Goal: Communication & Community: Answer question/provide support

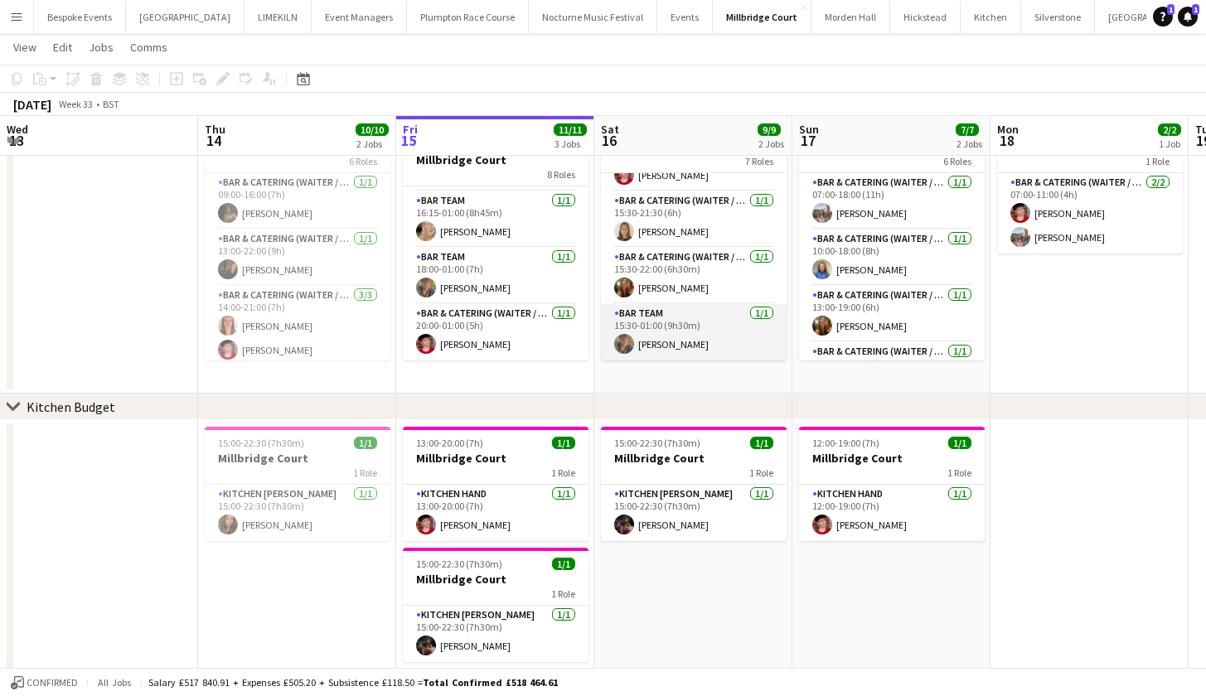
scroll to position [107, 0]
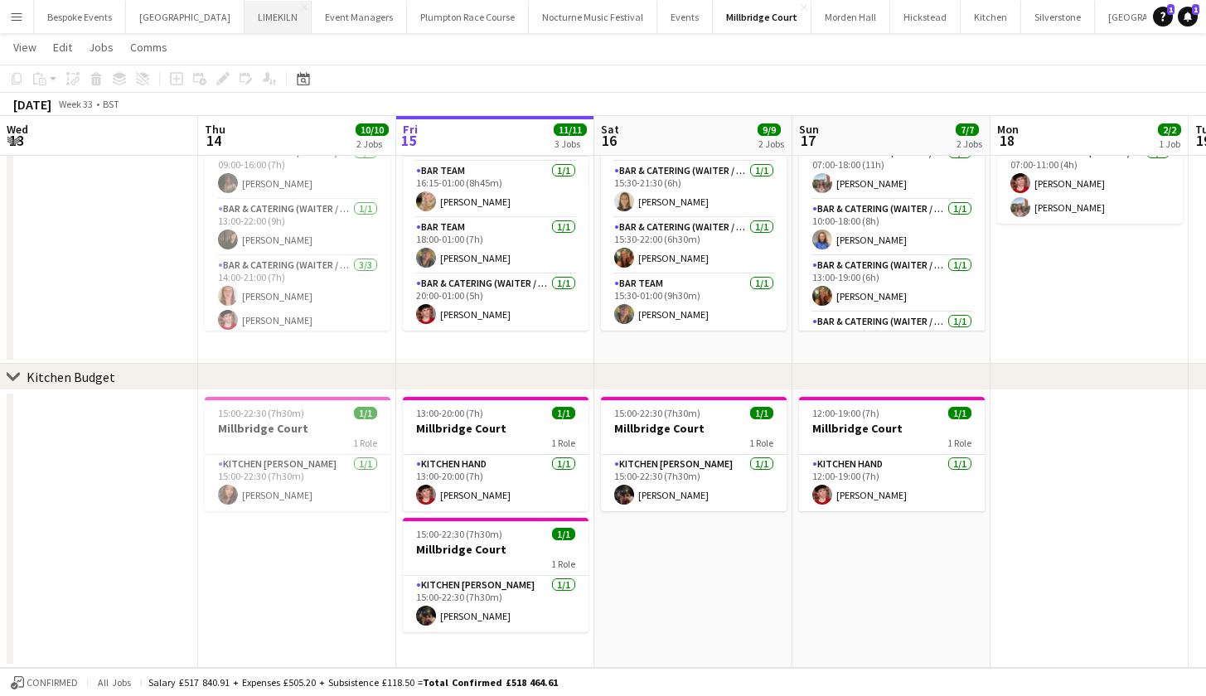
click at [245, 22] on button "LIMEKILN Close" at bounding box center [278, 17] width 67 height 32
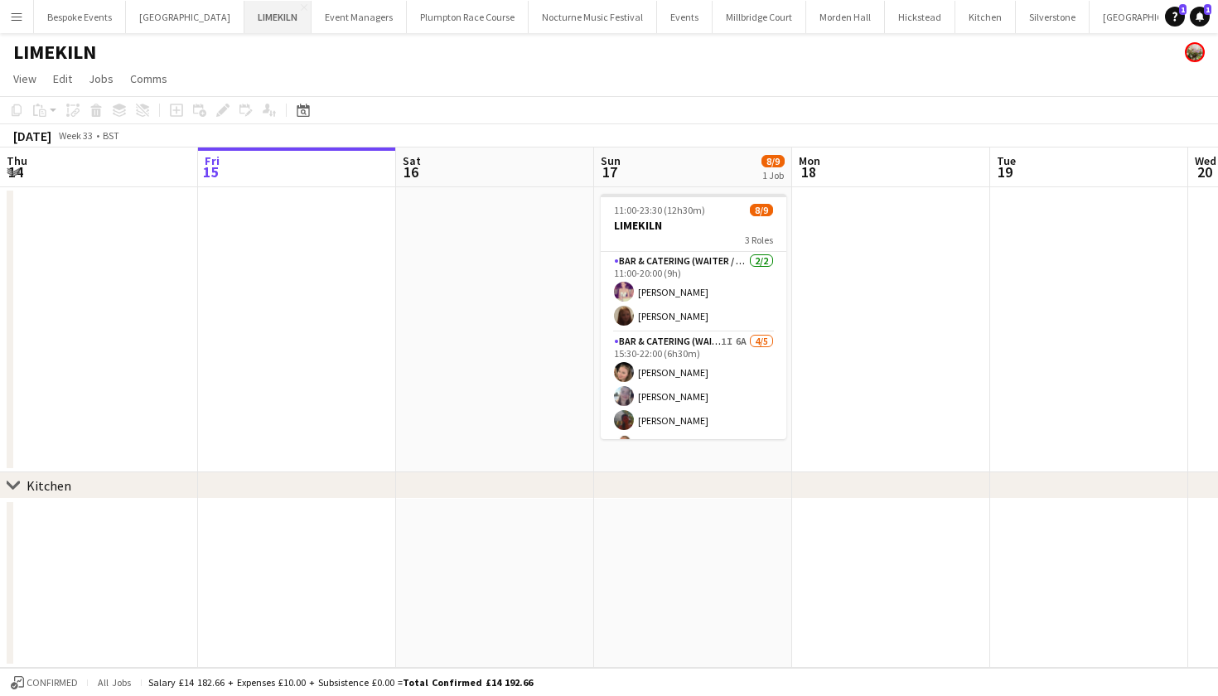
click at [245, 10] on button "LIMEKILN Close" at bounding box center [278, 17] width 67 height 32
click at [95, 9] on button "Bespoke Events Close" at bounding box center [80, 17] width 92 height 32
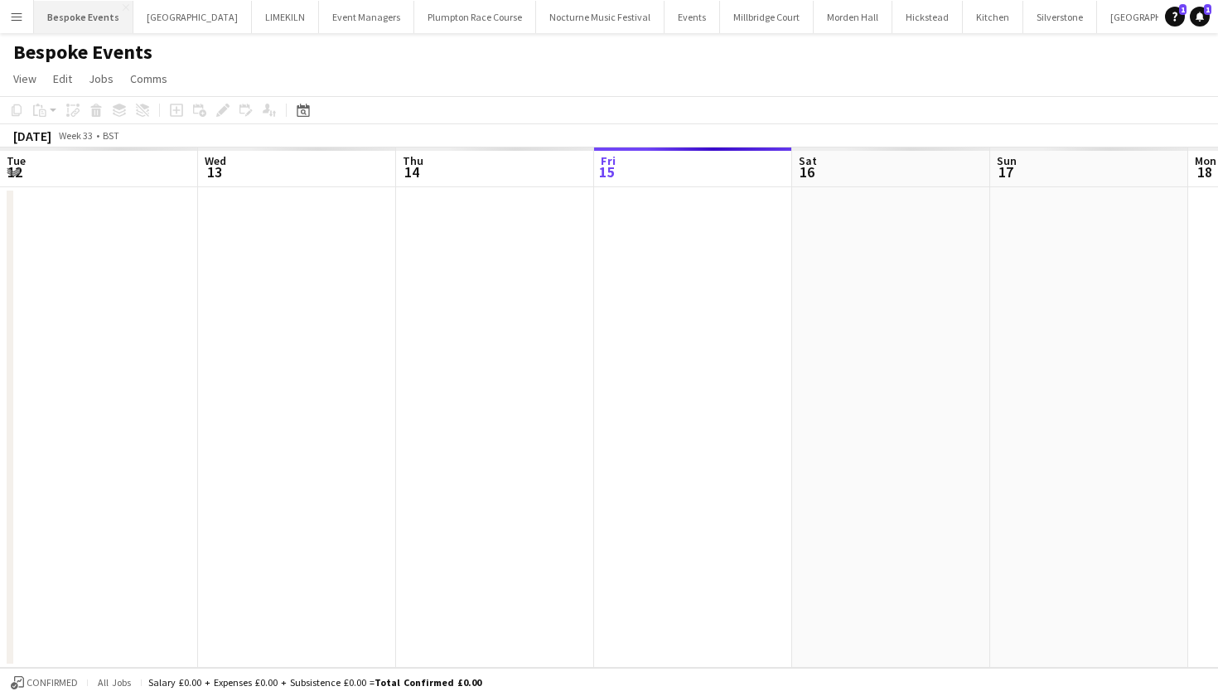
scroll to position [0, 396]
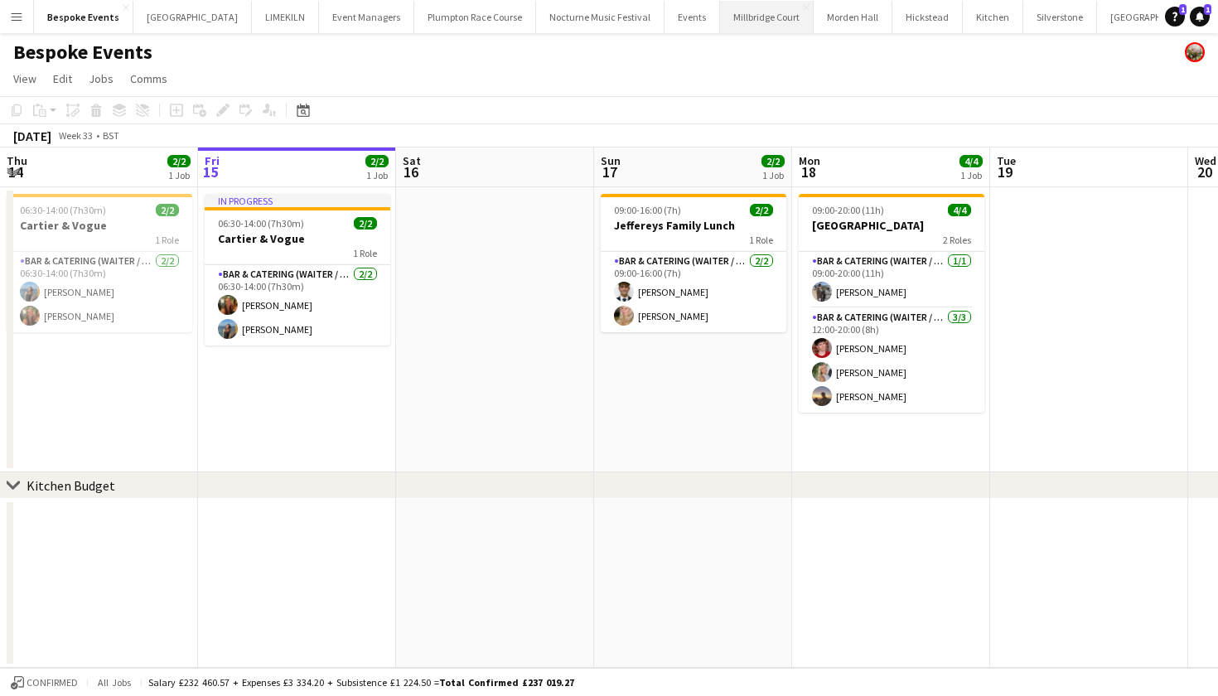
click at [736, 28] on button "Millbridge Court Close" at bounding box center [767, 17] width 94 height 32
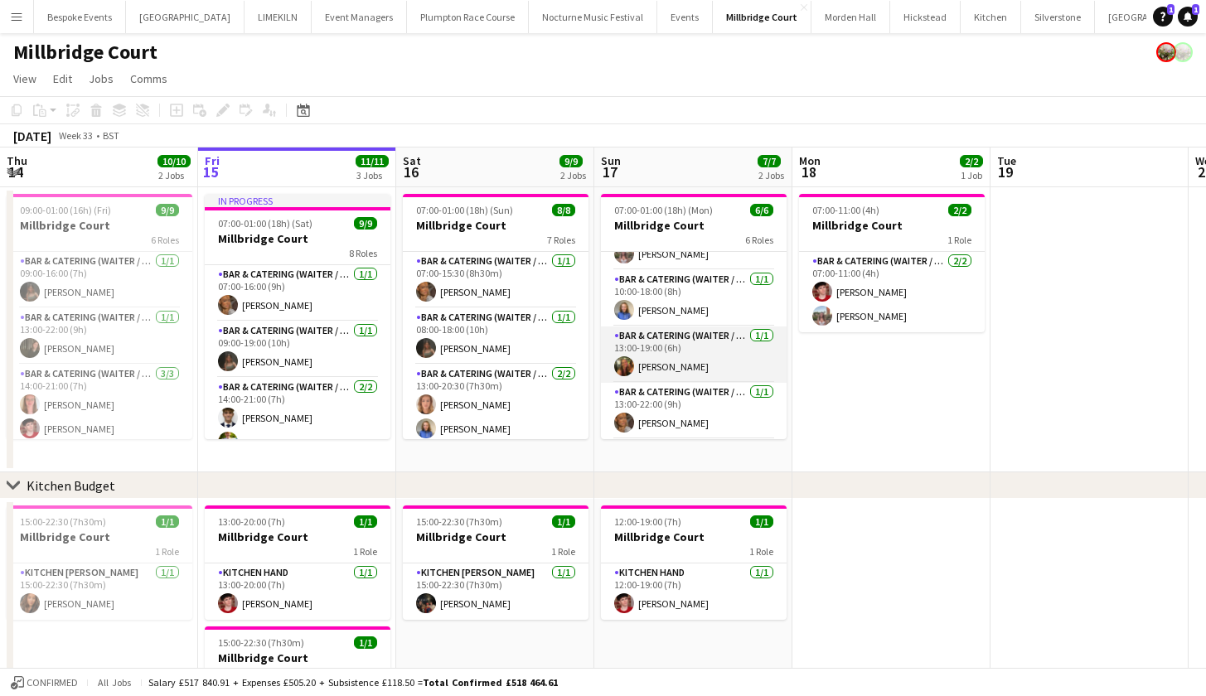
scroll to position [70, 0]
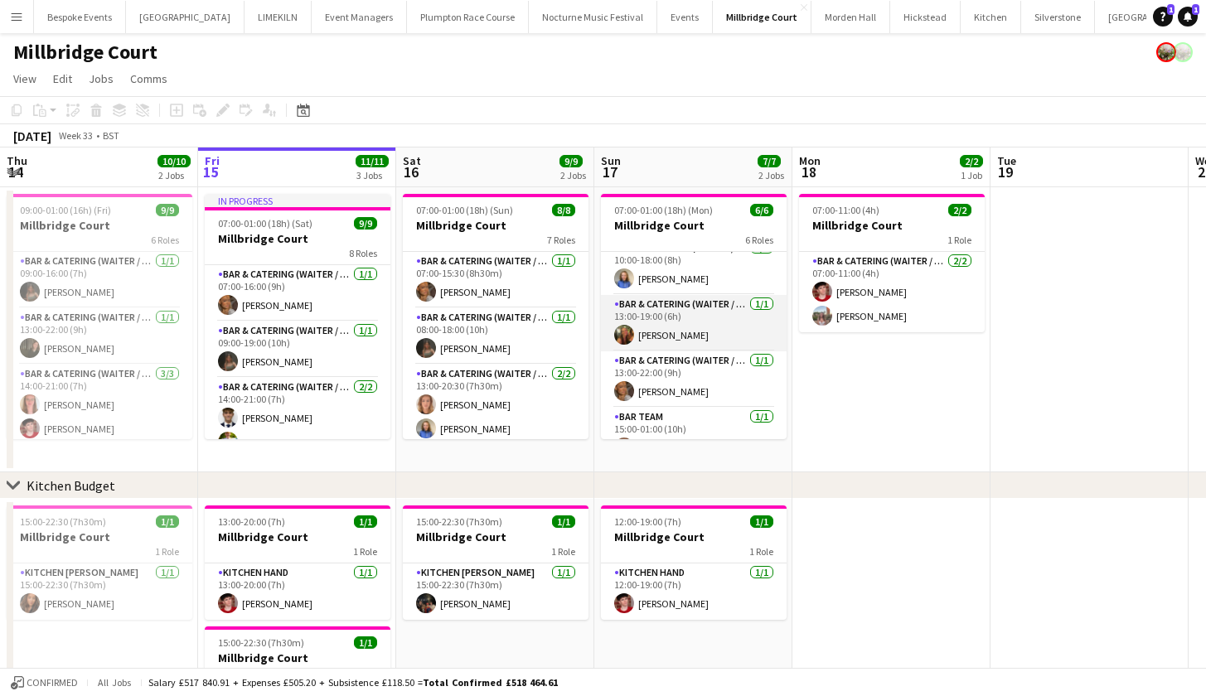
click at [673, 327] on app-card-role "Bar & Catering (Waiter / waitress) 1/1 13:00-19:00 (6h) Emily Reed" at bounding box center [694, 323] width 186 height 56
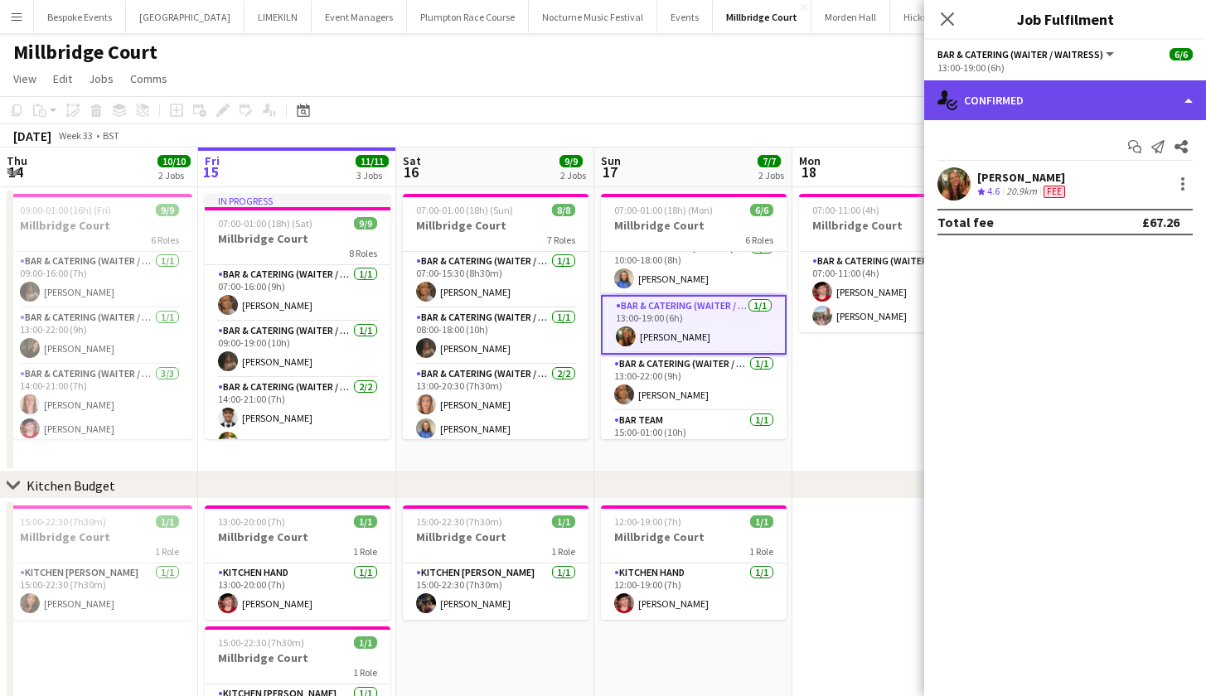
click at [1073, 108] on div "single-neutral-actions-check-2 Confirmed" at bounding box center [1065, 100] width 282 height 40
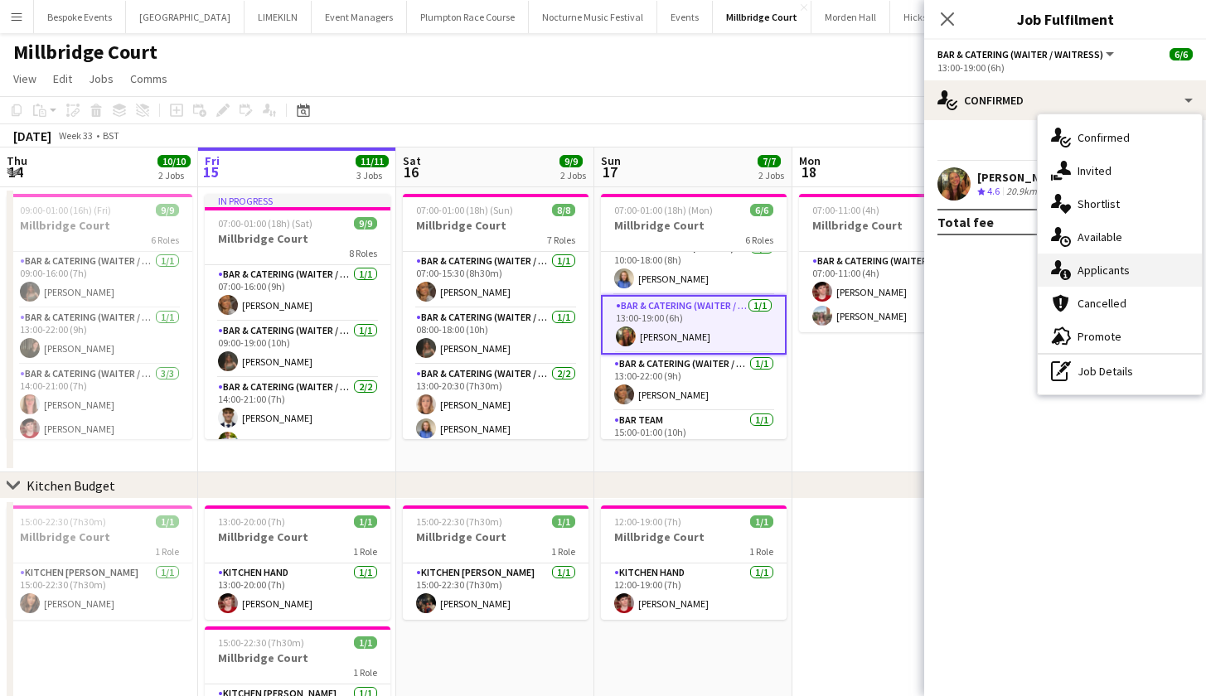
click at [1083, 275] on div "single-neutral-actions-information Applicants" at bounding box center [1120, 270] width 164 height 33
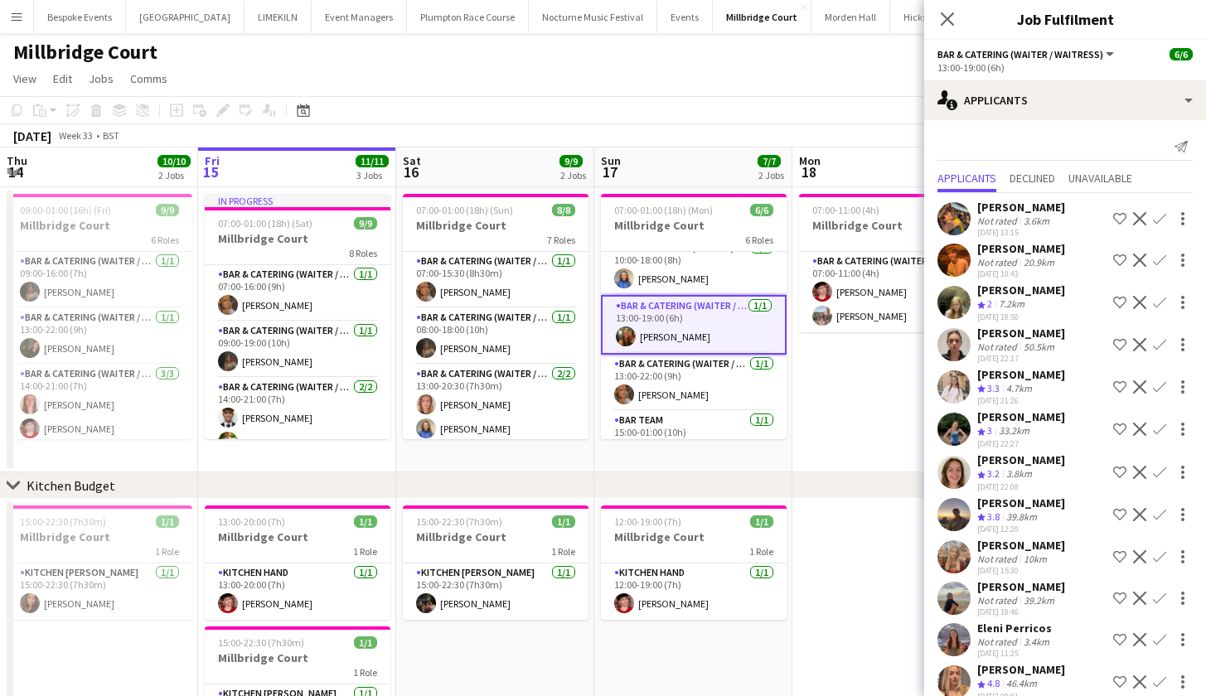
click at [511, 89] on app-page-menu "View Day view expanded Day view collapsed Month view Date picker Jump to today …" at bounding box center [603, 80] width 1206 height 31
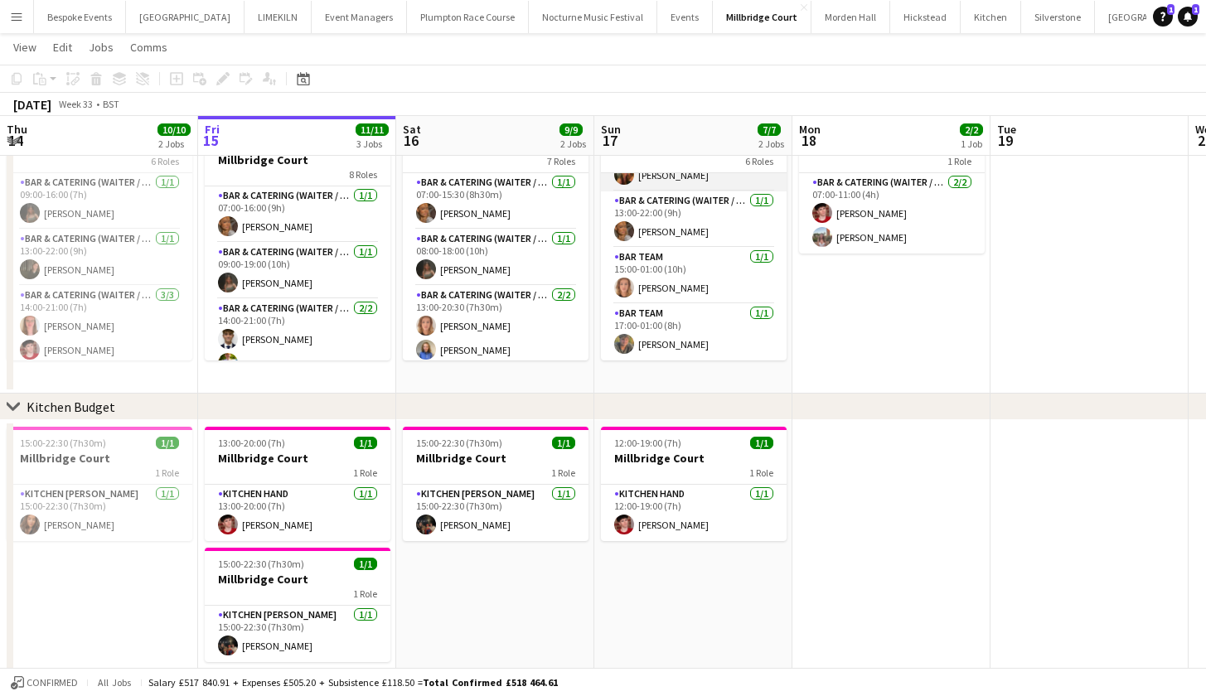
scroll to position [0, 0]
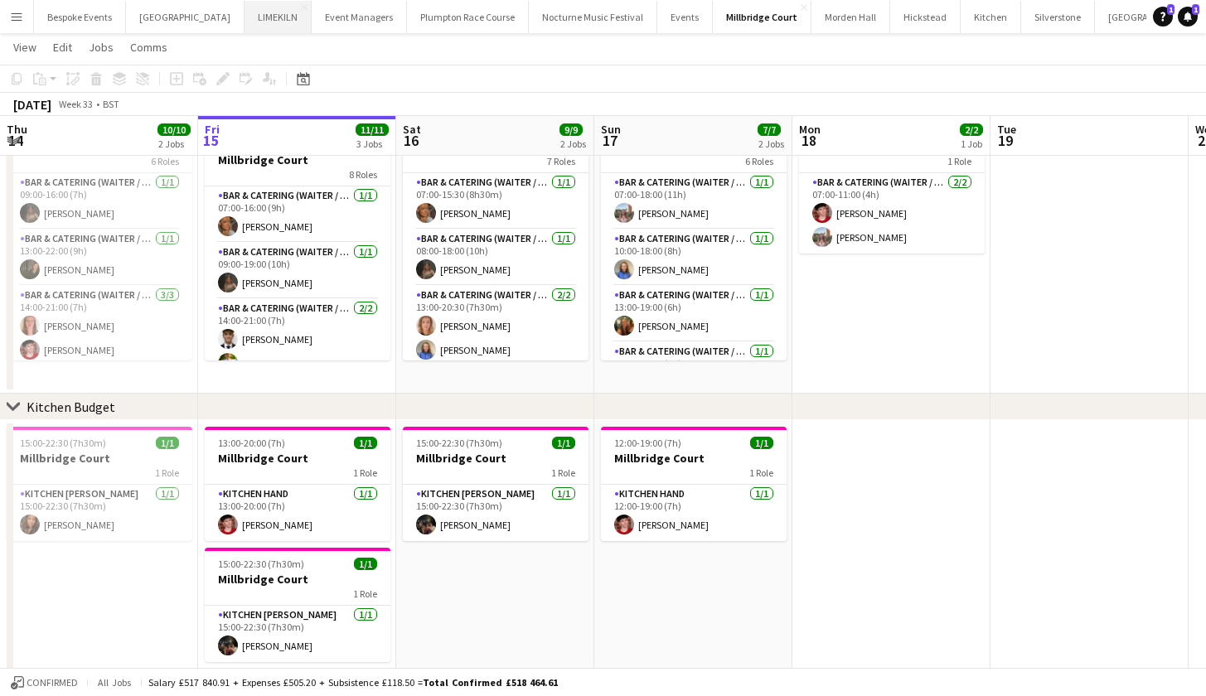
click at [245, 20] on button "LIMEKILN Close" at bounding box center [278, 17] width 67 height 32
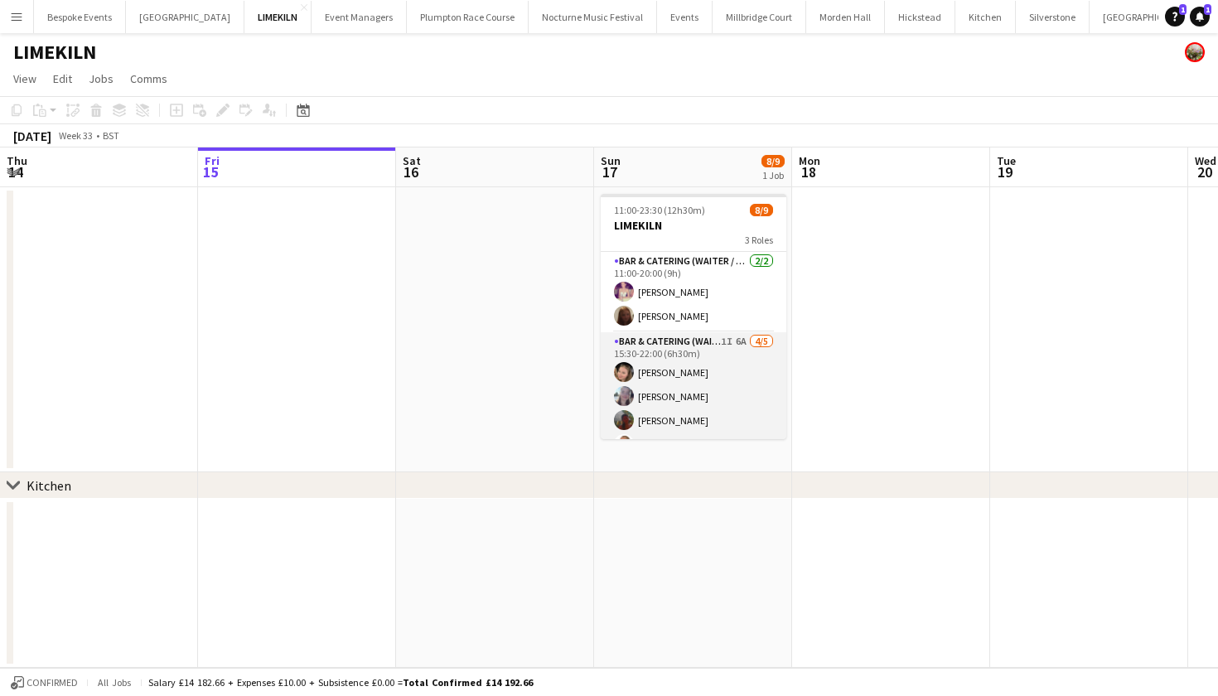
scroll to position [126, 0]
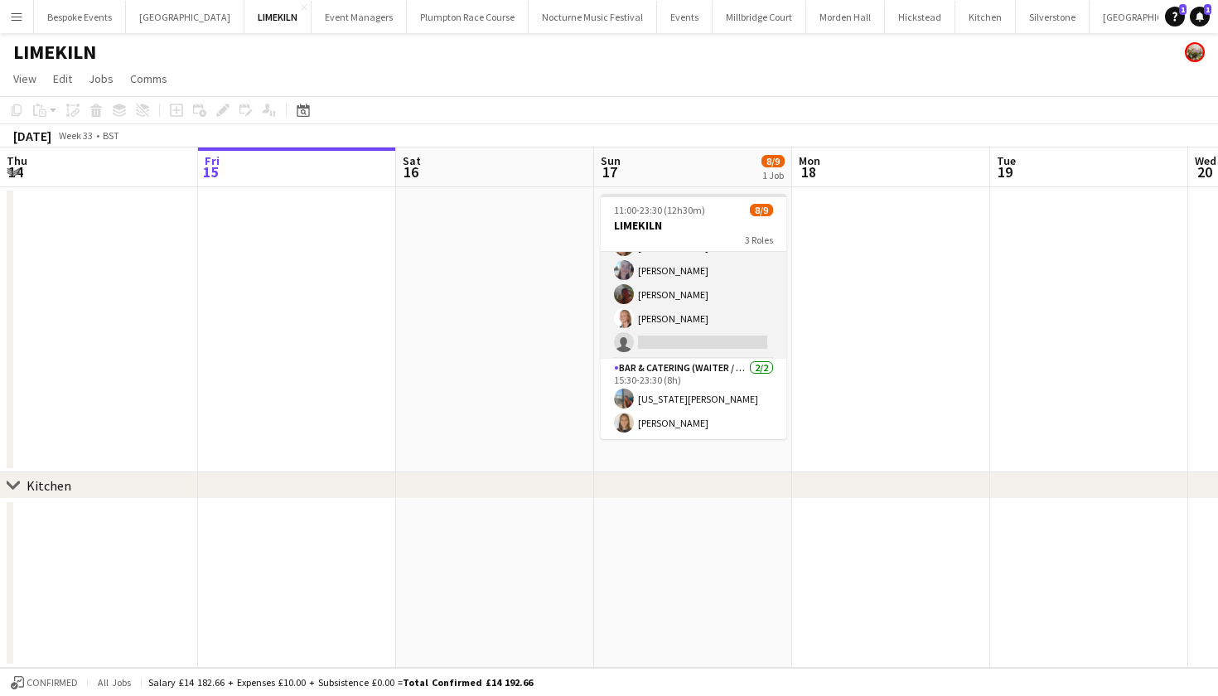
click at [702, 320] on app-card-role "Bar & Catering (Waiter / waitress) 1I 6A 4/5 15:30-22:00 (6h30m) Rosie Kenway E…" at bounding box center [694, 282] width 186 height 153
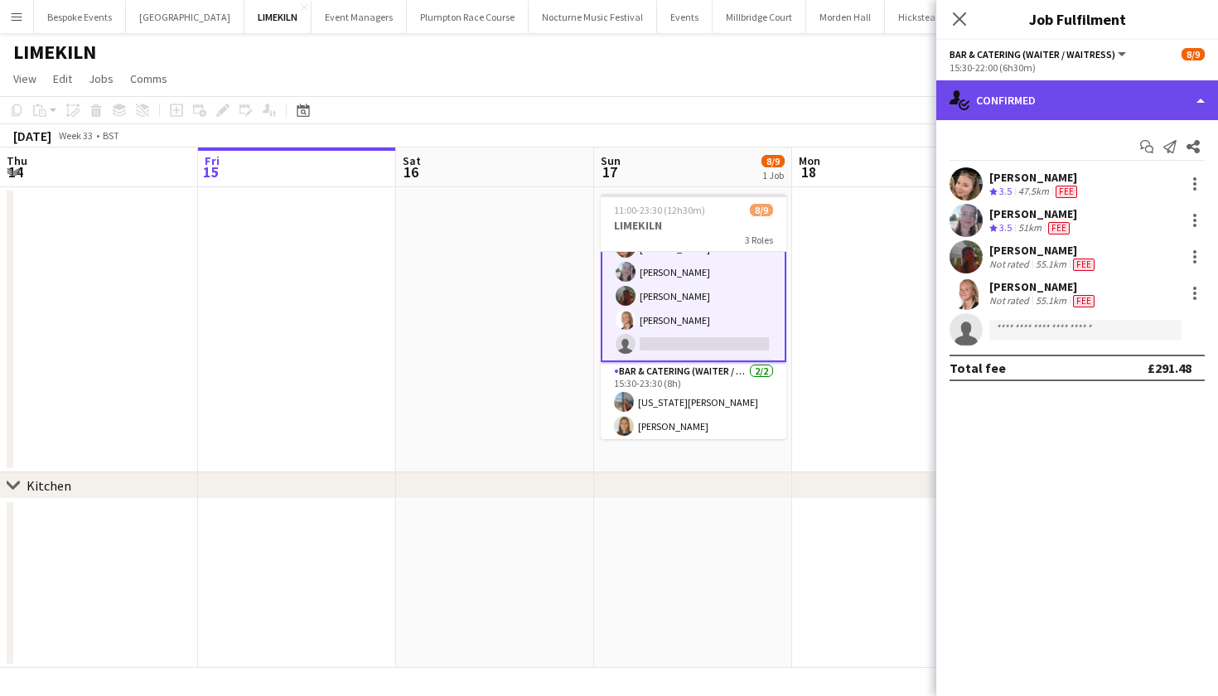
click at [1078, 101] on div "single-neutral-actions-check-2 Confirmed" at bounding box center [1078, 100] width 282 height 40
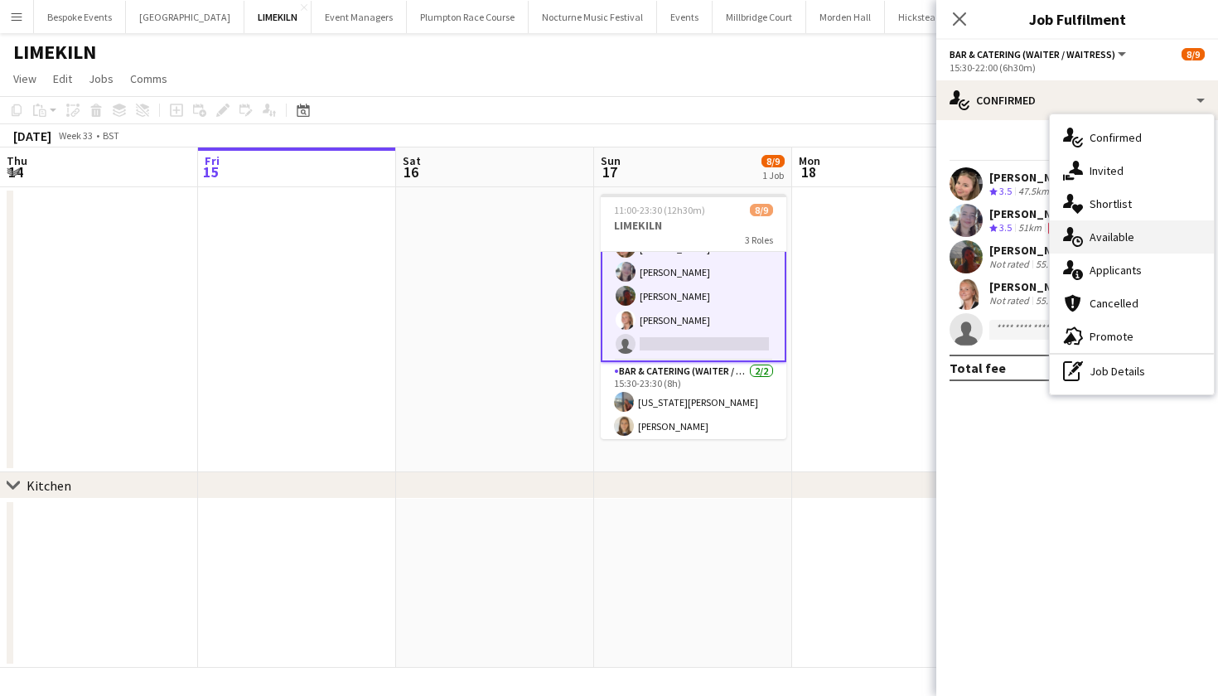
click at [1103, 251] on div "single-neutral-actions-upload Available" at bounding box center [1132, 236] width 164 height 33
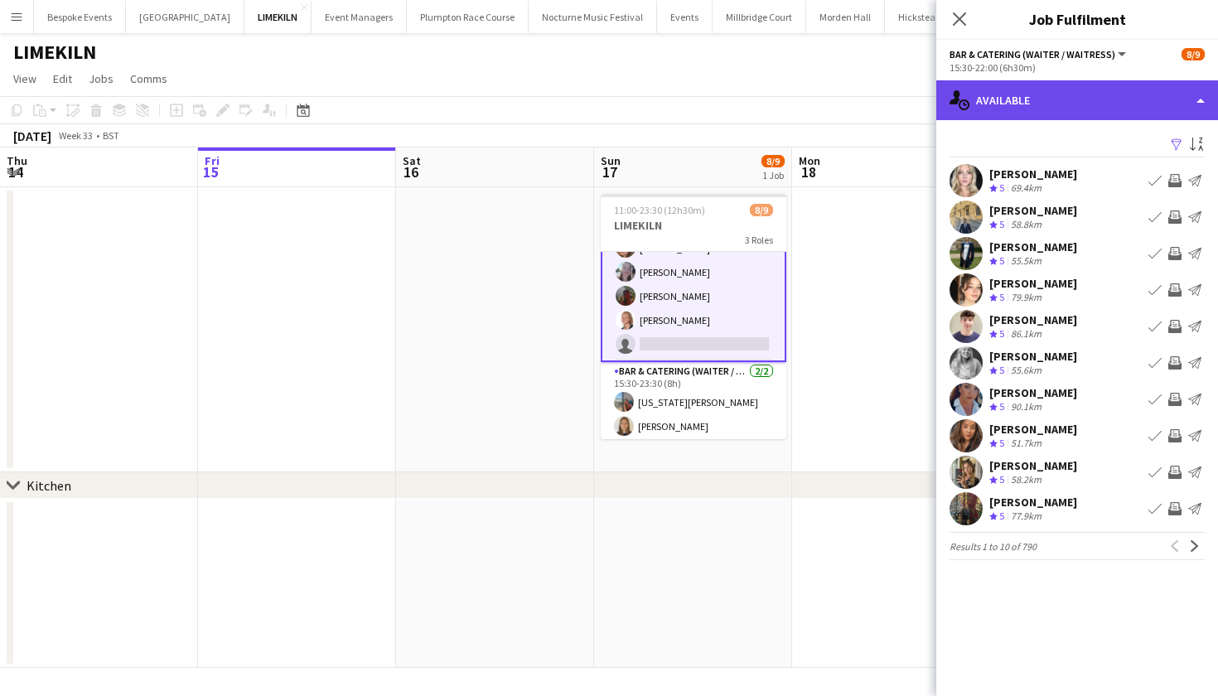
click at [1045, 85] on div "single-neutral-actions-upload Available" at bounding box center [1078, 100] width 282 height 40
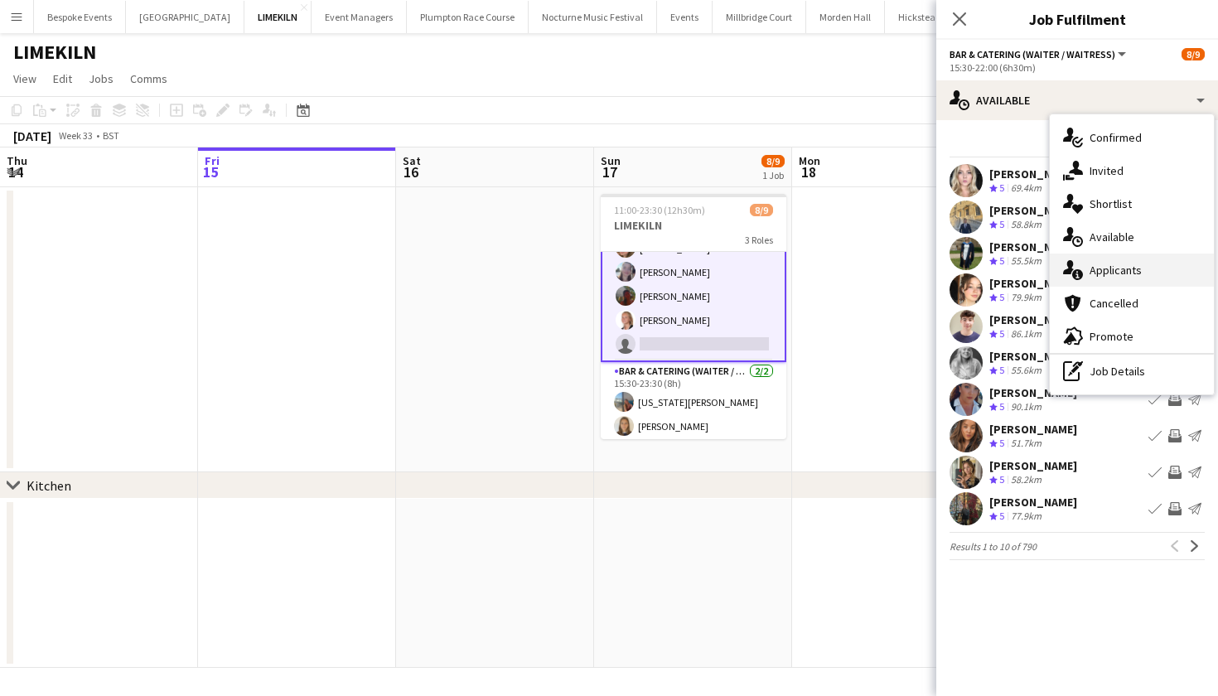
click at [1113, 279] on div "single-neutral-actions-information Applicants" at bounding box center [1132, 270] width 164 height 33
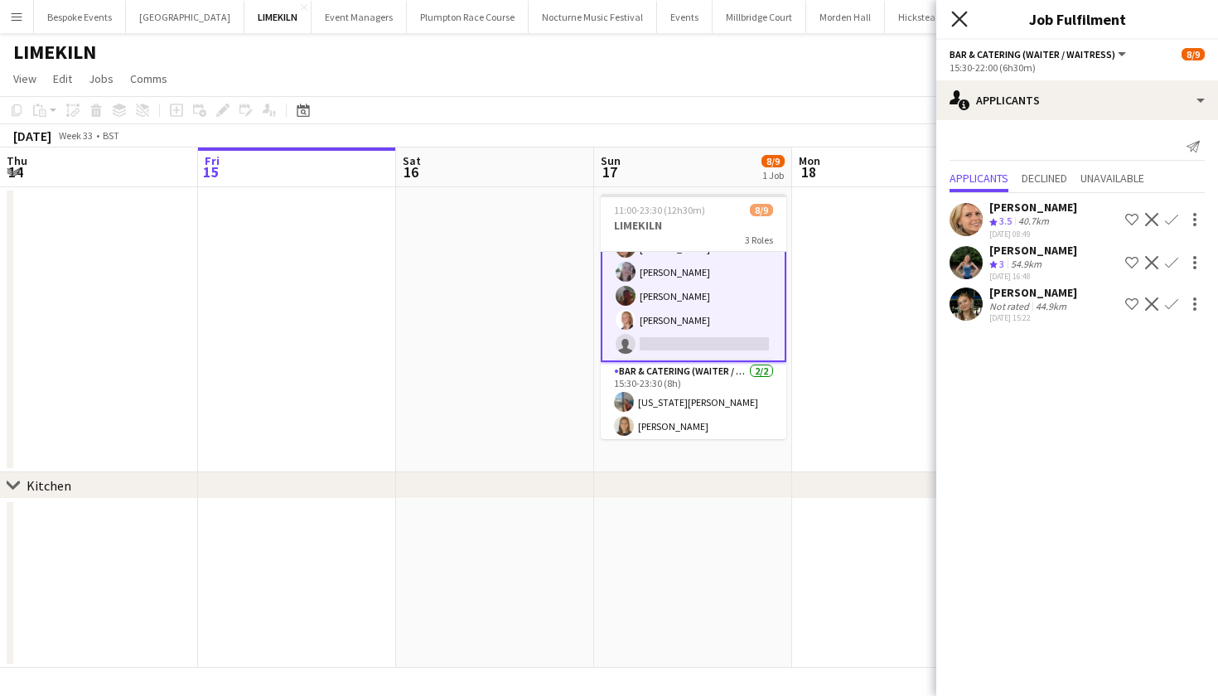
click at [959, 18] on icon at bounding box center [960, 19] width 16 height 16
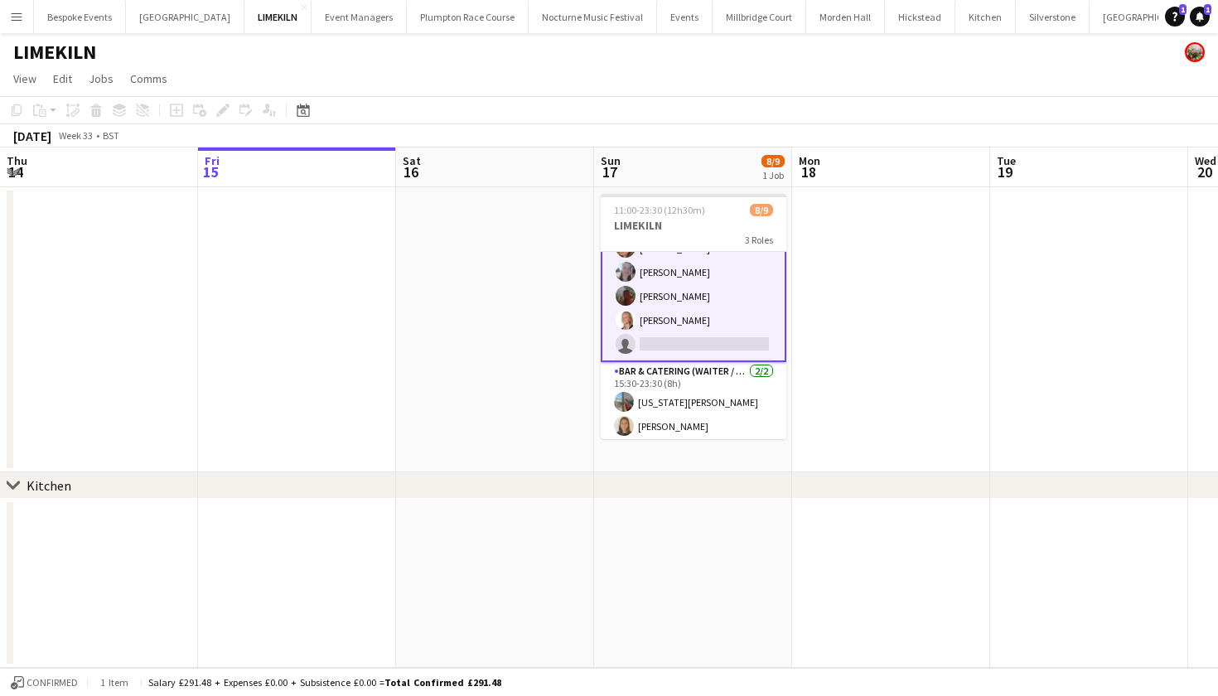
scroll to position [54, 0]
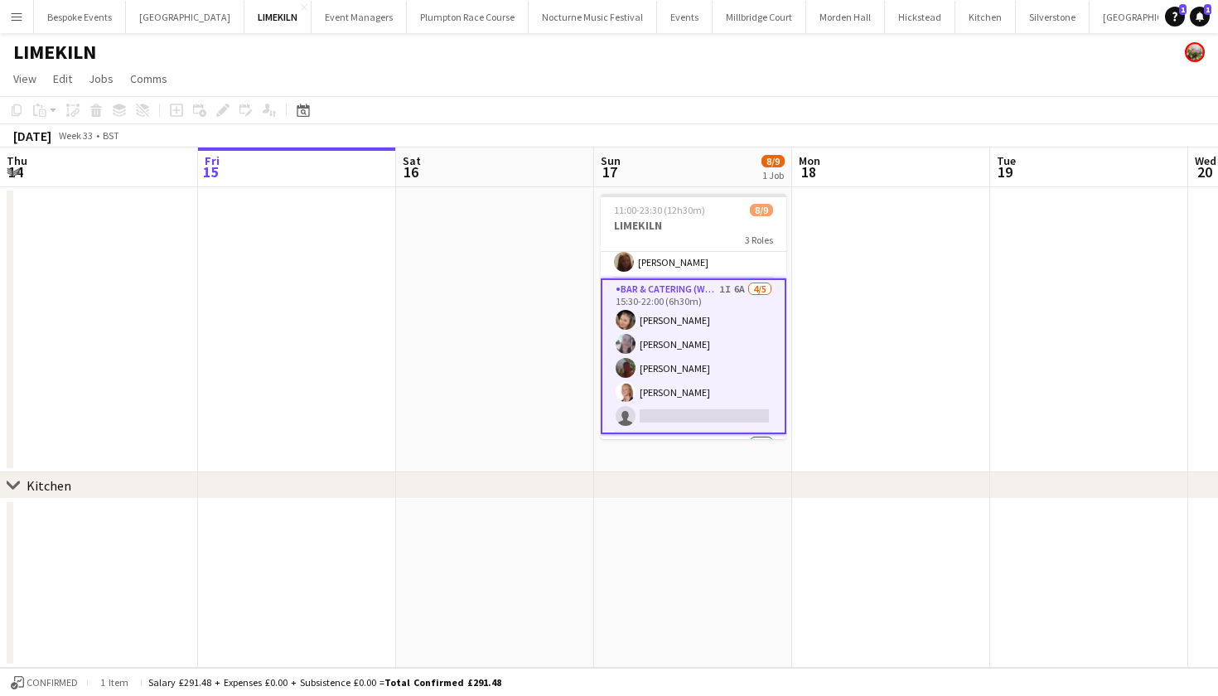
click at [22, 15] on app-icon "Menu" at bounding box center [16, 16] width 13 height 13
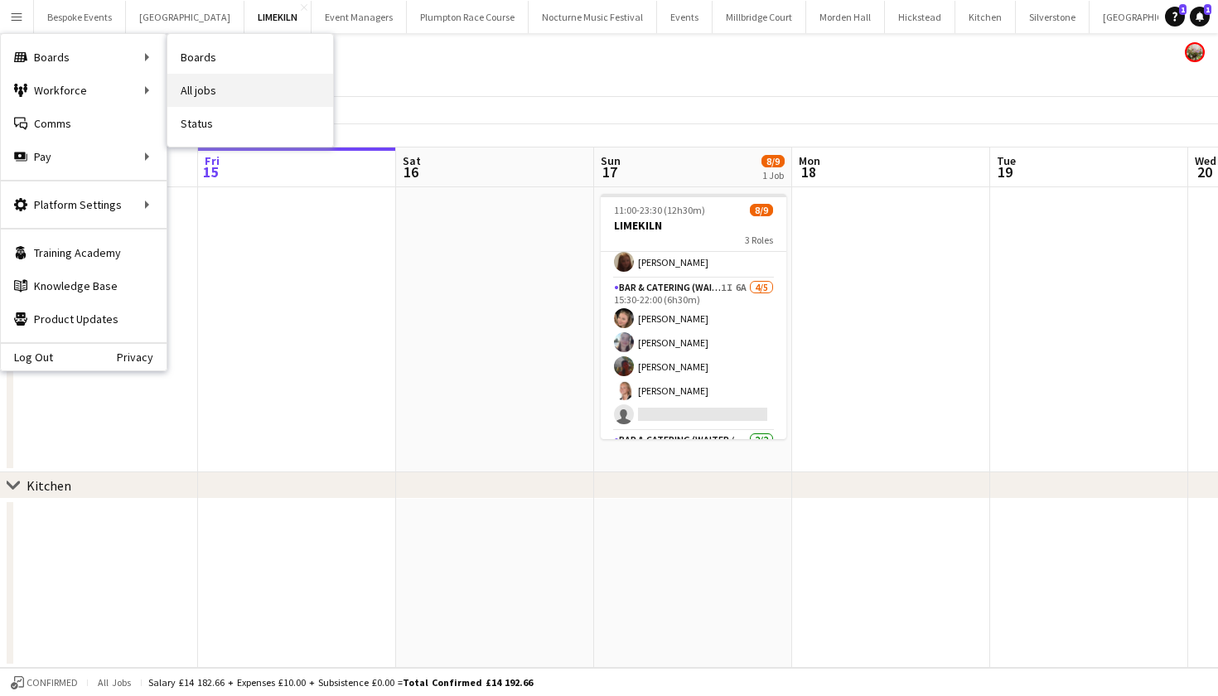
click at [192, 80] on link "All jobs" at bounding box center [250, 90] width 166 height 33
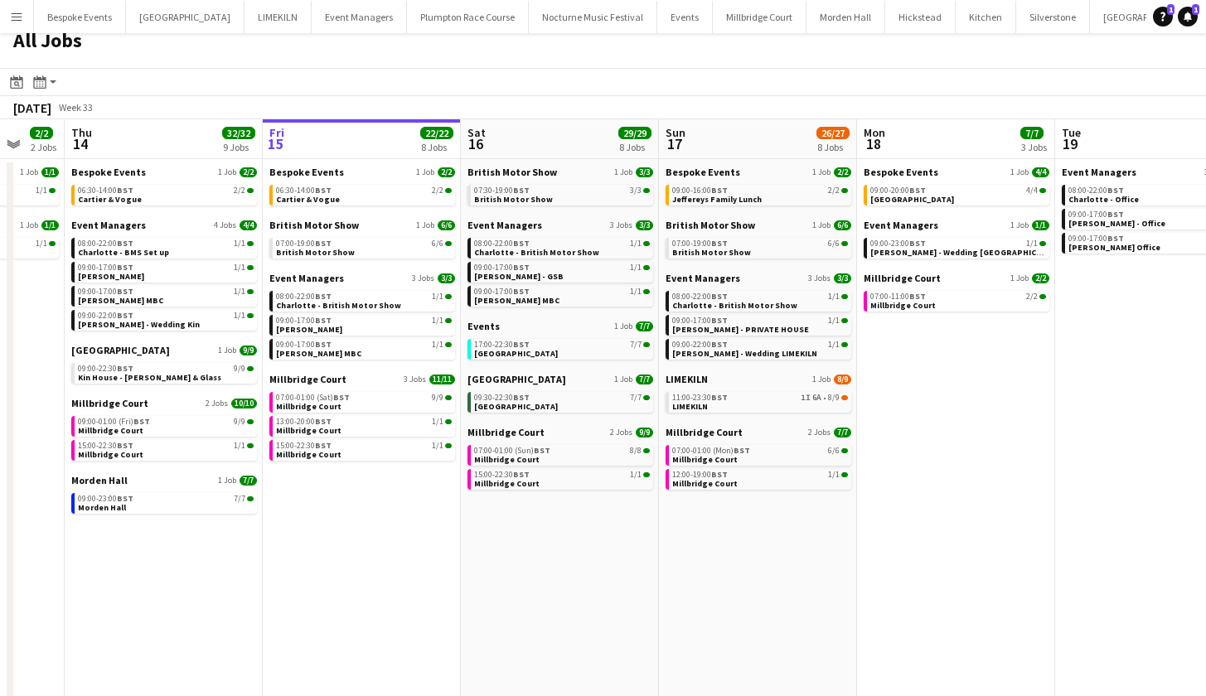
scroll to position [0, 333]
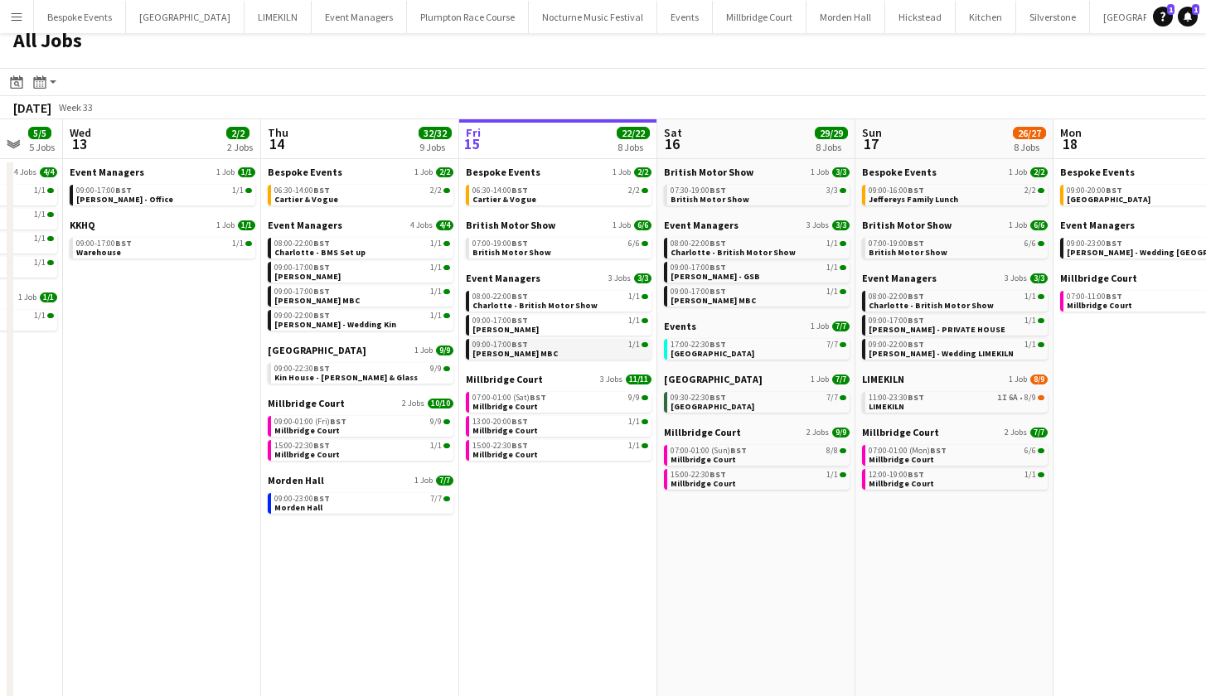
click at [543, 350] on link "09:00-17:00 BST 1/1 Molly MBC" at bounding box center [560, 348] width 176 height 19
click at [517, 354] on link "09:00-17:00 BST 1/1 Molly MBC" at bounding box center [560, 348] width 176 height 19
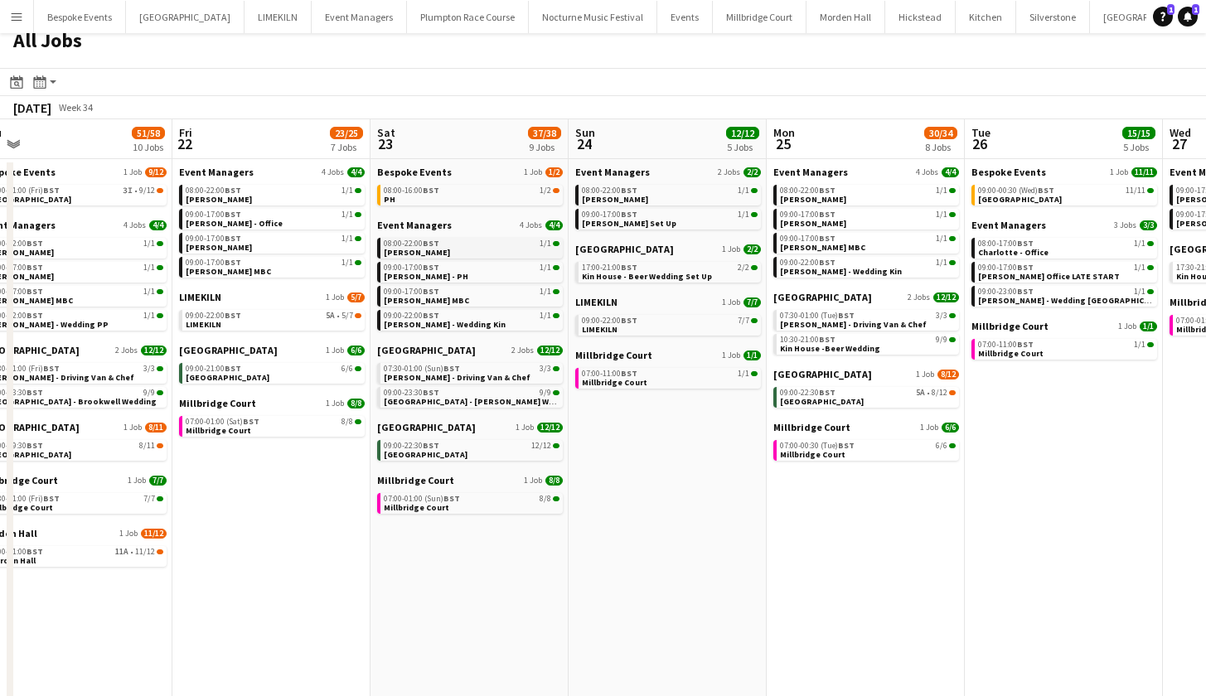
scroll to position [0, 385]
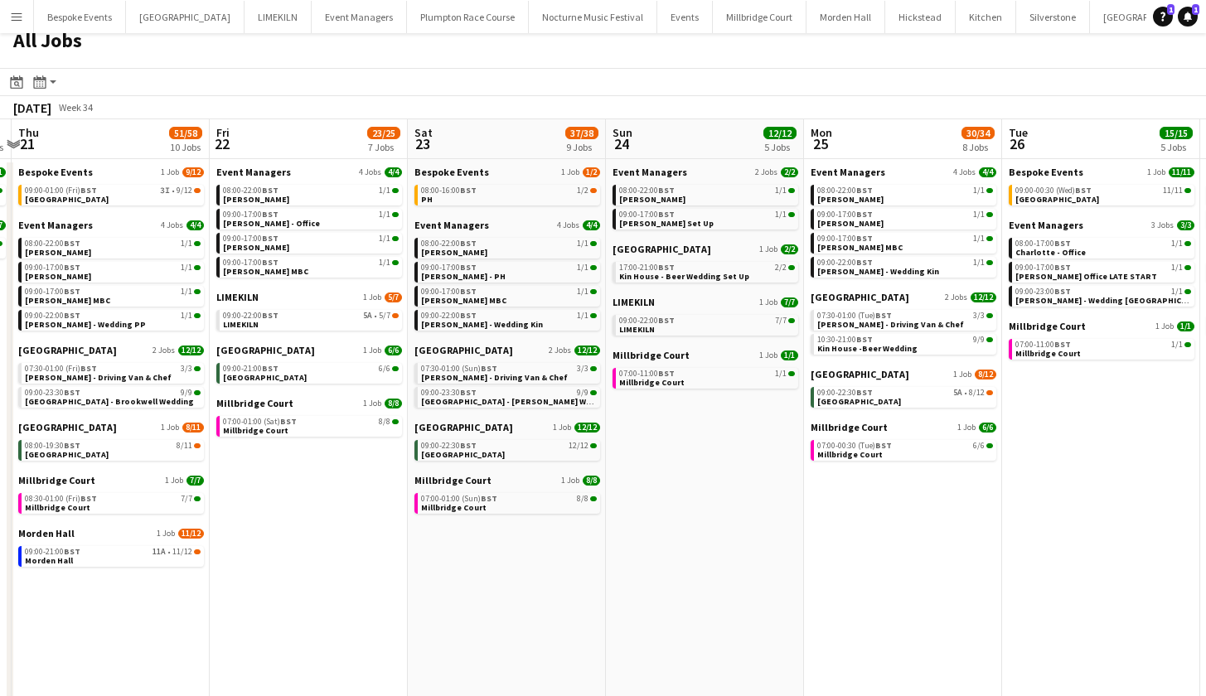
click at [17, 18] on app-icon "Menu" at bounding box center [16, 16] width 13 height 13
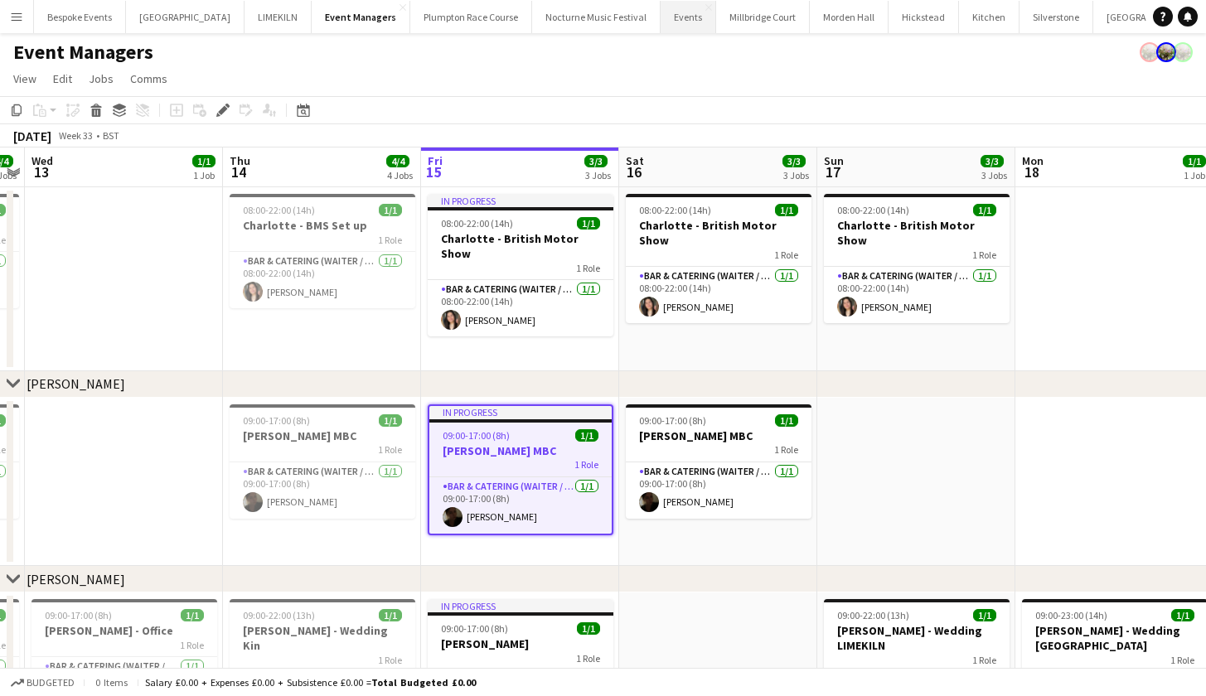
click at [661, 21] on button "Events Close" at bounding box center [689, 17] width 56 height 32
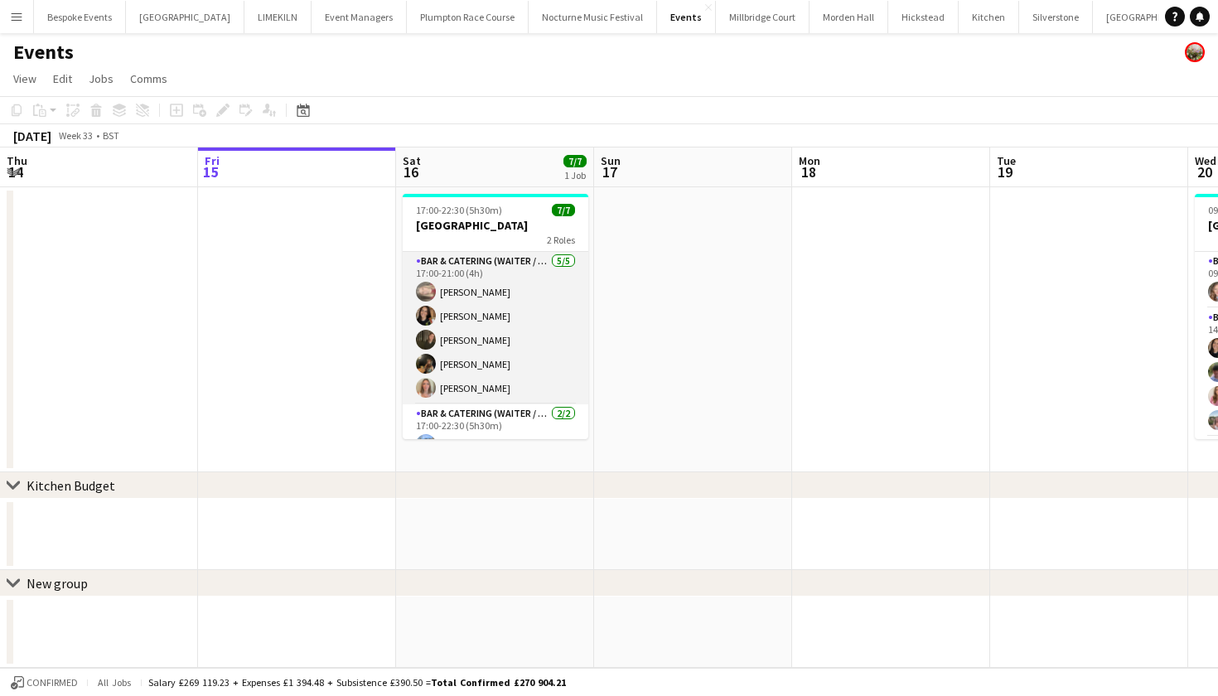
scroll to position [21, 0]
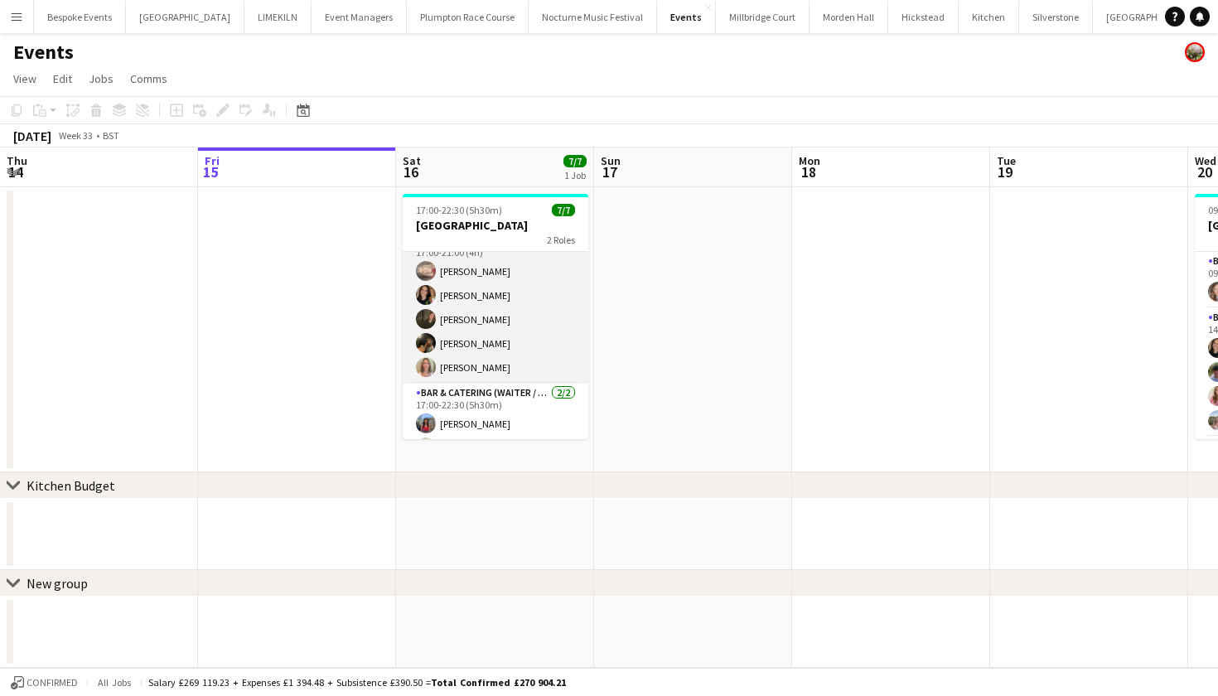
click at [522, 307] on app-card-role "Bar & Catering (Waiter / waitress) 5/5 17:00-21:00 (4h) Jasmine Pattison Leonie…" at bounding box center [496, 307] width 186 height 153
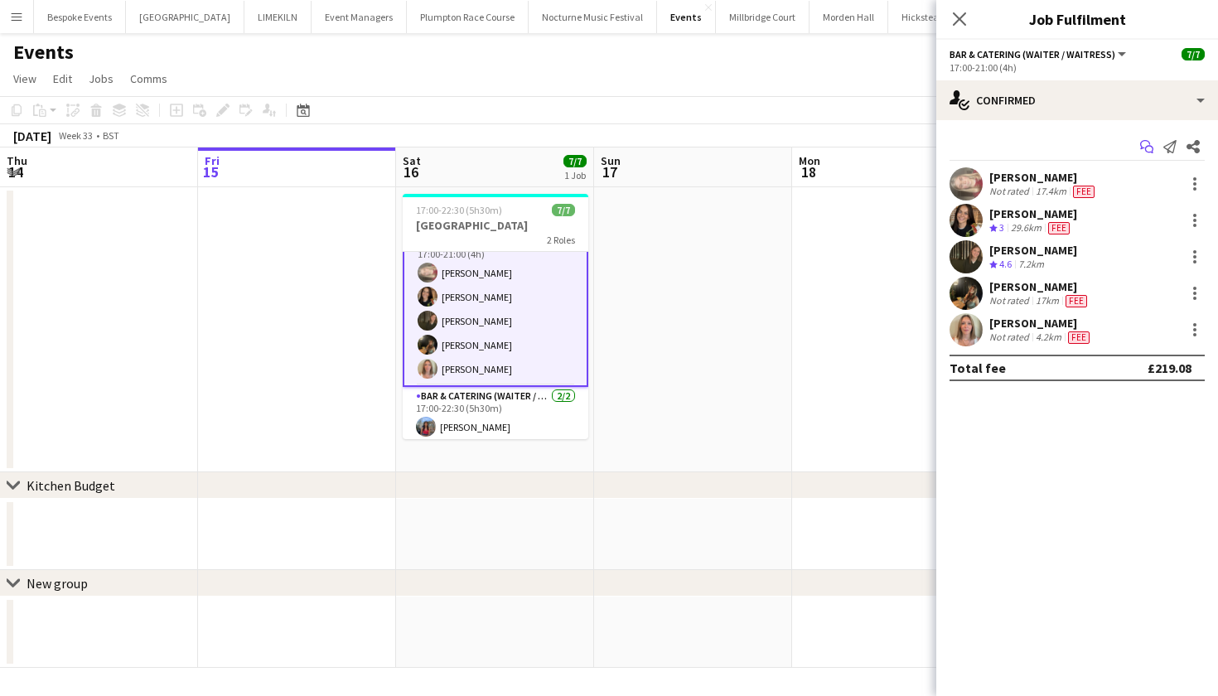
click at [1150, 147] on icon "Start chat" at bounding box center [1147, 146] width 13 height 13
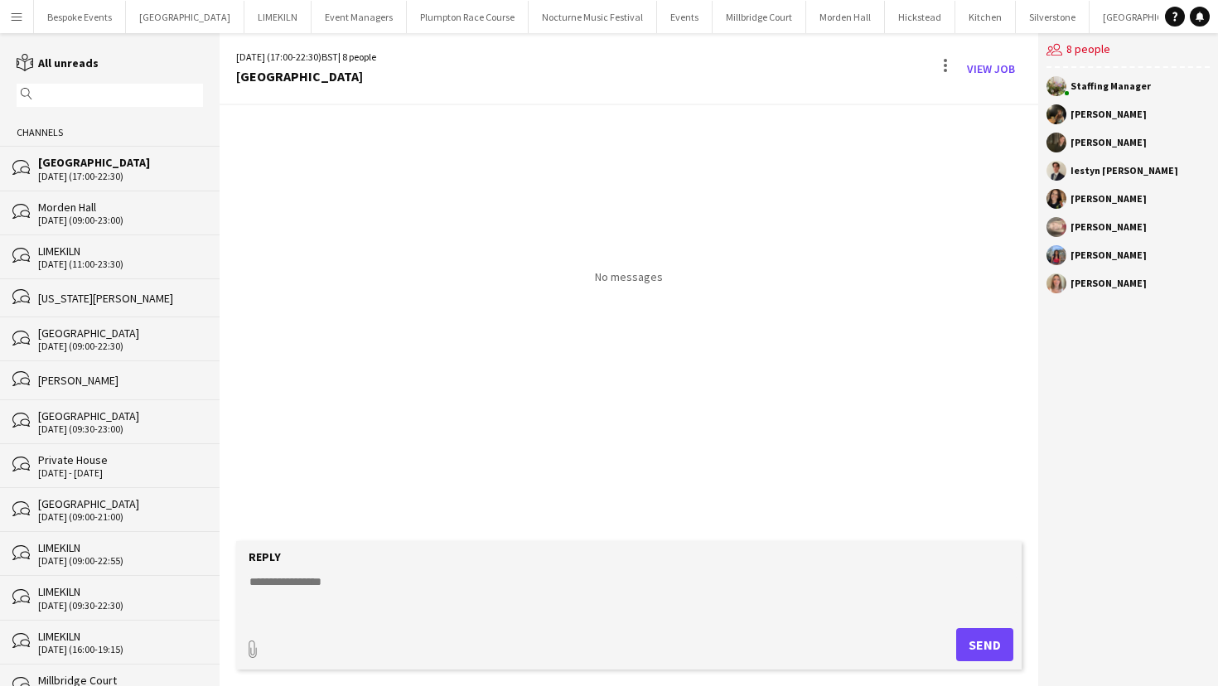
click at [394, 582] on textarea at bounding box center [632, 595] width 769 height 43
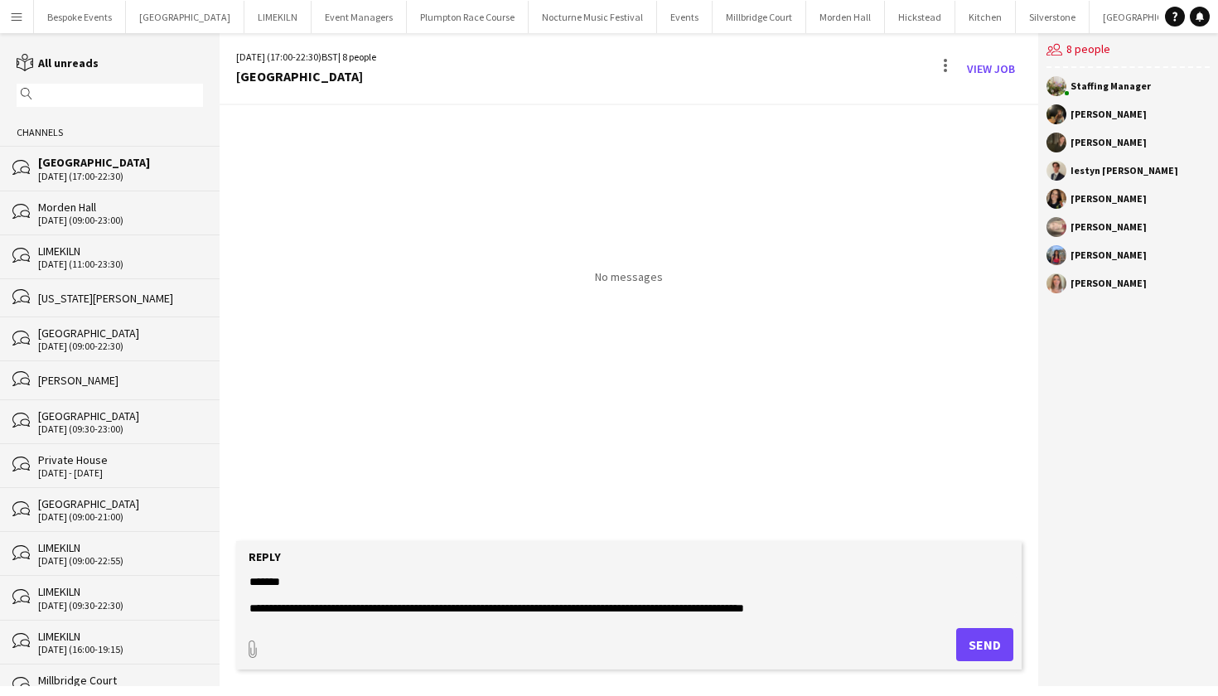
type textarea "**********"
click at [979, 639] on button "Send" at bounding box center [985, 644] width 57 height 33
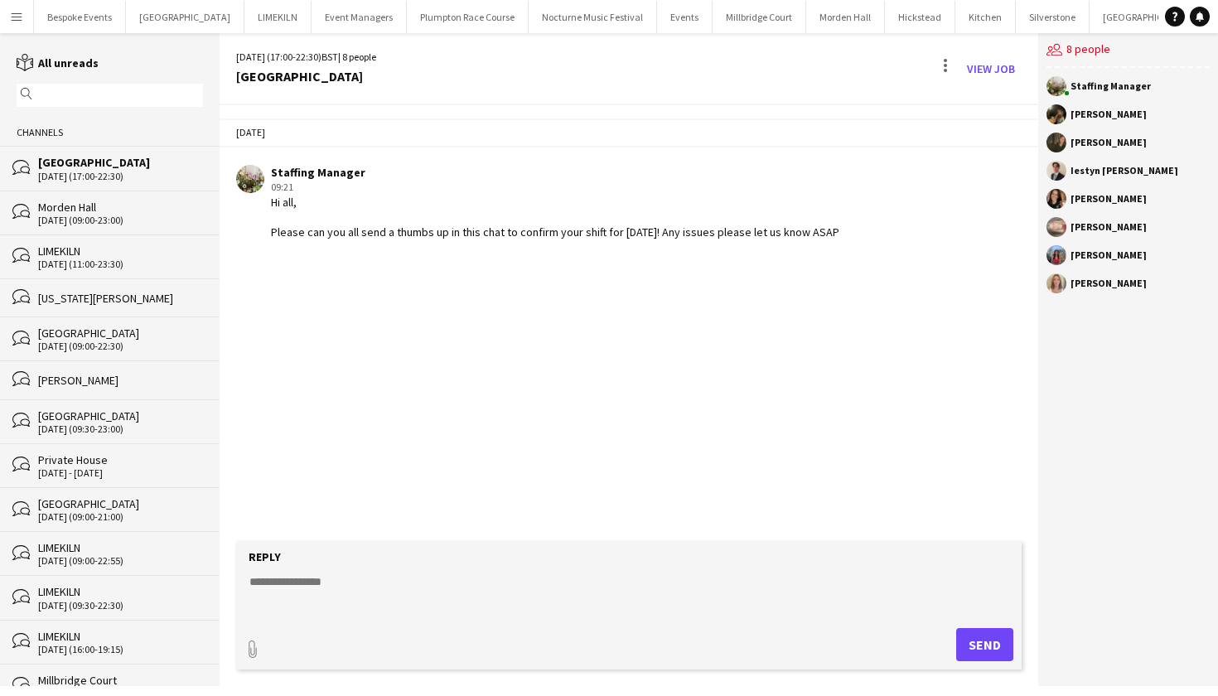
drag, startPoint x: 884, startPoint y: 226, endPoint x: 438, endPoint y: 244, distance: 446.3
click at [438, 244] on app-chat-message "Staffing Manager 09:21 Hi all, Please can you all send a thumbs up in this chat…" at bounding box center [629, 203] width 819 height 92
drag, startPoint x: 842, startPoint y: 230, endPoint x: 258, endPoint y: 211, distance: 584.7
click at [258, 211] on div "Staffing Manager 09:21 Hi all, Please can you all send a thumbs up in this chat…" at bounding box center [564, 202] width 656 height 75
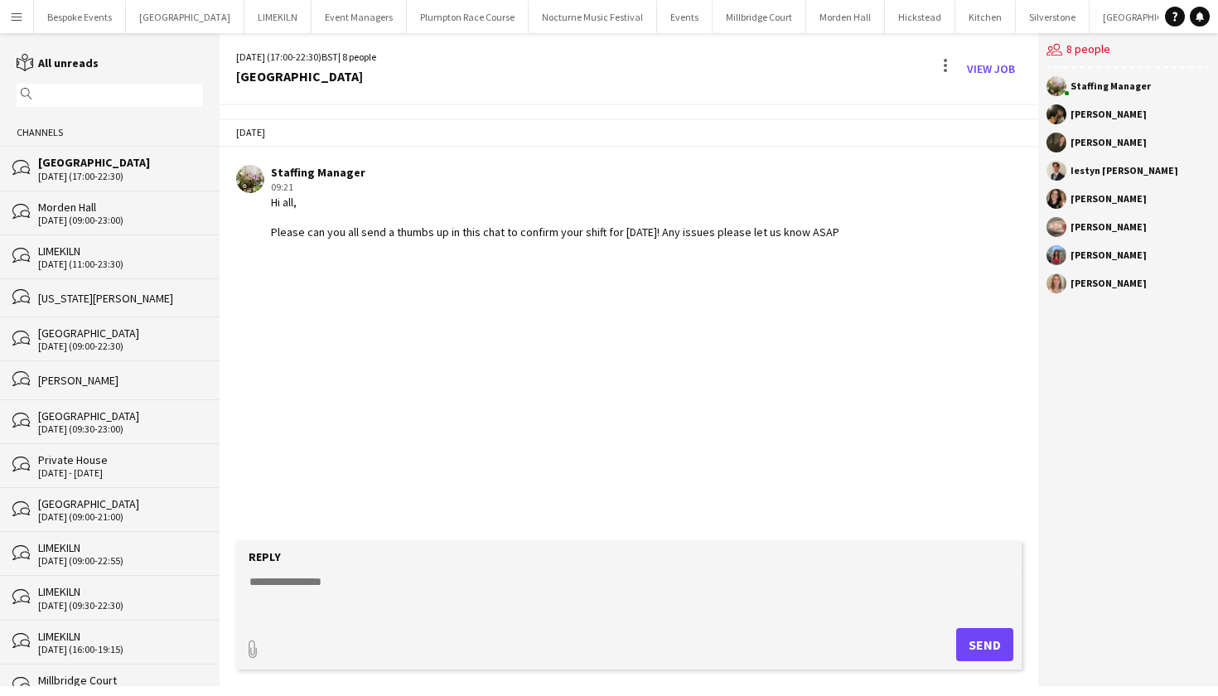
copy div "Please can you all send a thumbs up in this chat to confirm your shift for tomo…"
click at [397, 581] on textarea at bounding box center [632, 595] width 769 height 43
type textarea "**********"
click at [983, 648] on button "Send" at bounding box center [985, 644] width 57 height 33
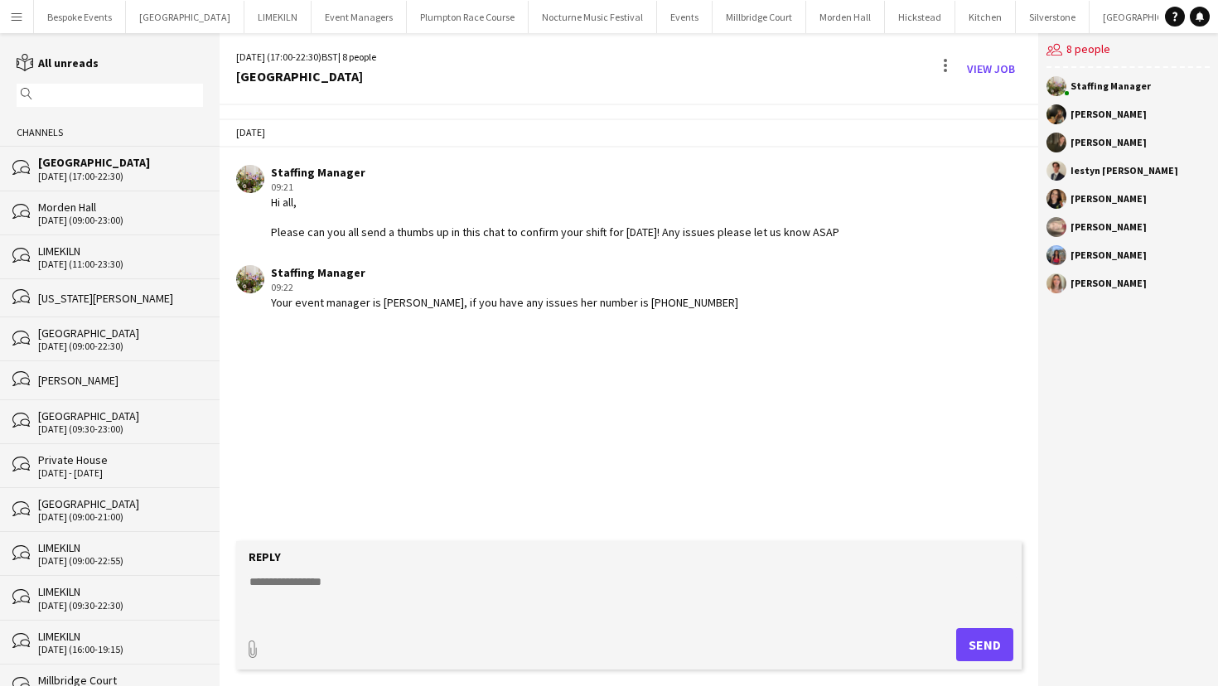
click at [694, 305] on div "Staffing Manager 09:22 Your event manager is Magda, if you have any issues her …" at bounding box center [564, 288] width 656 height 46
click at [21, 17] on app-icon "Menu" at bounding box center [16, 16] width 13 height 13
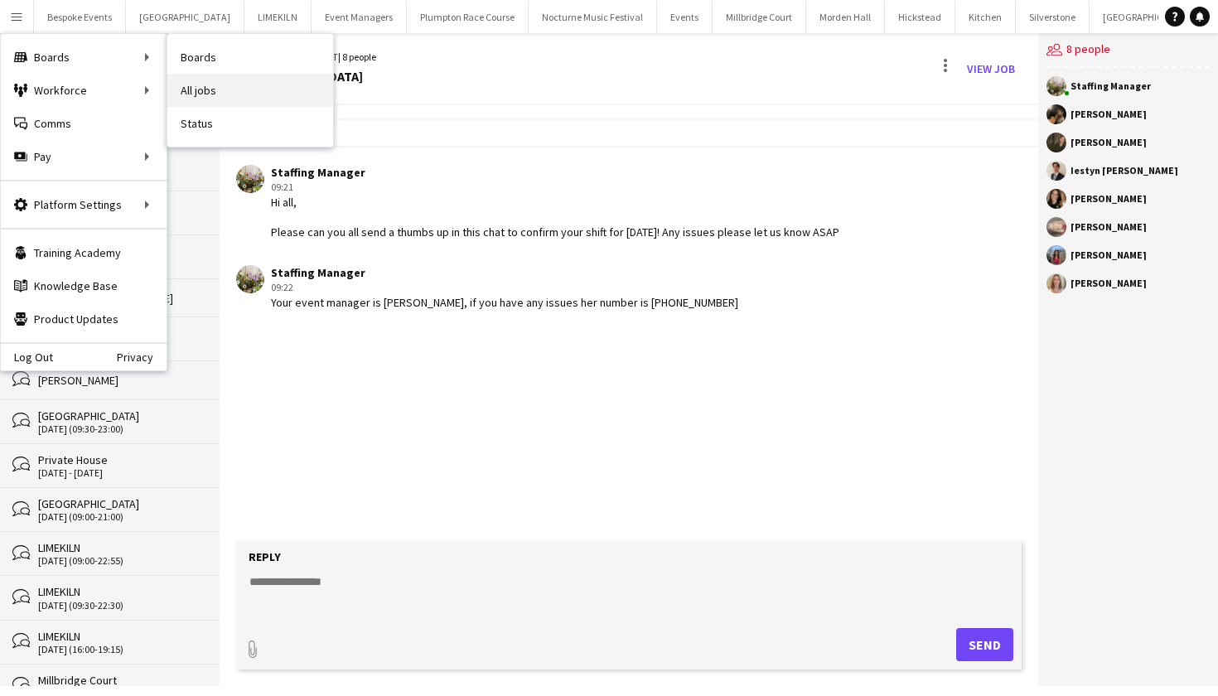
click at [190, 90] on link "All jobs" at bounding box center [250, 90] width 166 height 33
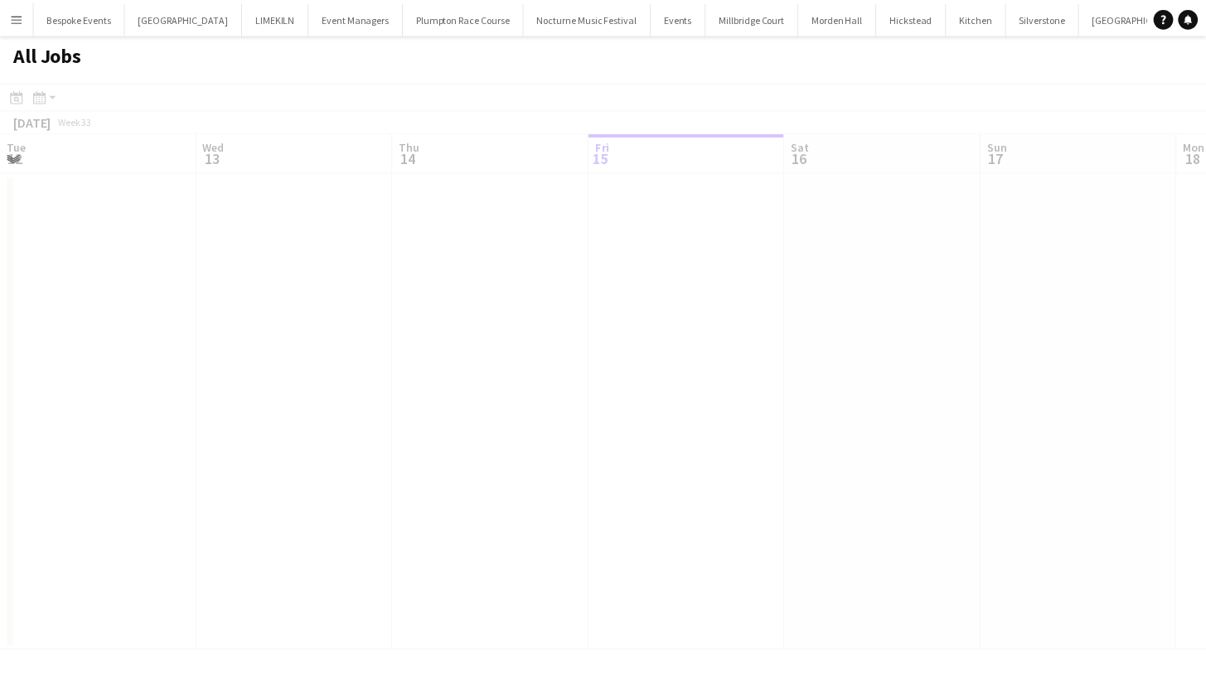
scroll to position [0, 396]
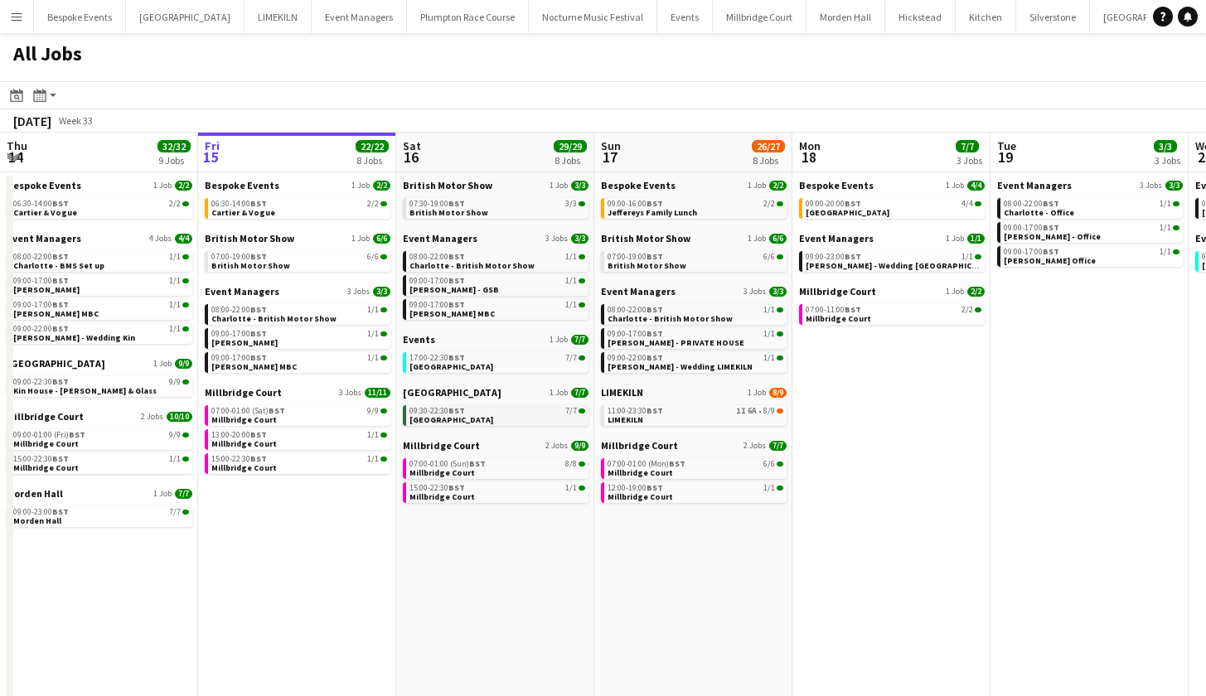
click at [464, 415] on span "[GEOGRAPHIC_DATA]" at bounding box center [451, 419] width 84 height 11
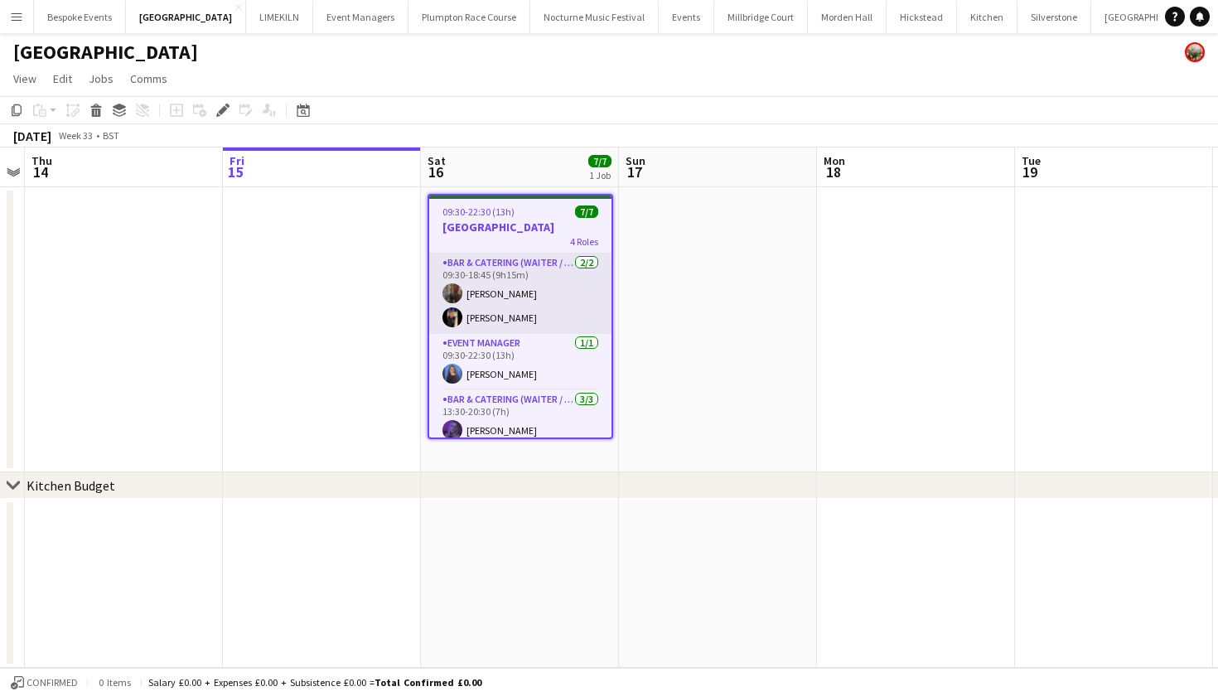
click at [487, 283] on app-card-role "Bar & Catering (Waiter / waitress) 2/2 09:30-18:45 (9h15m) Annabel Perry Wian V…" at bounding box center [520, 294] width 182 height 80
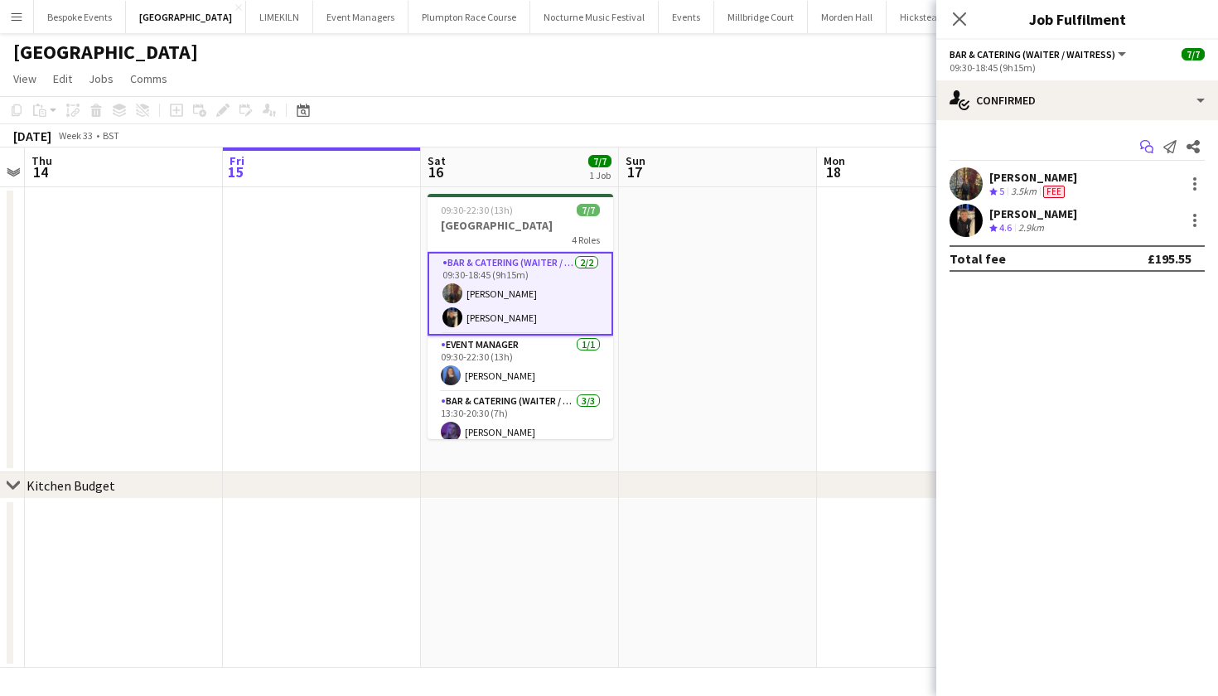
click at [1155, 144] on app-icon "Start chat" at bounding box center [1147, 146] width 23 height 23
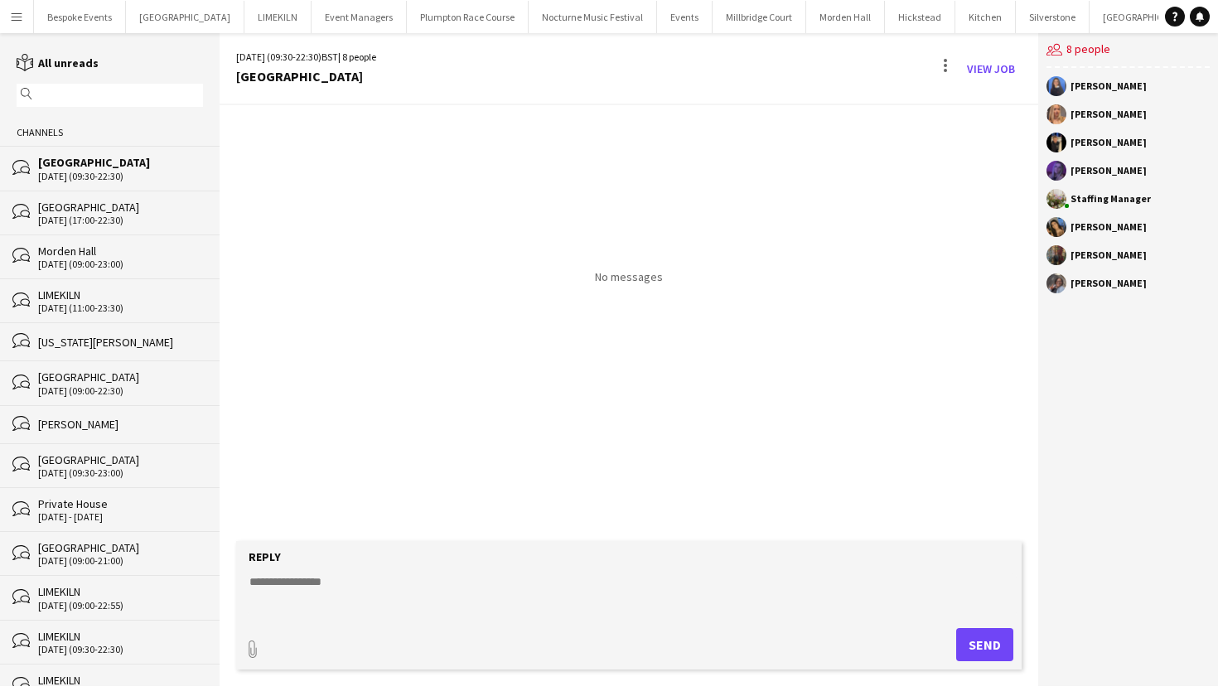
click at [617, 569] on form "Reply paperclip Send" at bounding box center [629, 605] width 786 height 128
click at [460, 597] on textarea at bounding box center [632, 595] width 769 height 43
paste textarea "**********"
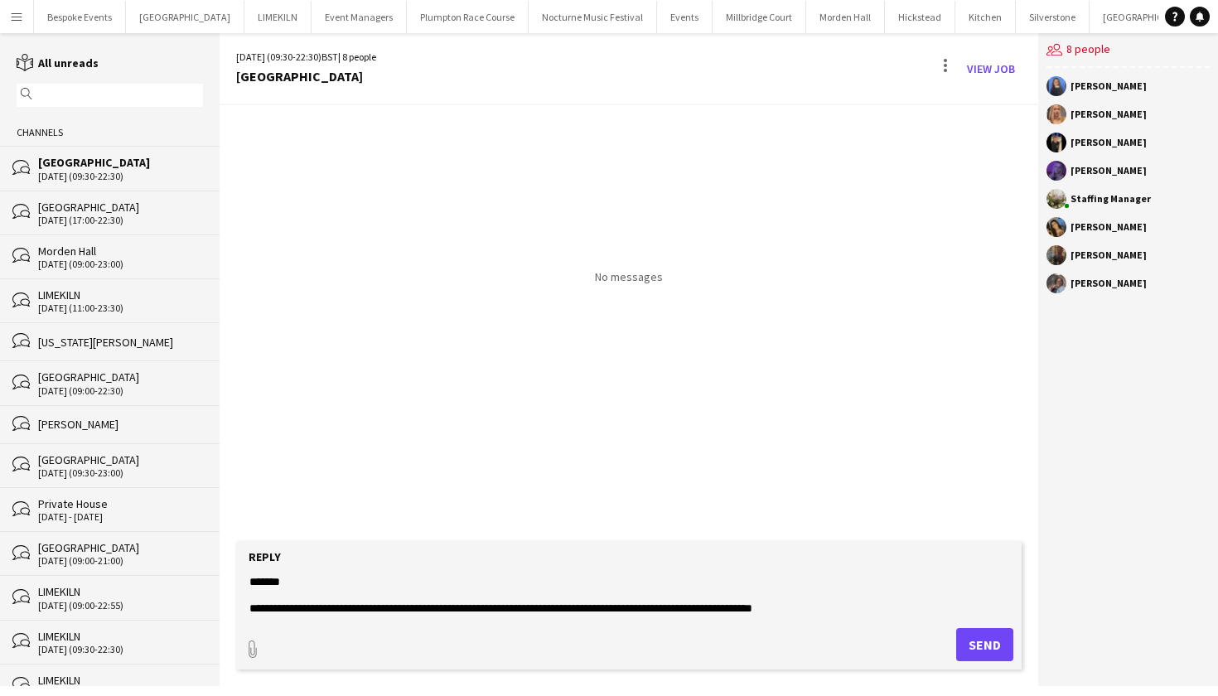
scroll to position [12, 0]
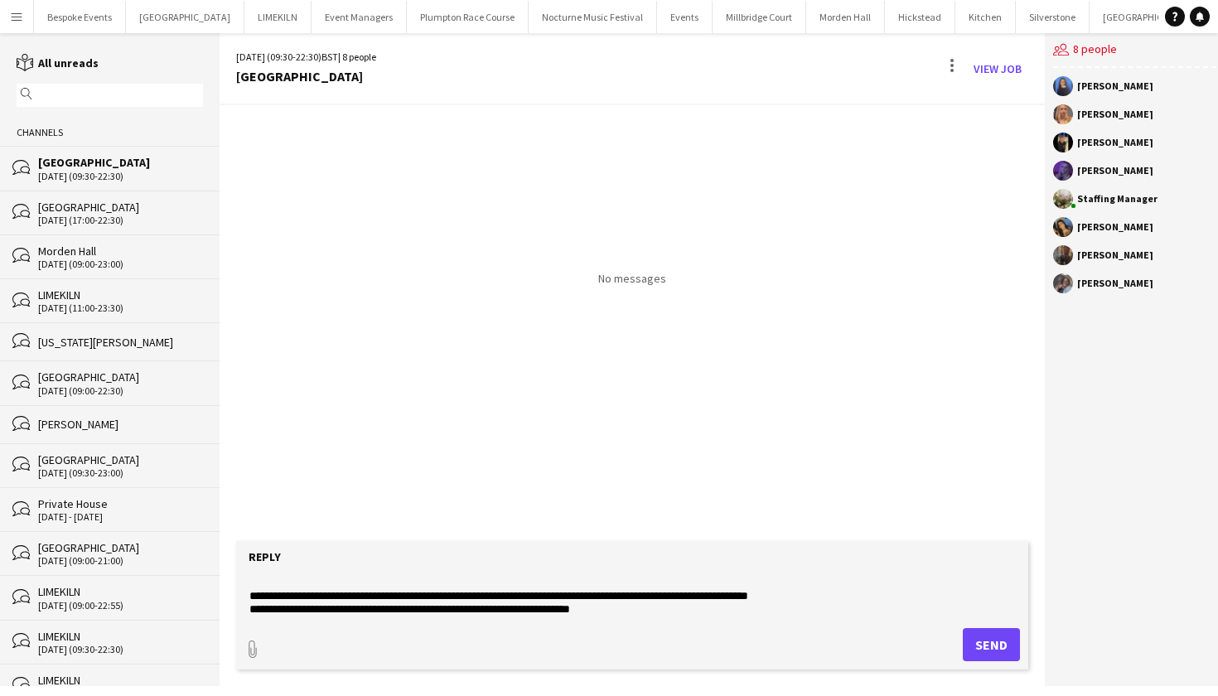
type textarea "**********"
click at [977, 637] on button "Send" at bounding box center [991, 644] width 57 height 33
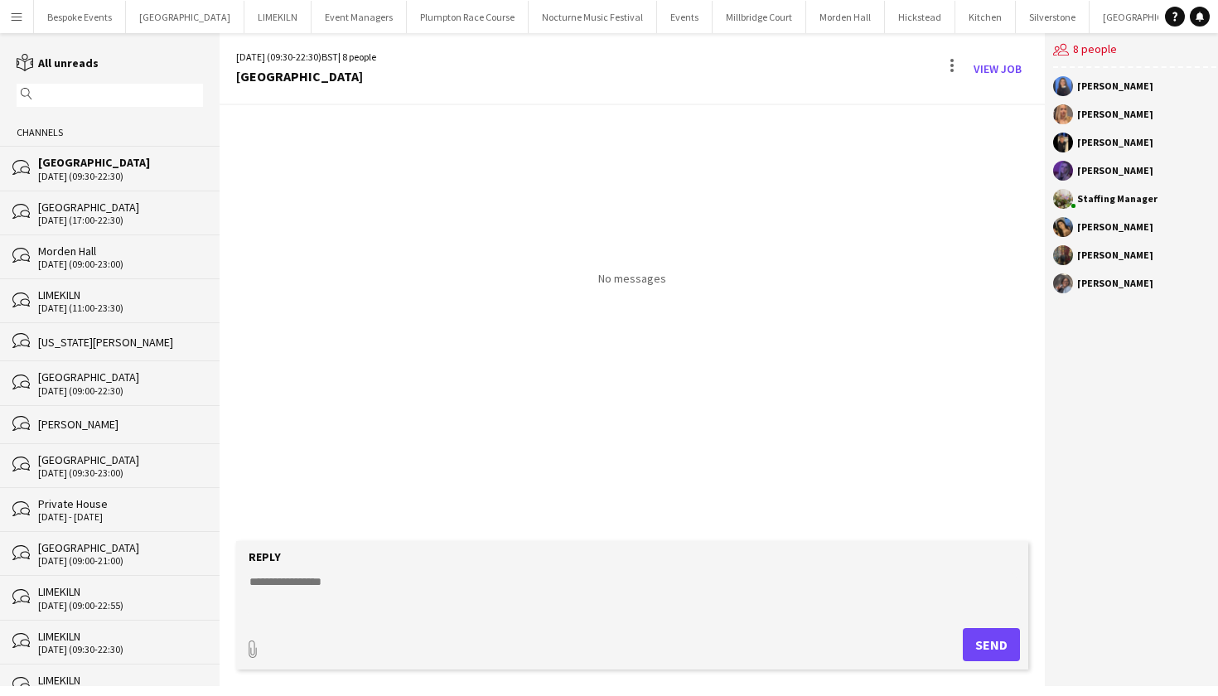
scroll to position [0, 0]
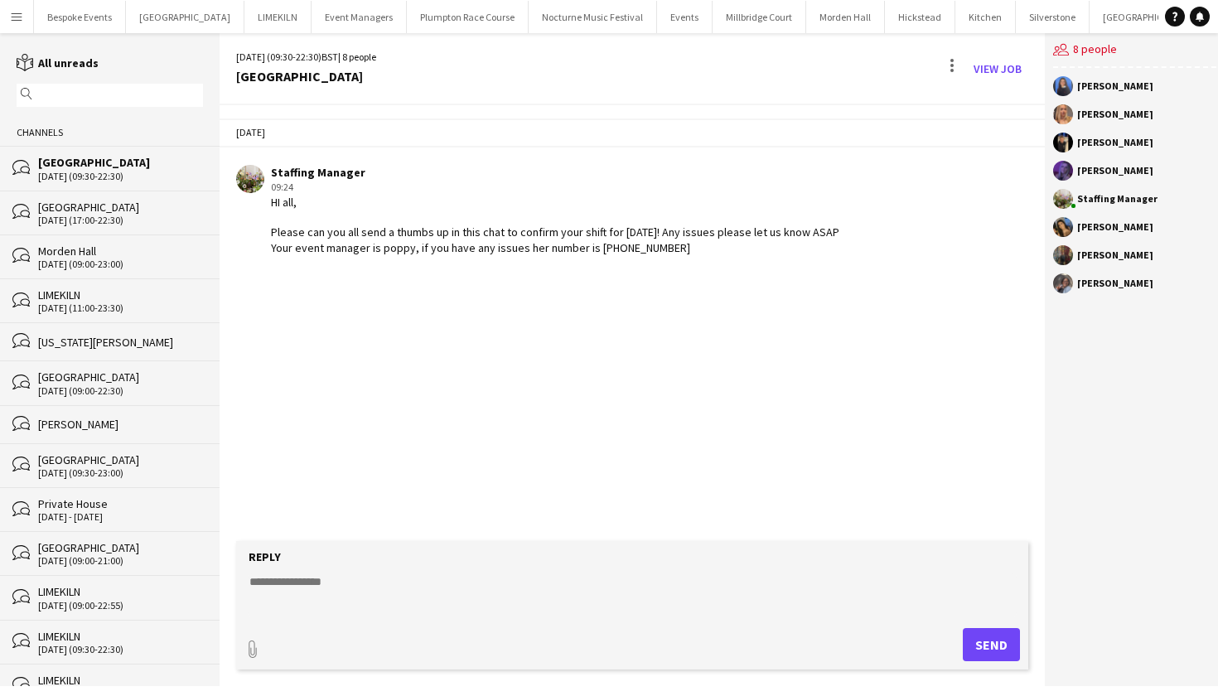
click at [30, 20] on button "Menu" at bounding box center [16, 16] width 33 height 33
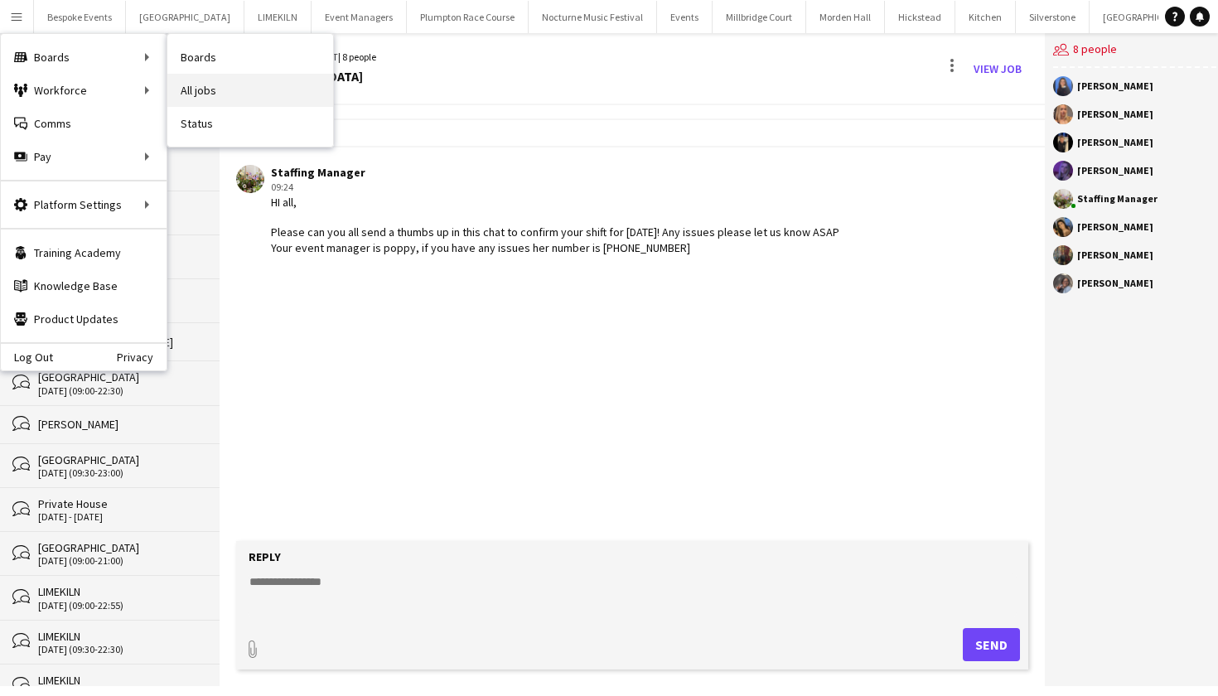
click at [195, 85] on link "All jobs" at bounding box center [250, 90] width 166 height 33
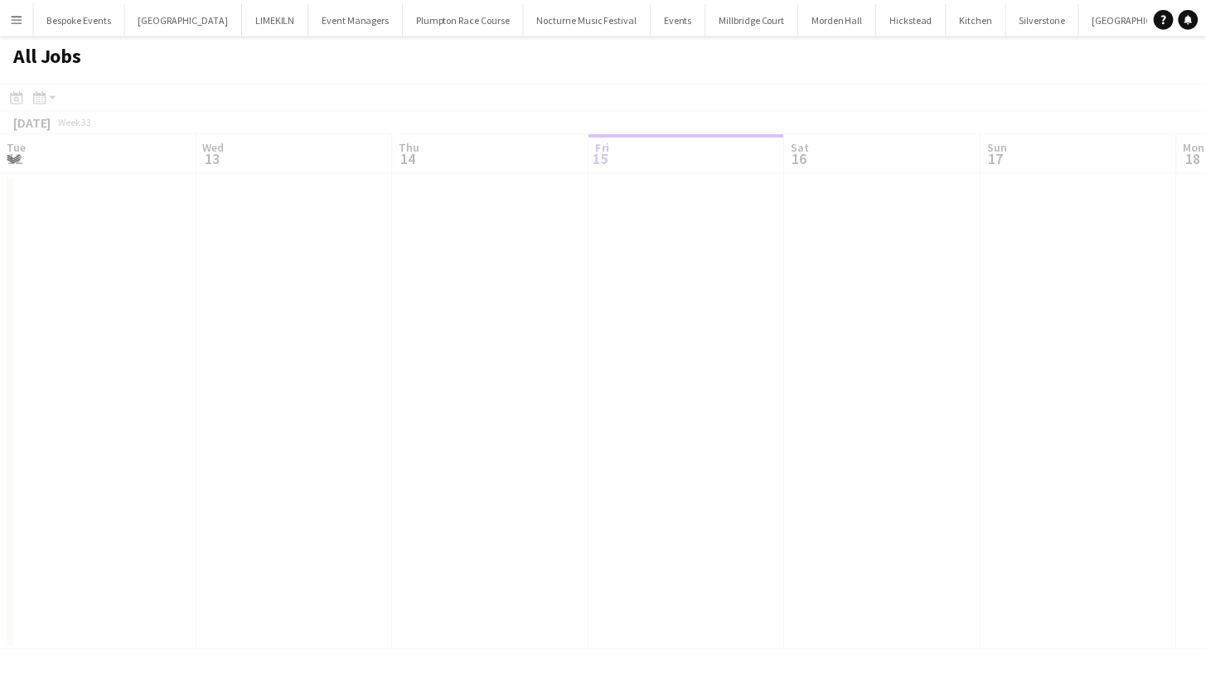
scroll to position [0, 396]
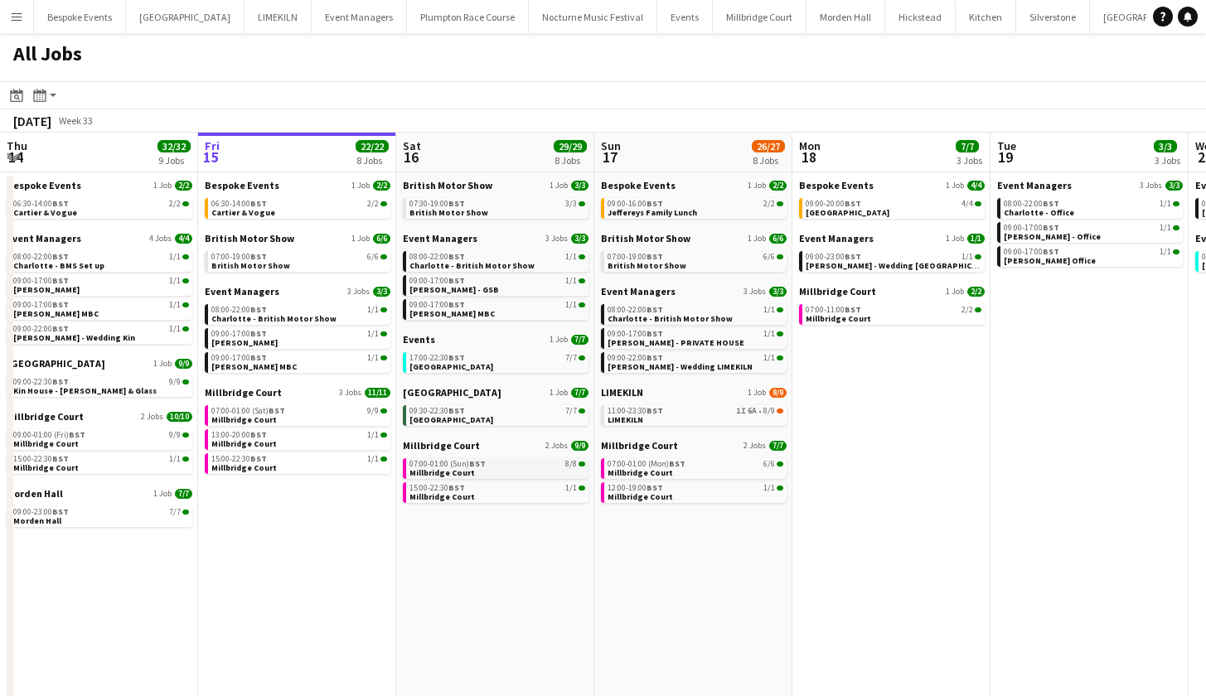
click at [475, 465] on span "BST" at bounding box center [477, 463] width 17 height 11
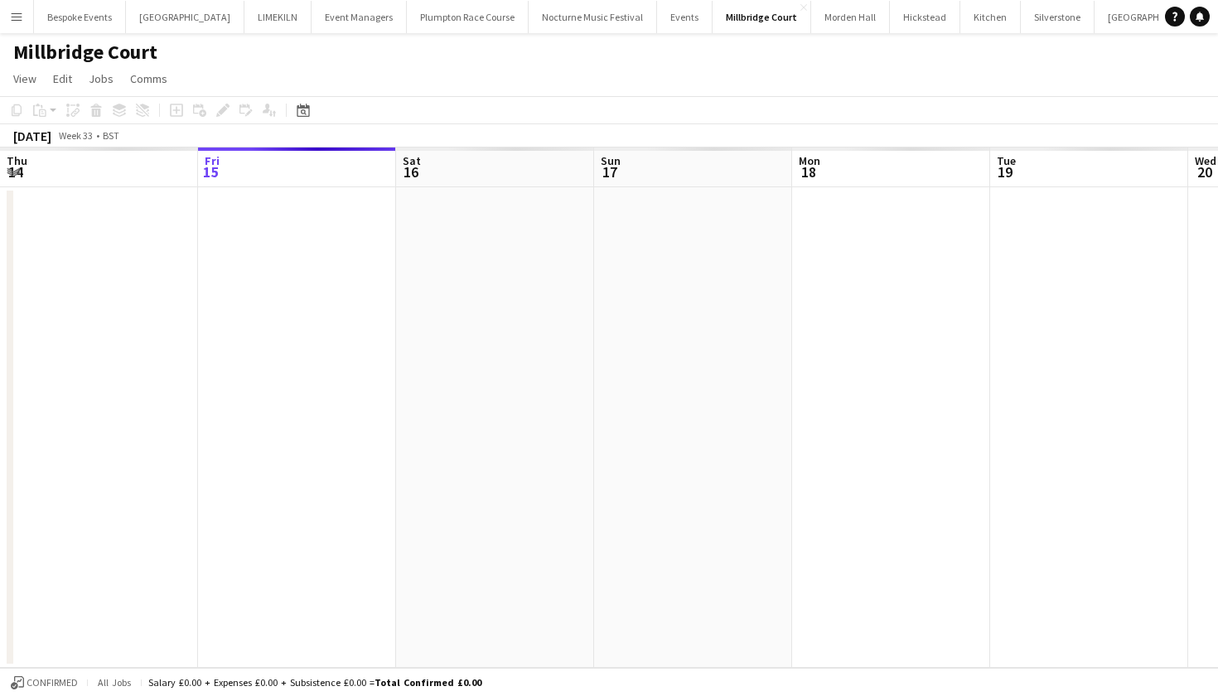
scroll to position [0, 569]
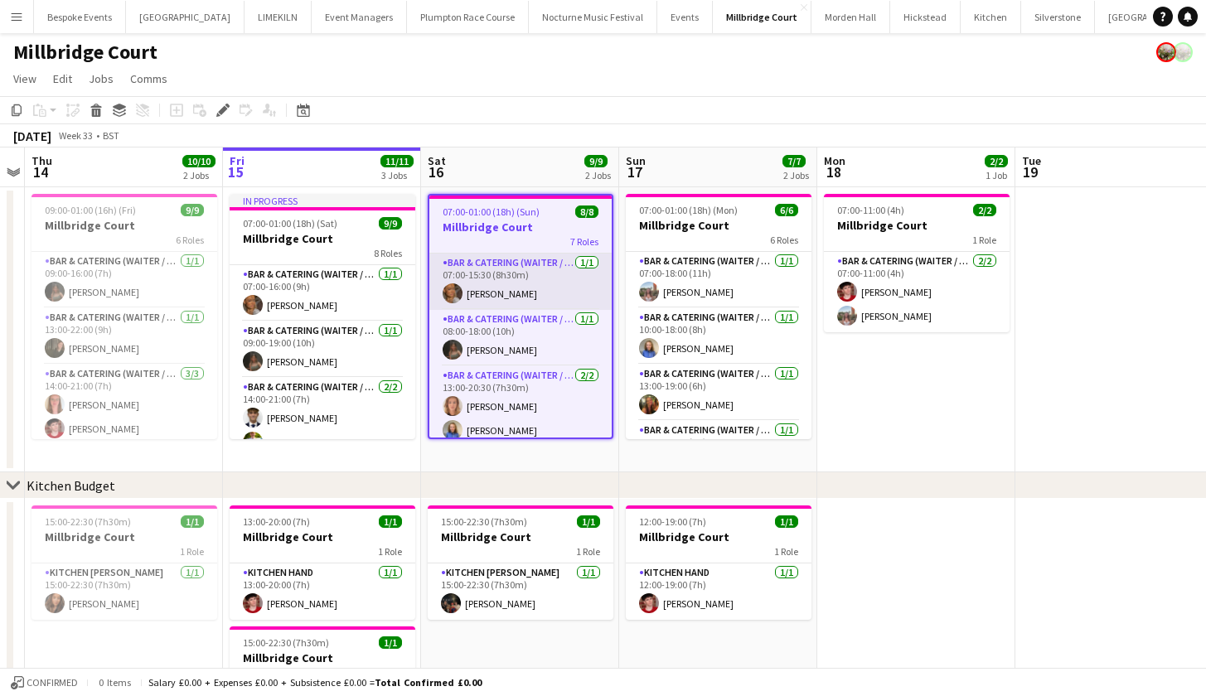
click at [511, 284] on app-card-role "Bar & Catering (Waiter / waitress) 1/1 07:00-15:30 (8h30m) Jessica Platt" at bounding box center [520, 282] width 182 height 56
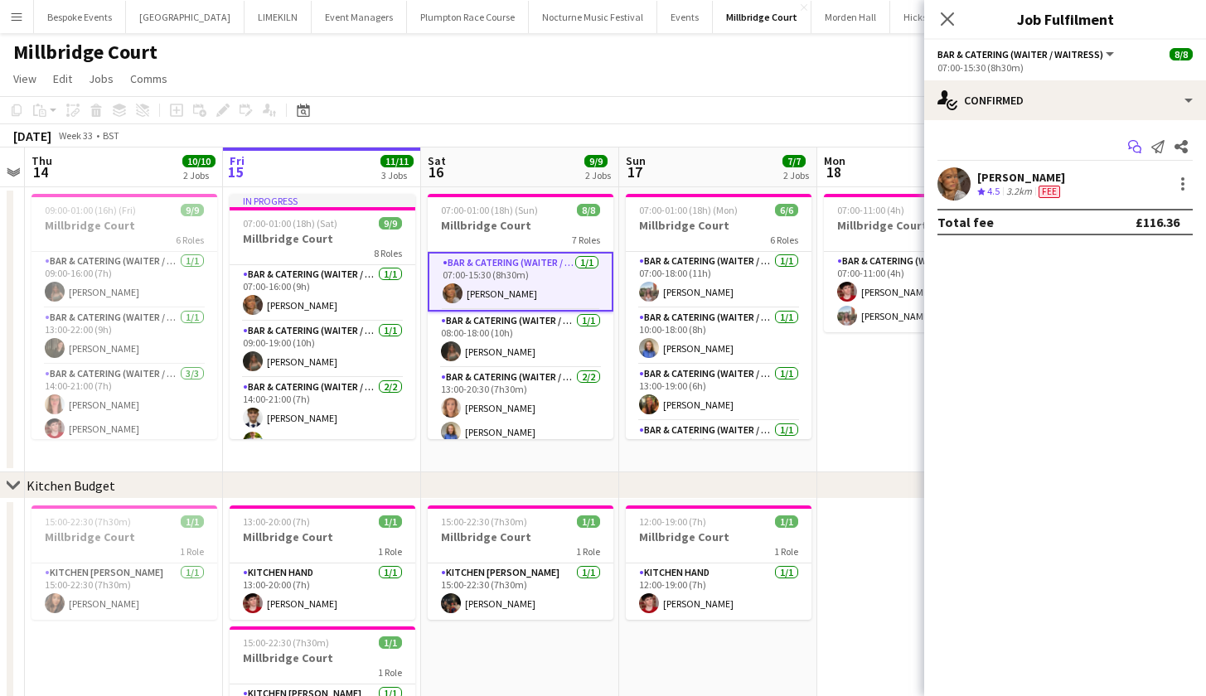
click at [1139, 148] on icon "Start chat" at bounding box center [1134, 146] width 13 height 13
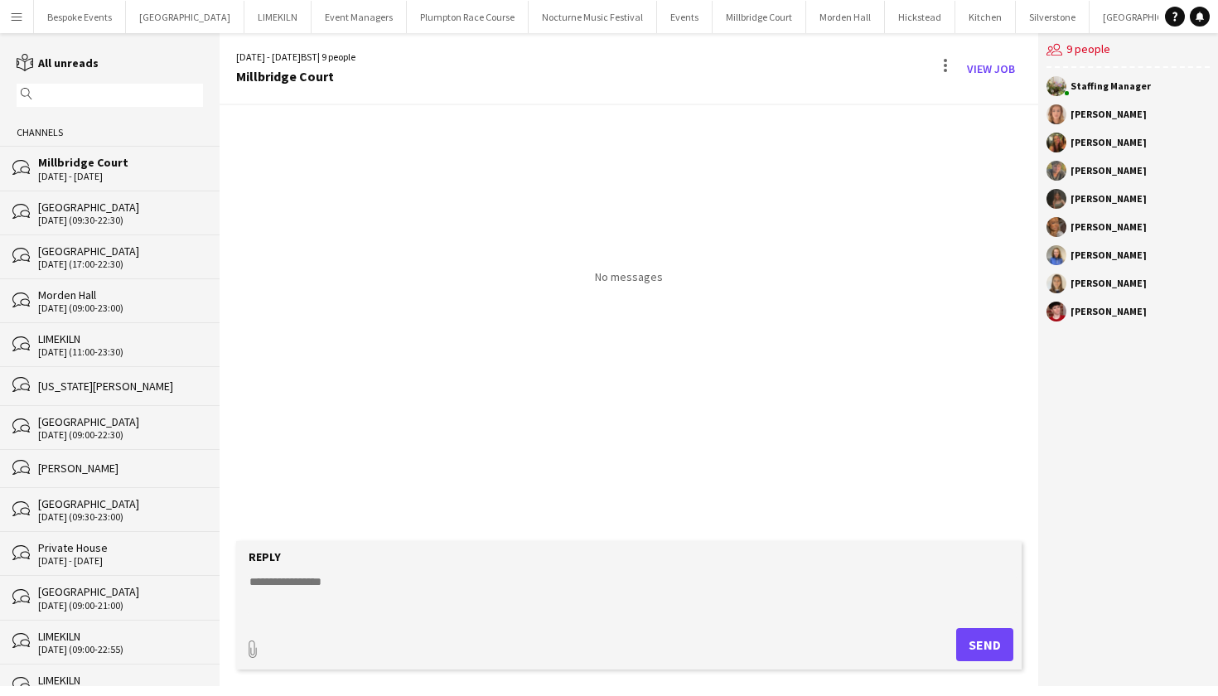
click at [505, 593] on textarea at bounding box center [632, 595] width 769 height 43
paste textarea "**********"
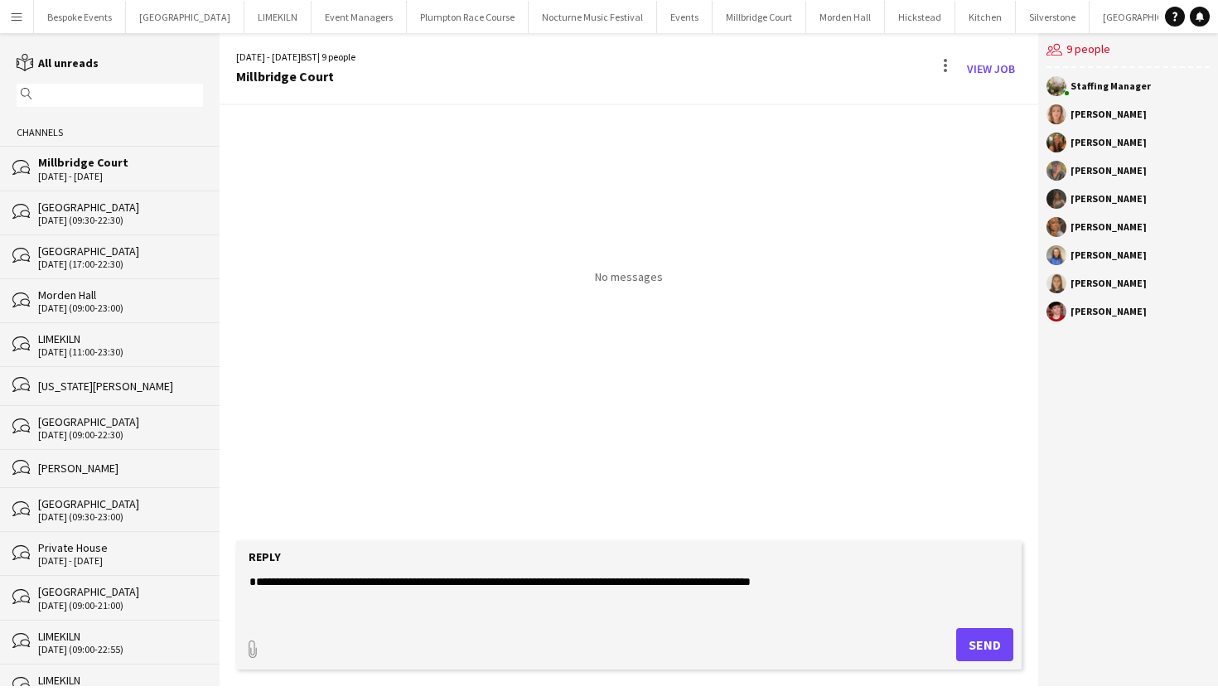
click at [250, 579] on textarea "**********" at bounding box center [632, 595] width 769 height 43
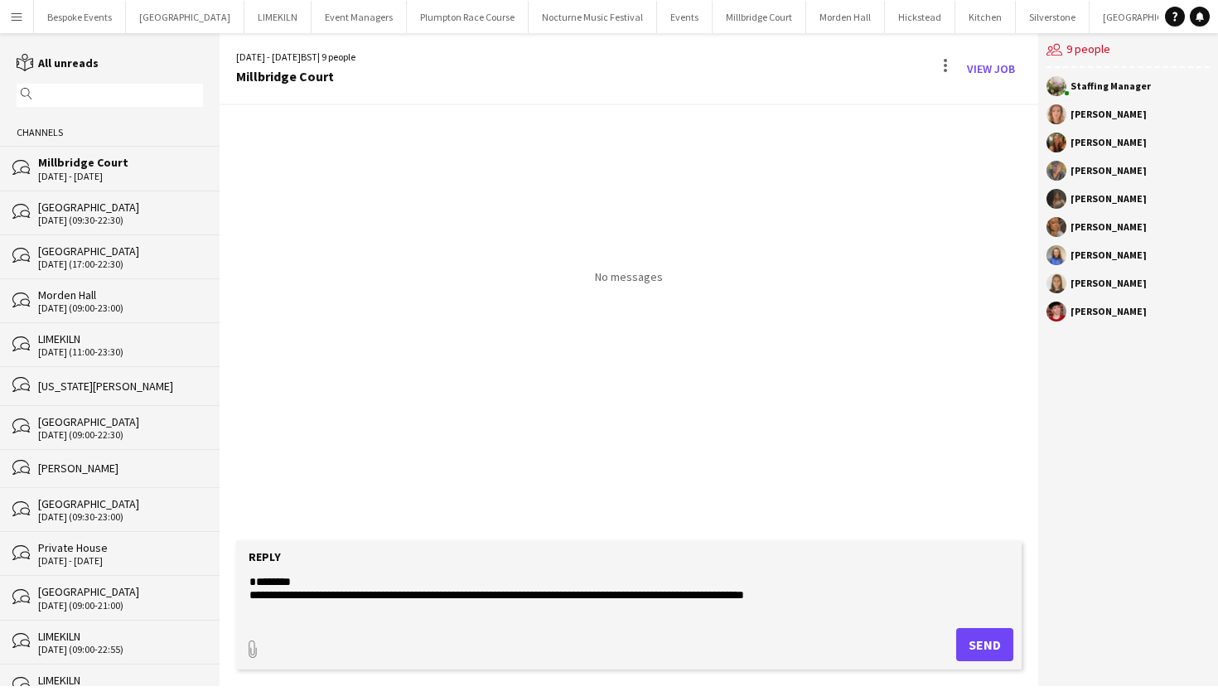
type textarea "**********"
click at [990, 641] on button "Send" at bounding box center [985, 644] width 57 height 33
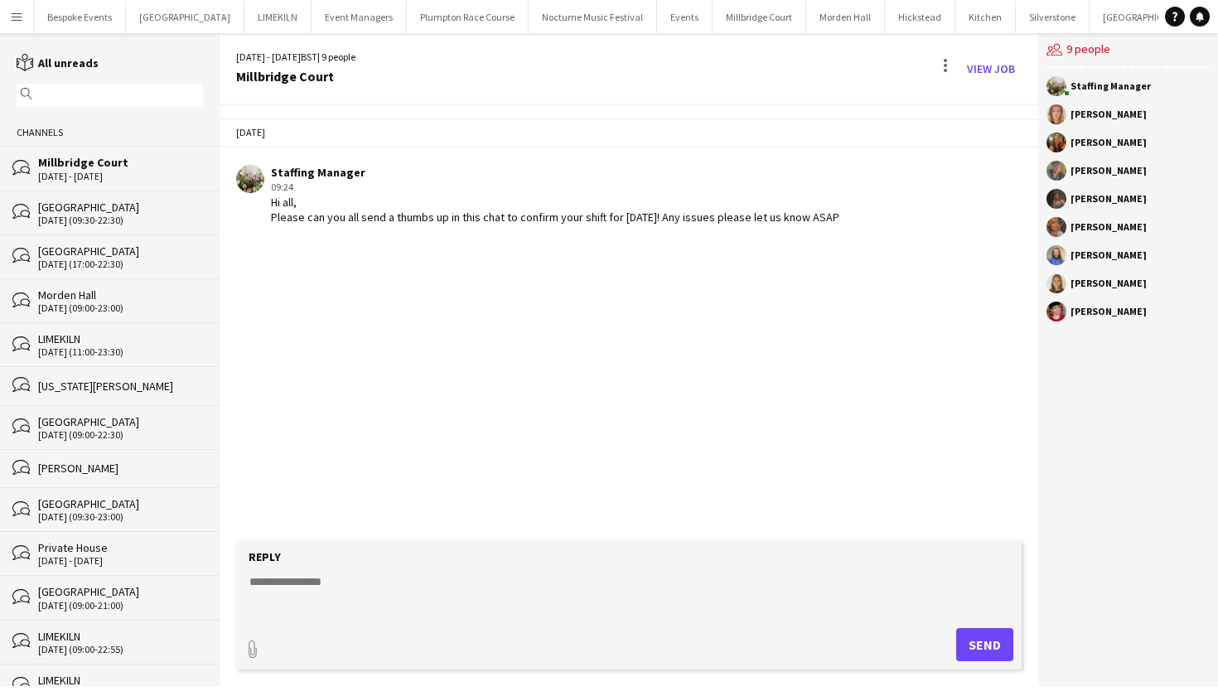
click at [12, 11] on app-icon "Menu" at bounding box center [16, 16] width 13 height 13
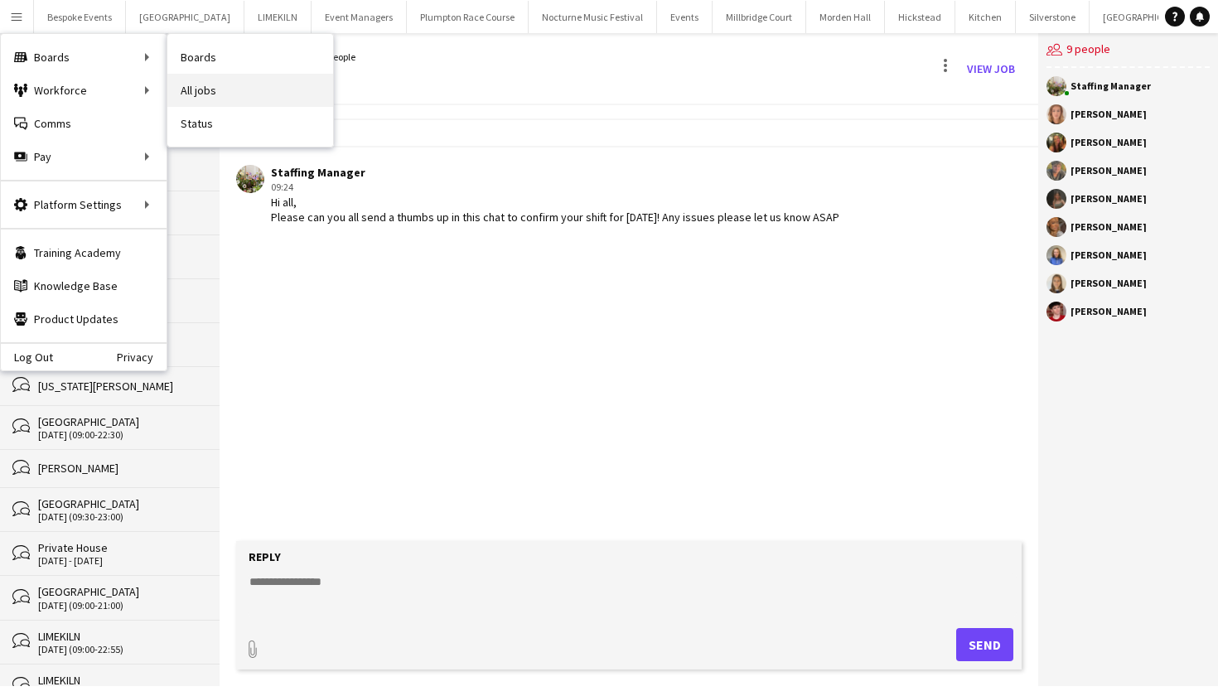
click at [209, 82] on link "All jobs" at bounding box center [250, 90] width 166 height 33
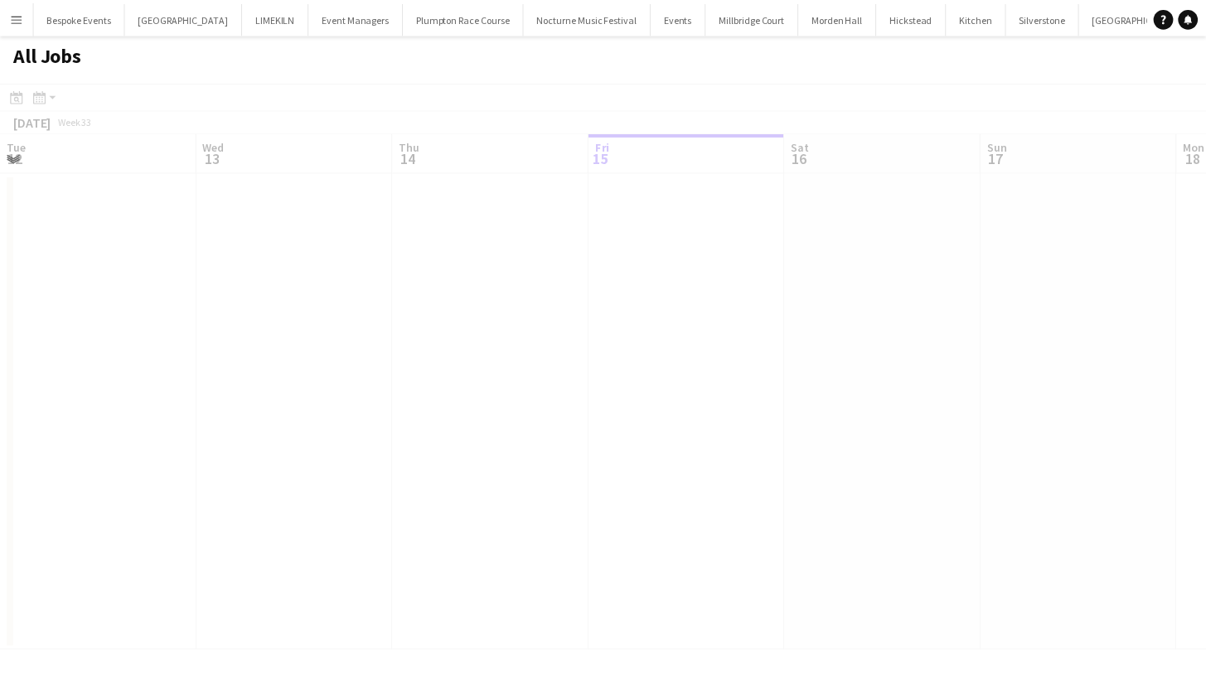
scroll to position [0, 396]
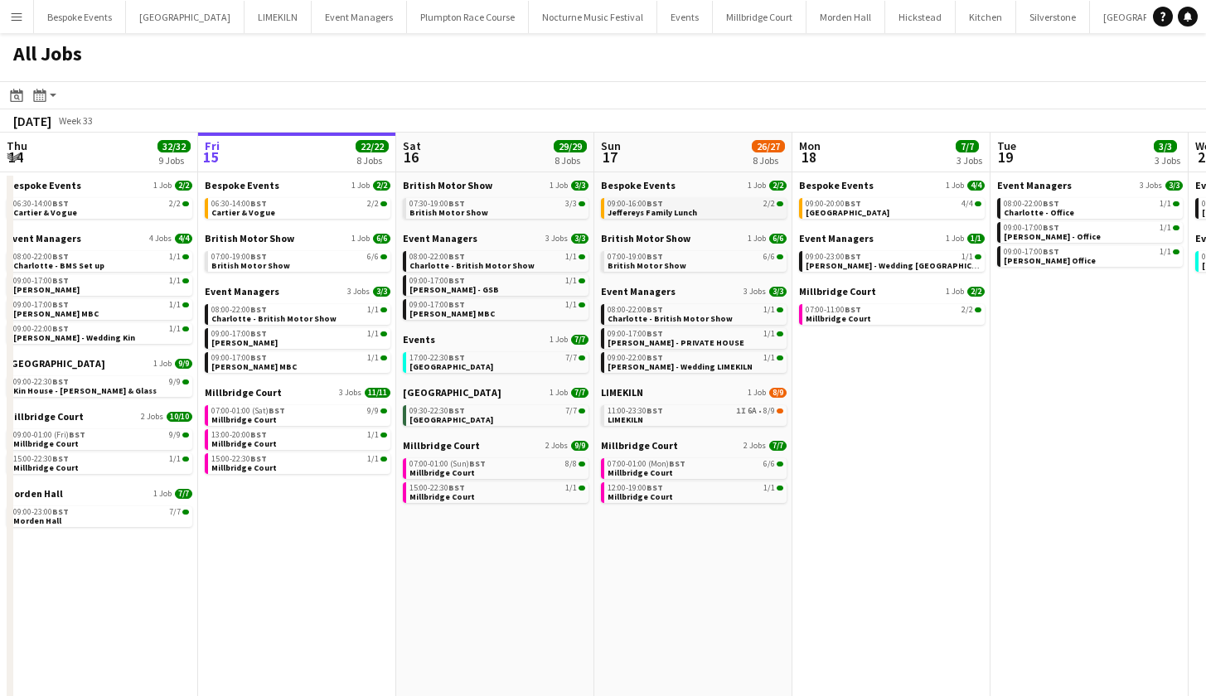
click at [629, 215] on span "Jeffereys Family Lunch" at bounding box center [653, 212] width 90 height 11
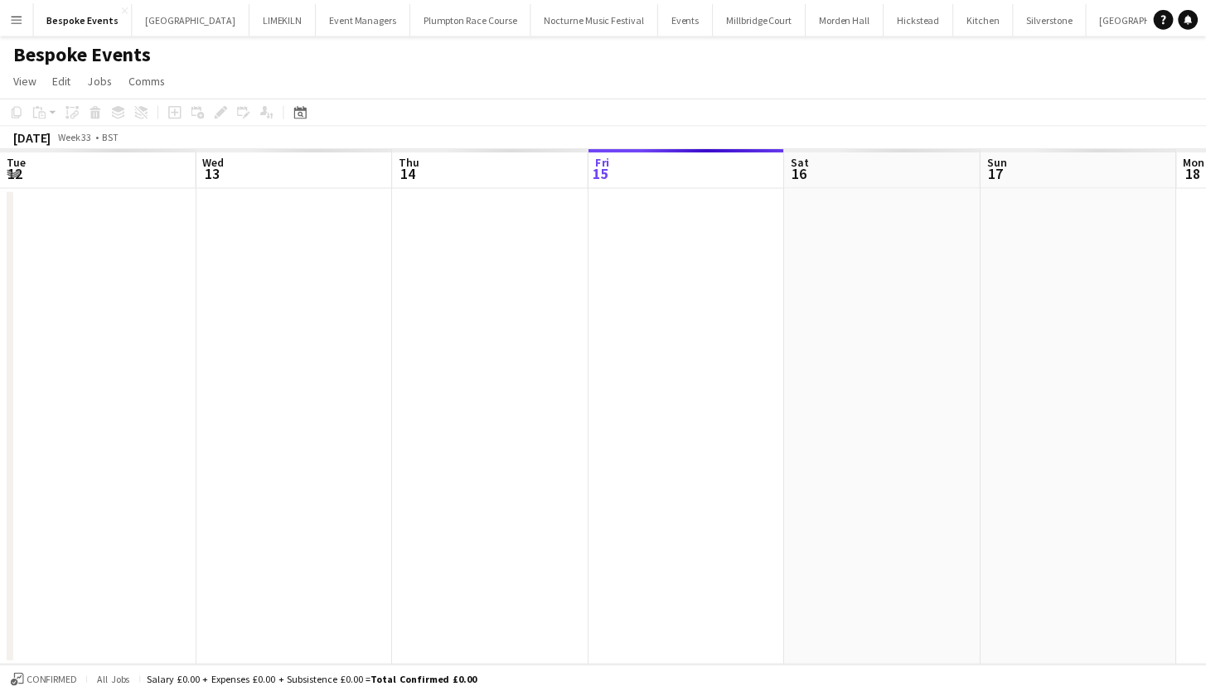
scroll to position [0, 569]
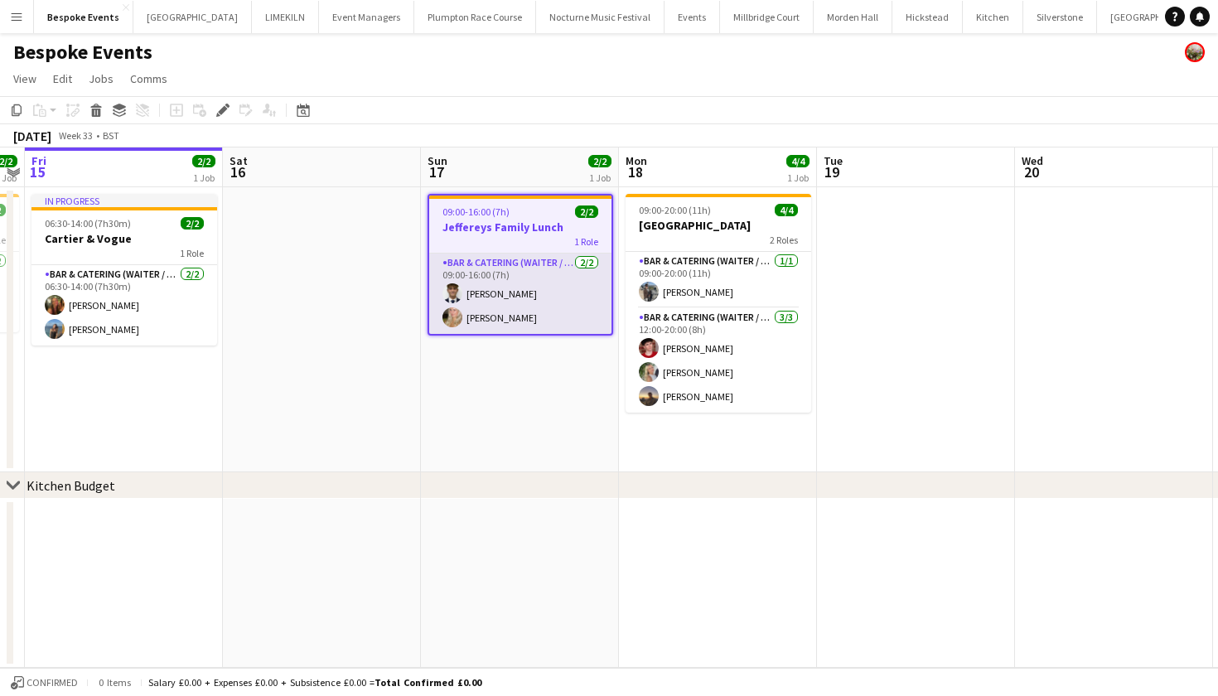
click at [513, 324] on app-card-role "Bar & Catering (Waiter / waitress) [DATE] 09:00-16:00 (7h) [PERSON_NAME] [PERSO…" at bounding box center [520, 294] width 182 height 80
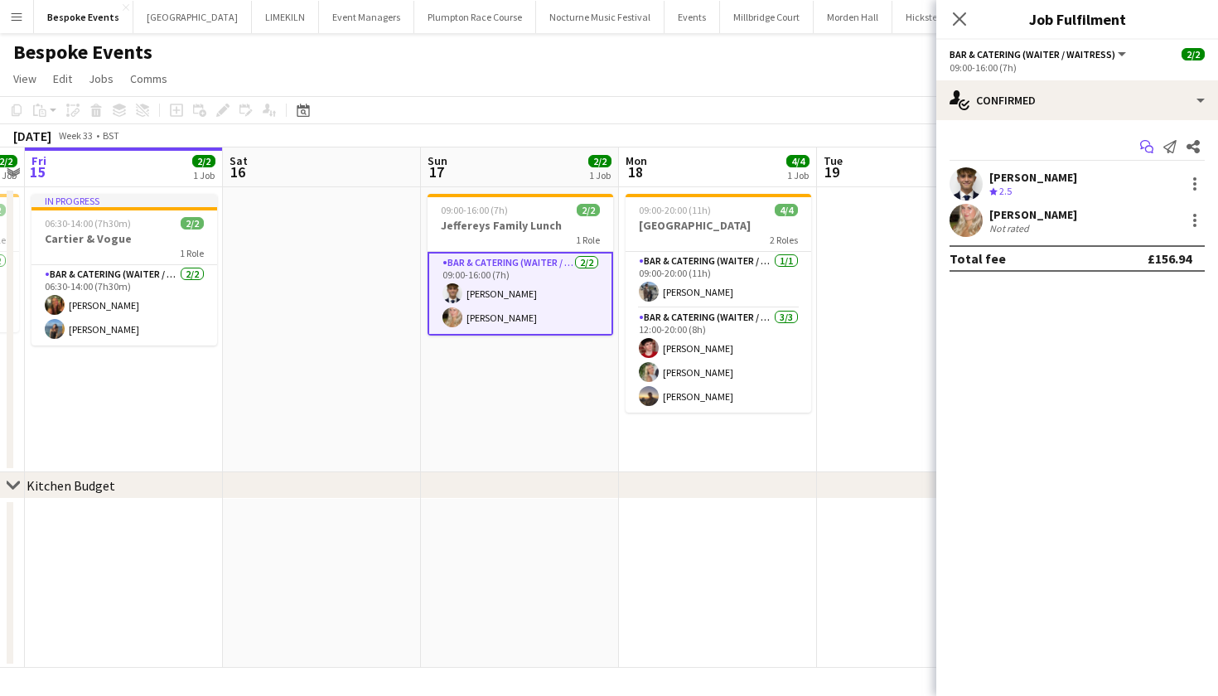
click at [1150, 151] on icon "Start chat" at bounding box center [1147, 146] width 13 height 13
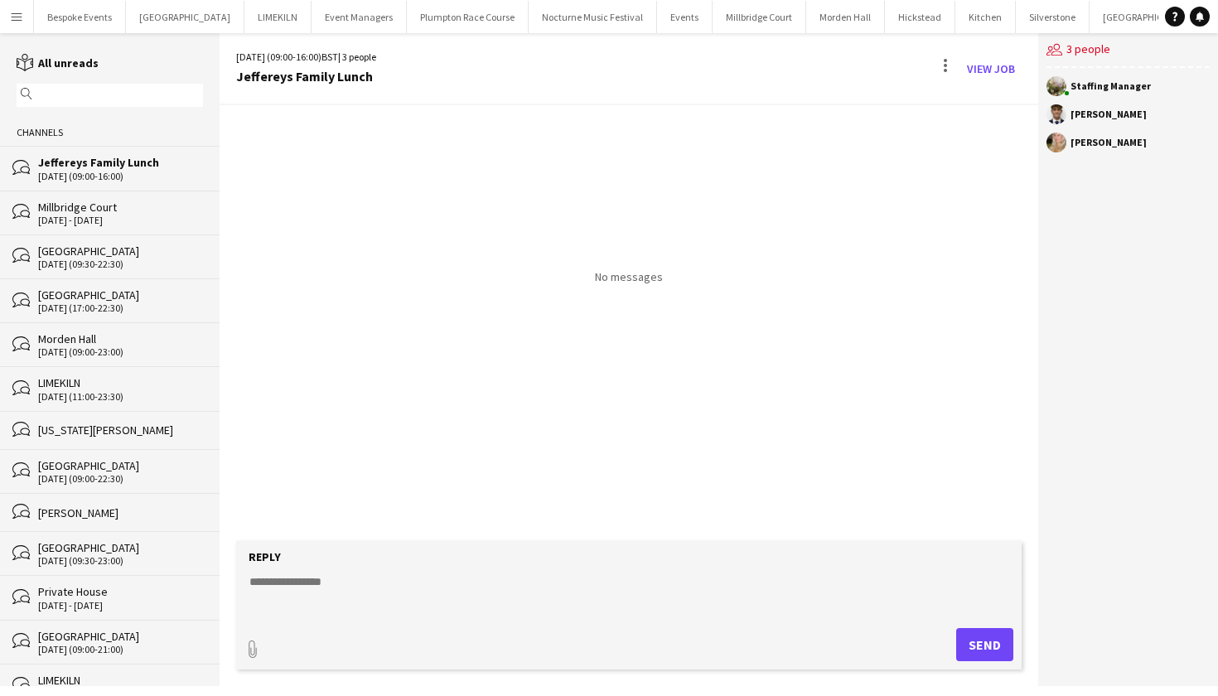
click at [545, 595] on textarea at bounding box center [632, 595] width 769 height 43
type textarea "**********"
click at [963, 647] on button "Send" at bounding box center [985, 644] width 57 height 33
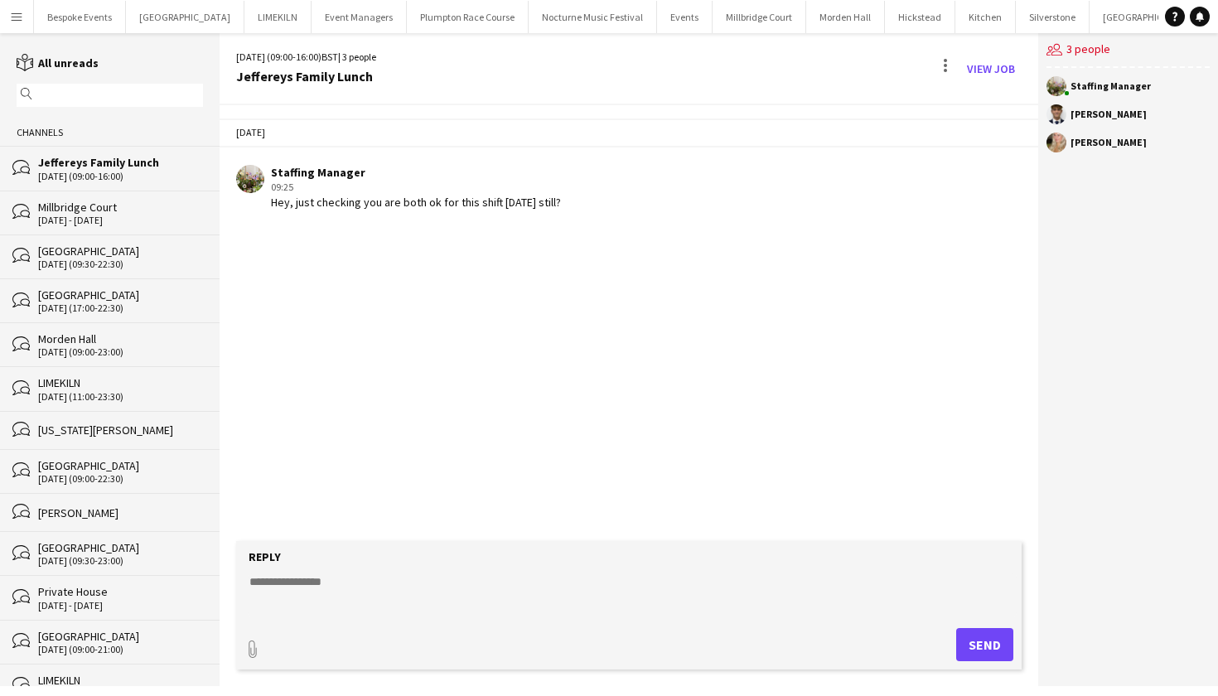
click at [16, 24] on button "Menu" at bounding box center [16, 16] width 33 height 33
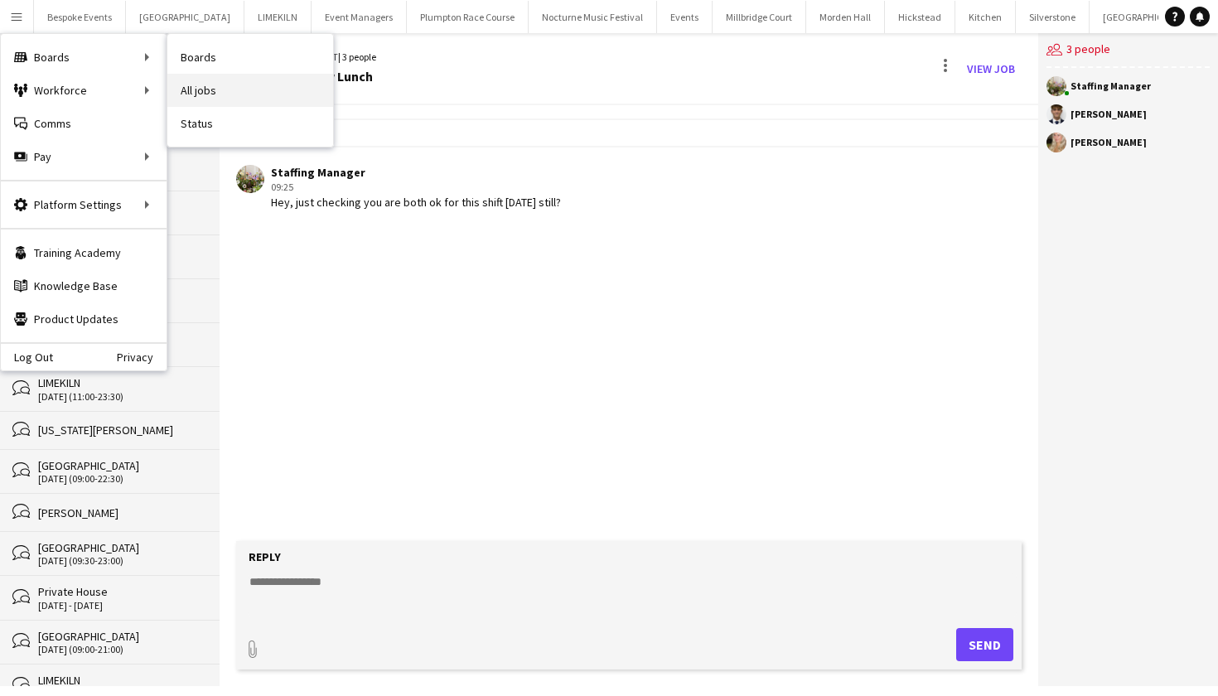
click at [250, 86] on link "All jobs" at bounding box center [250, 90] width 166 height 33
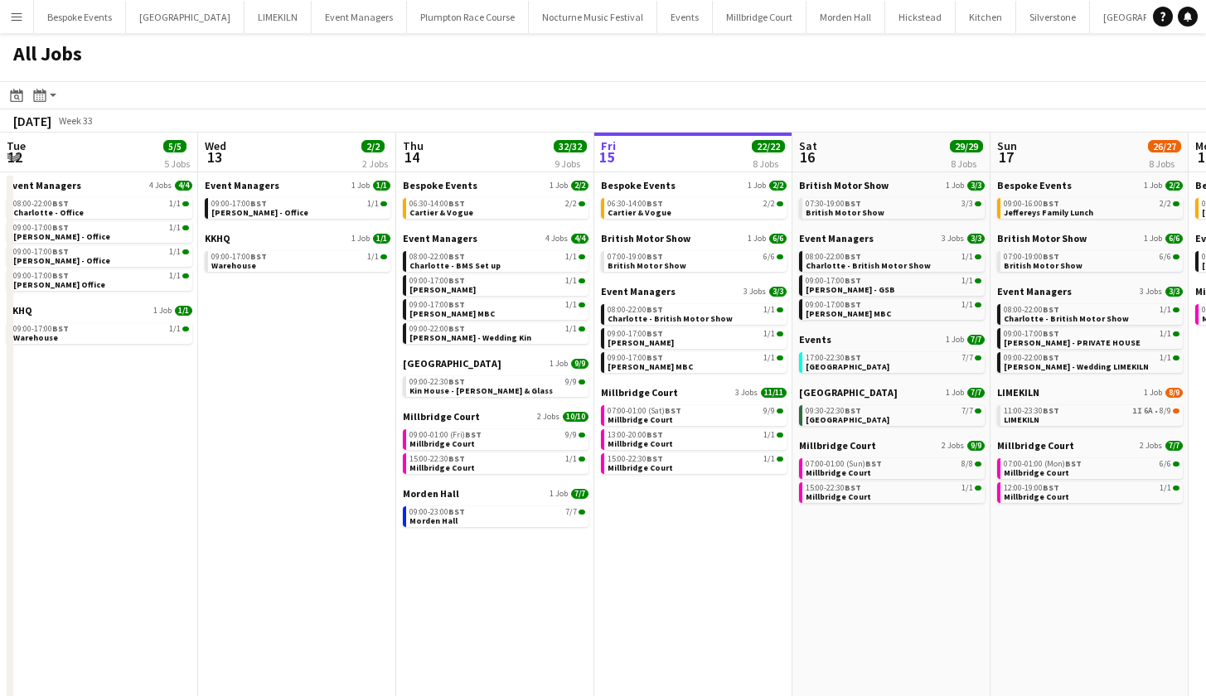
scroll to position [0, 396]
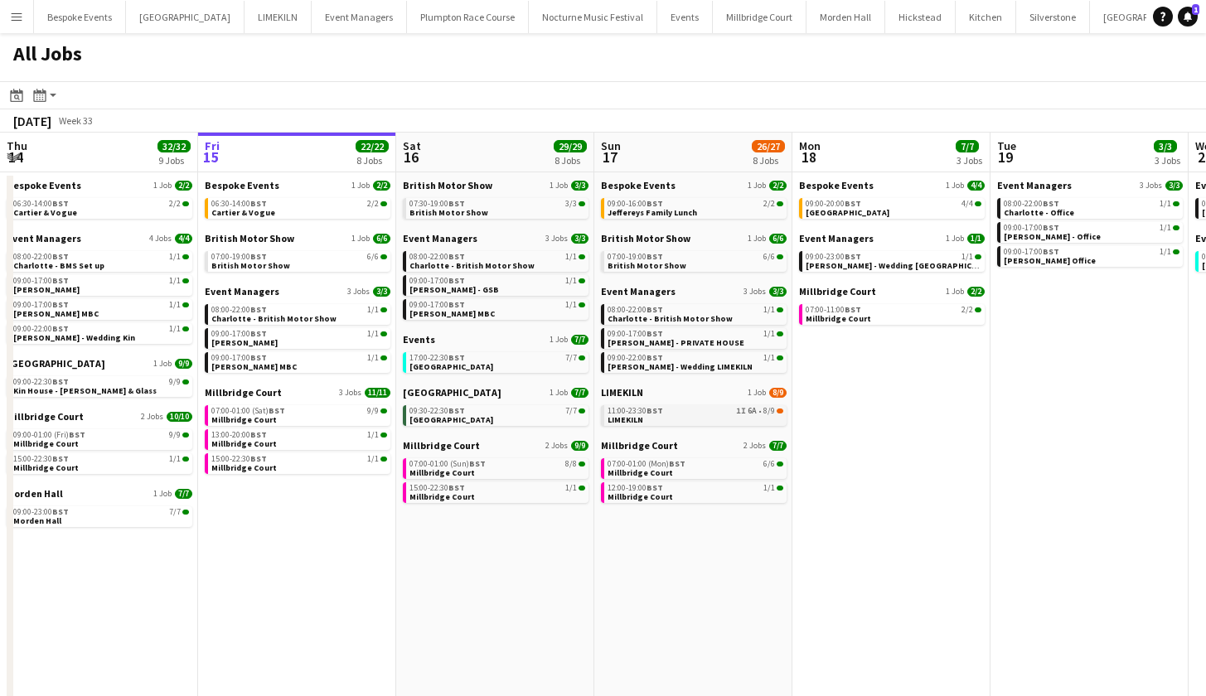
click at [694, 412] on div "11:00-23:30 BST 1I 6A • 8/9" at bounding box center [696, 411] width 176 height 8
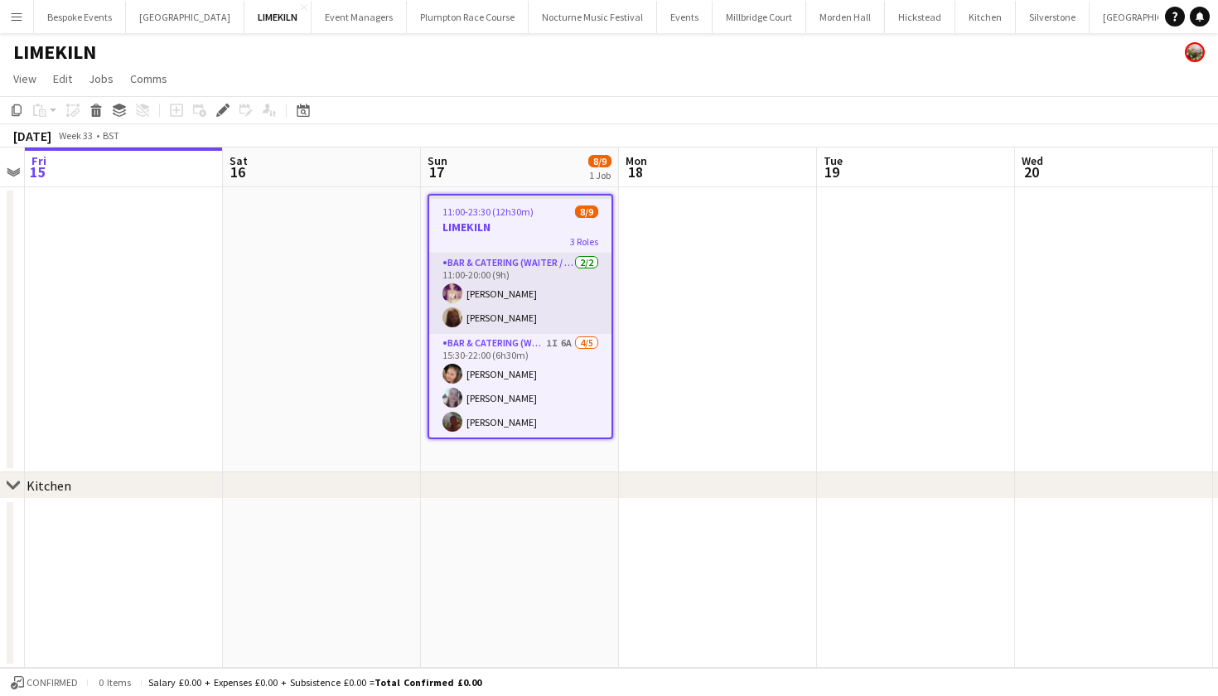
click at [548, 317] on app-card-role "Bar & Catering (Waiter / waitress) [DATE] 11:00-20:00 (9h) [PERSON_NAME] Maddie…" at bounding box center [520, 294] width 182 height 80
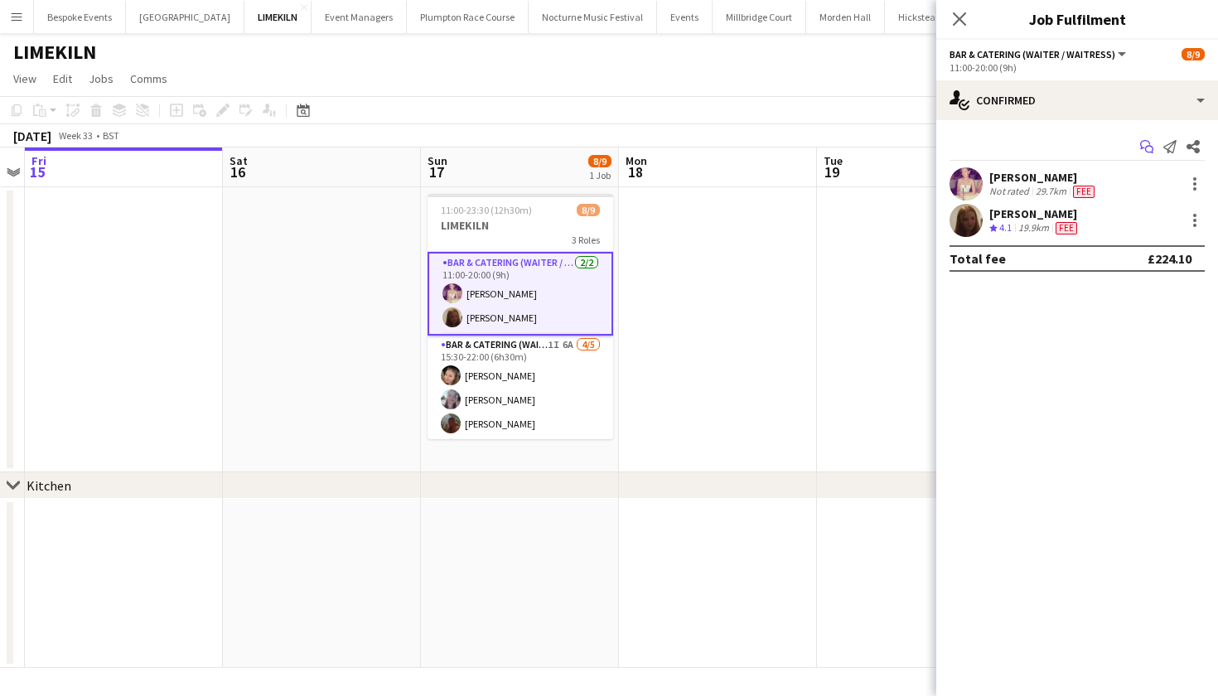
click at [1148, 144] on icon "Start chat" at bounding box center [1147, 146] width 13 height 13
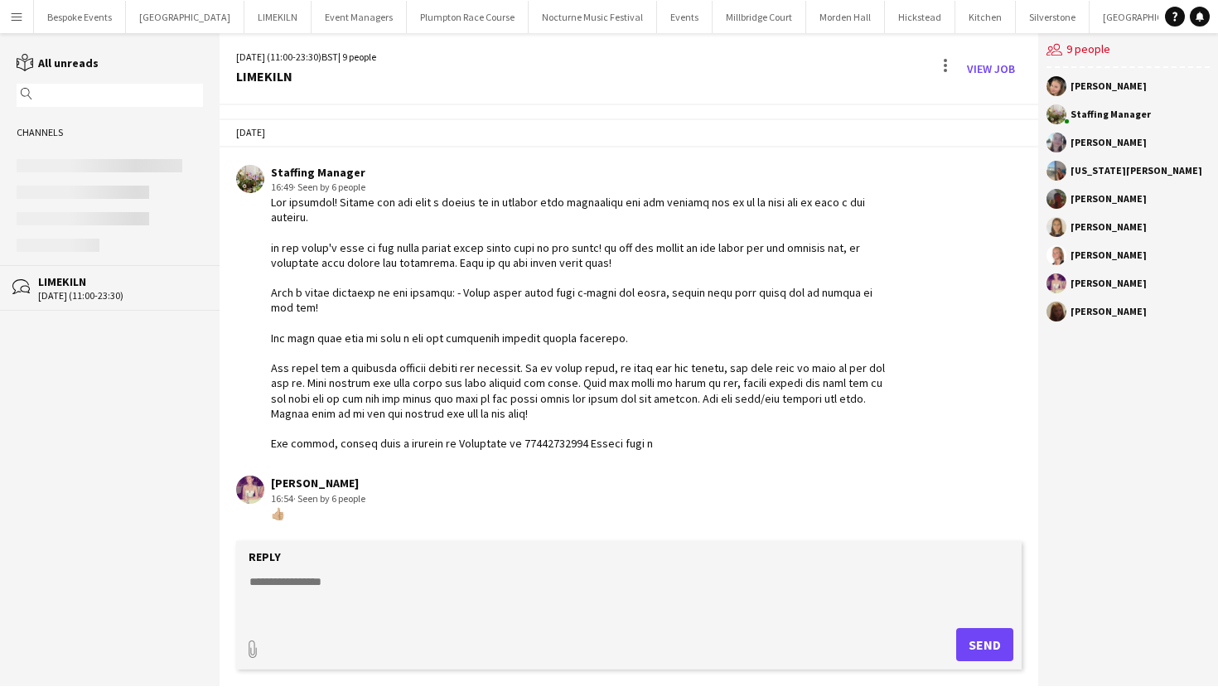
scroll to position [193, 0]
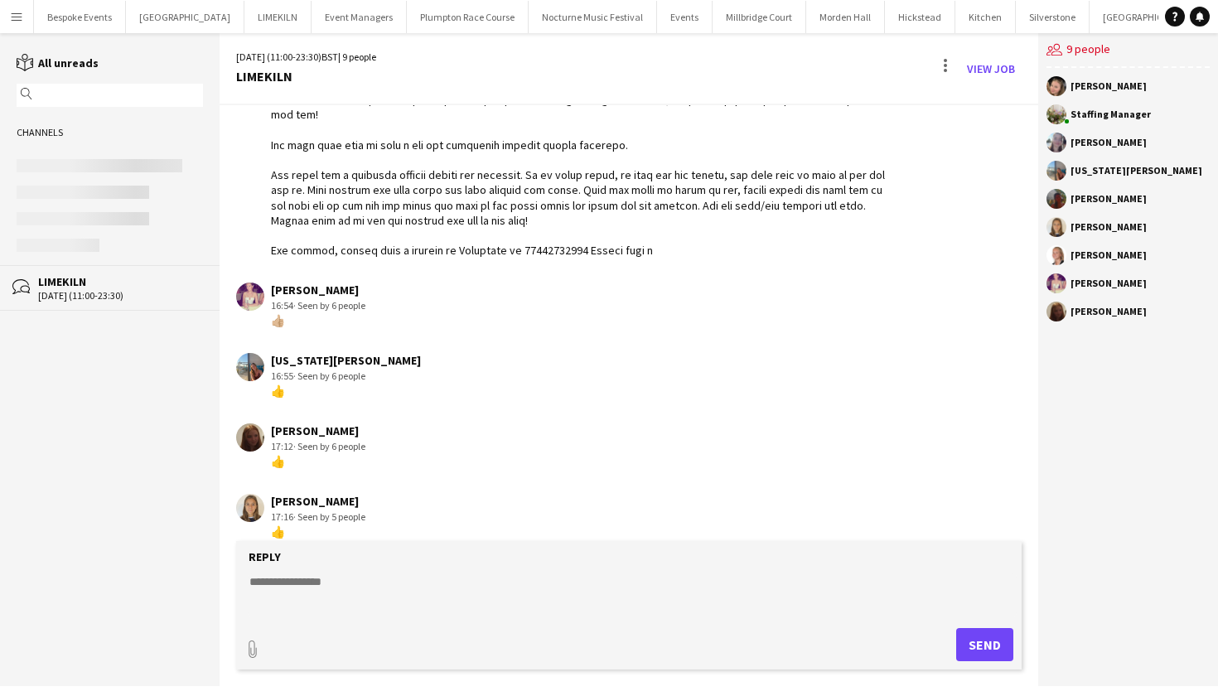
click at [389, 574] on textarea at bounding box center [632, 595] width 769 height 43
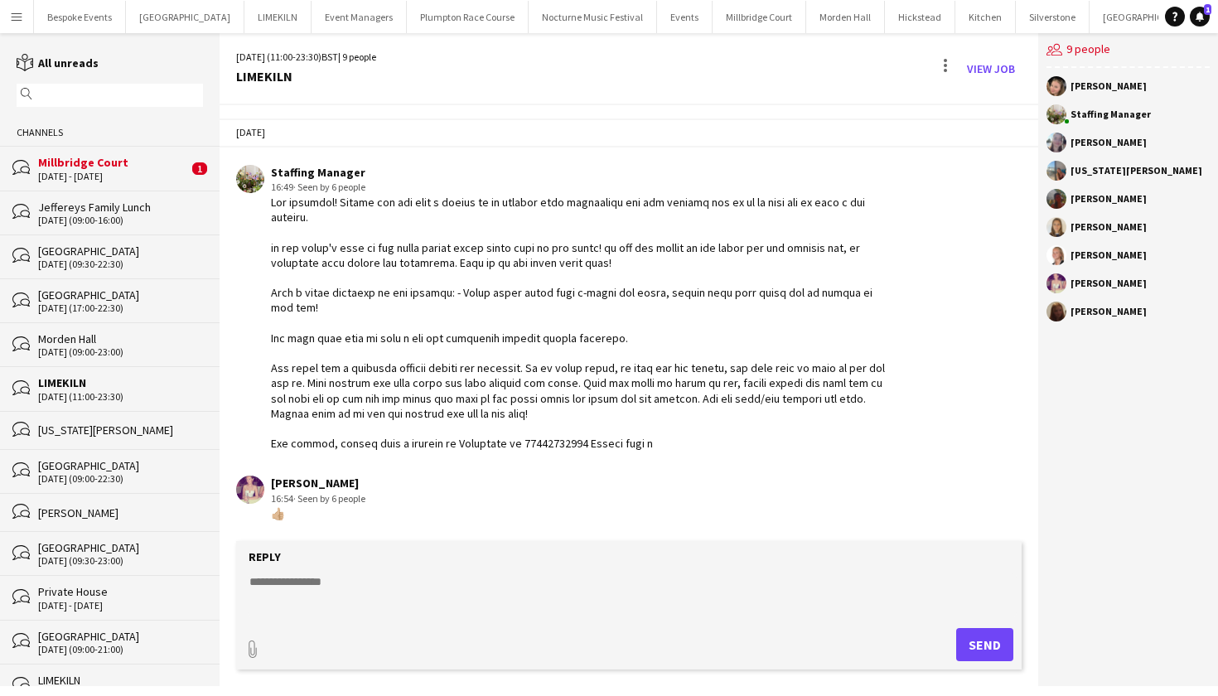
scroll to position [20, 0]
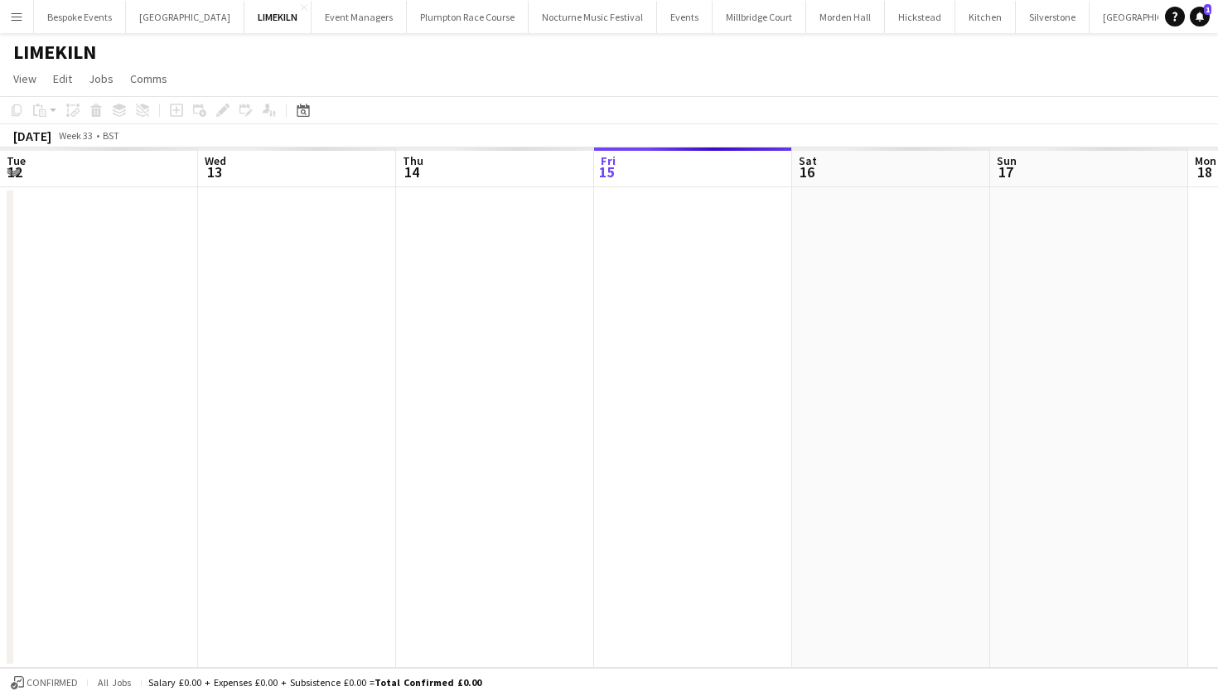
scroll to position [0, 569]
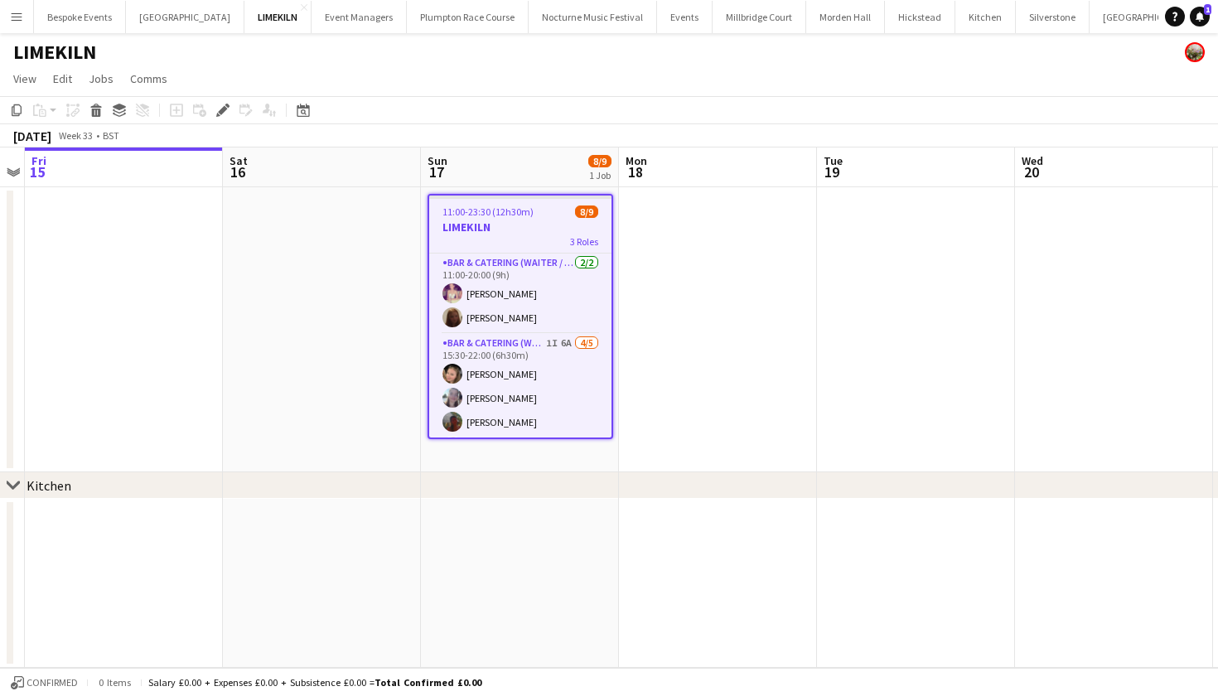
click at [12, 20] on app-icon "Menu" at bounding box center [16, 16] width 13 height 13
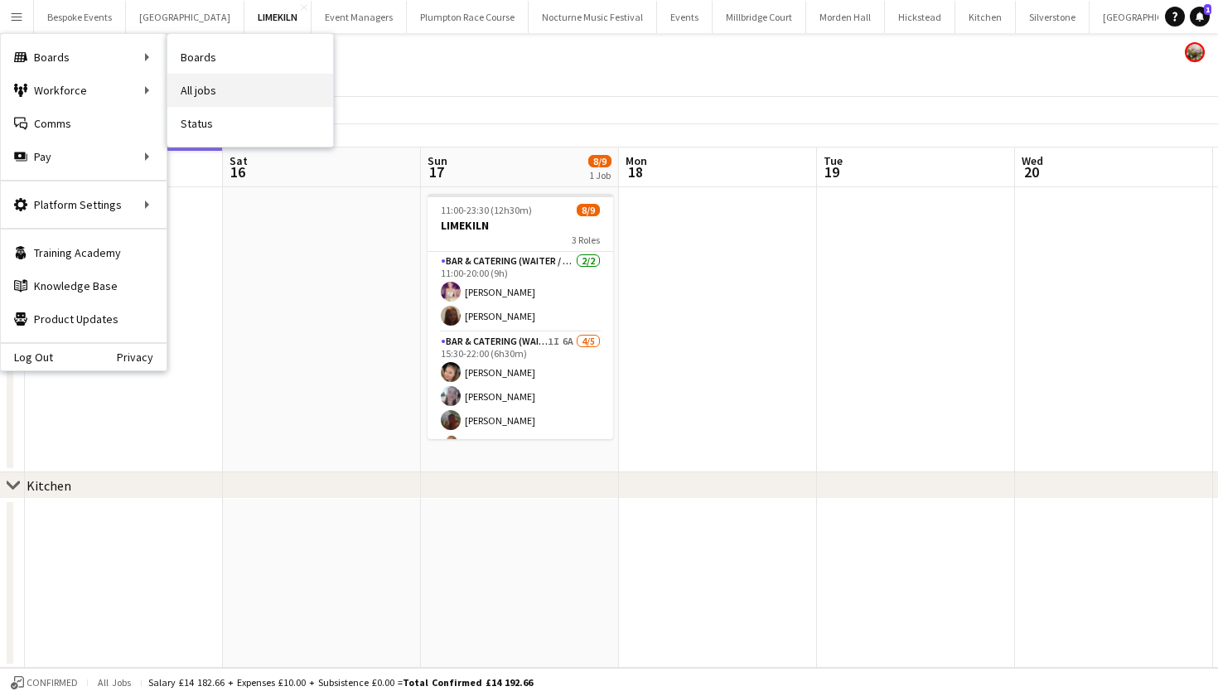
click at [259, 84] on link "All jobs" at bounding box center [250, 90] width 166 height 33
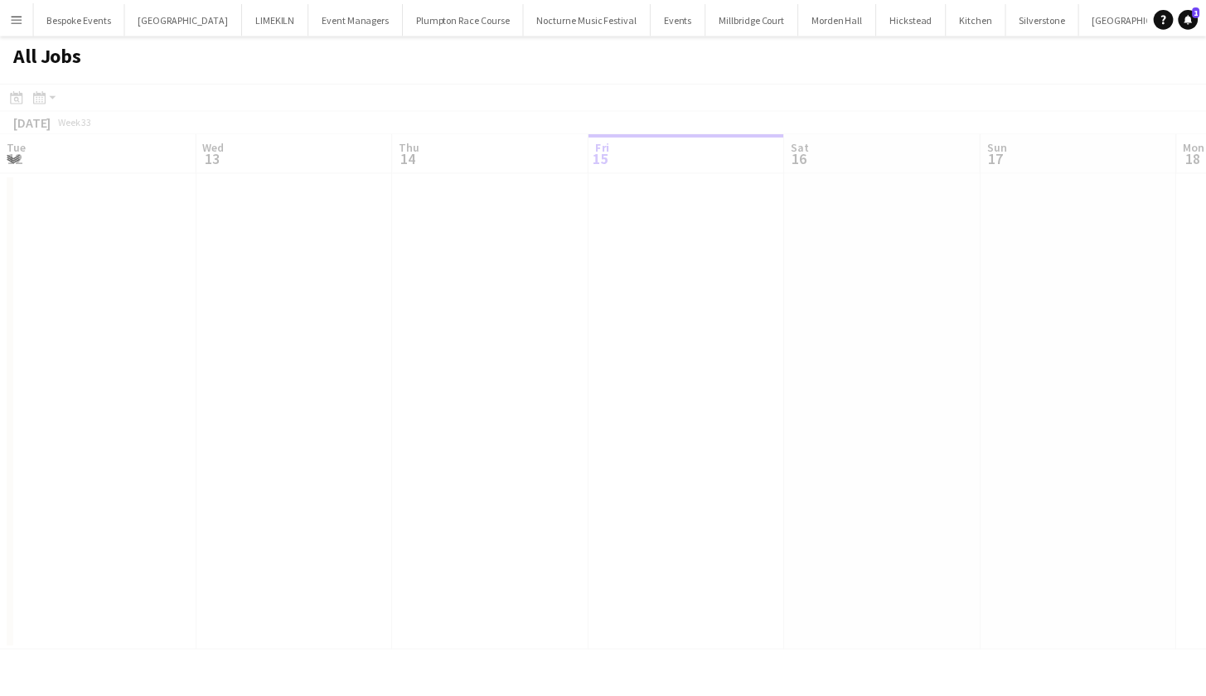
scroll to position [0, 396]
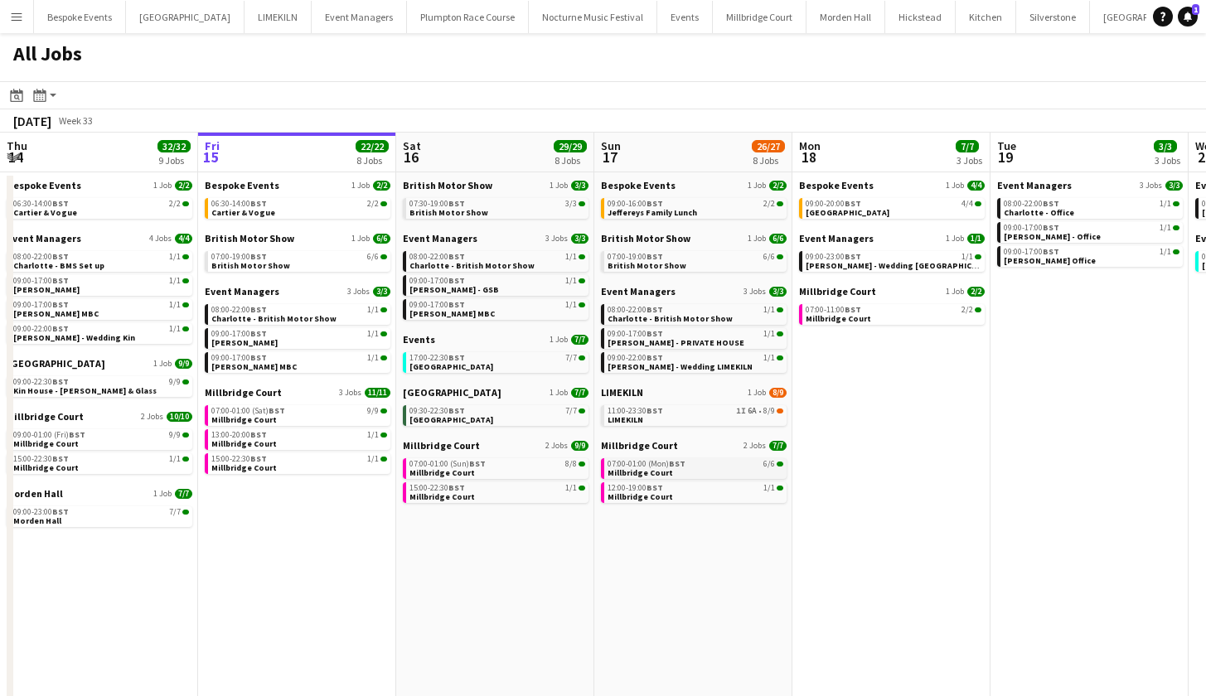
click at [647, 470] on span "Millbridge Court" at bounding box center [640, 473] width 65 height 11
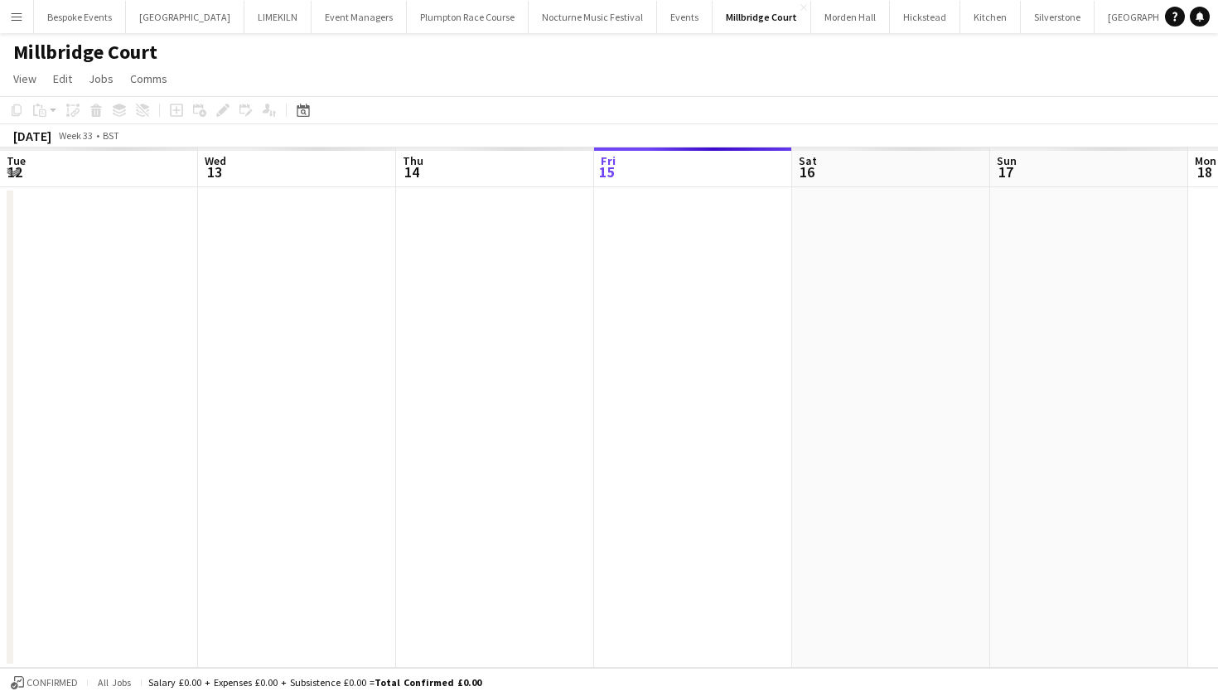
scroll to position [0, 569]
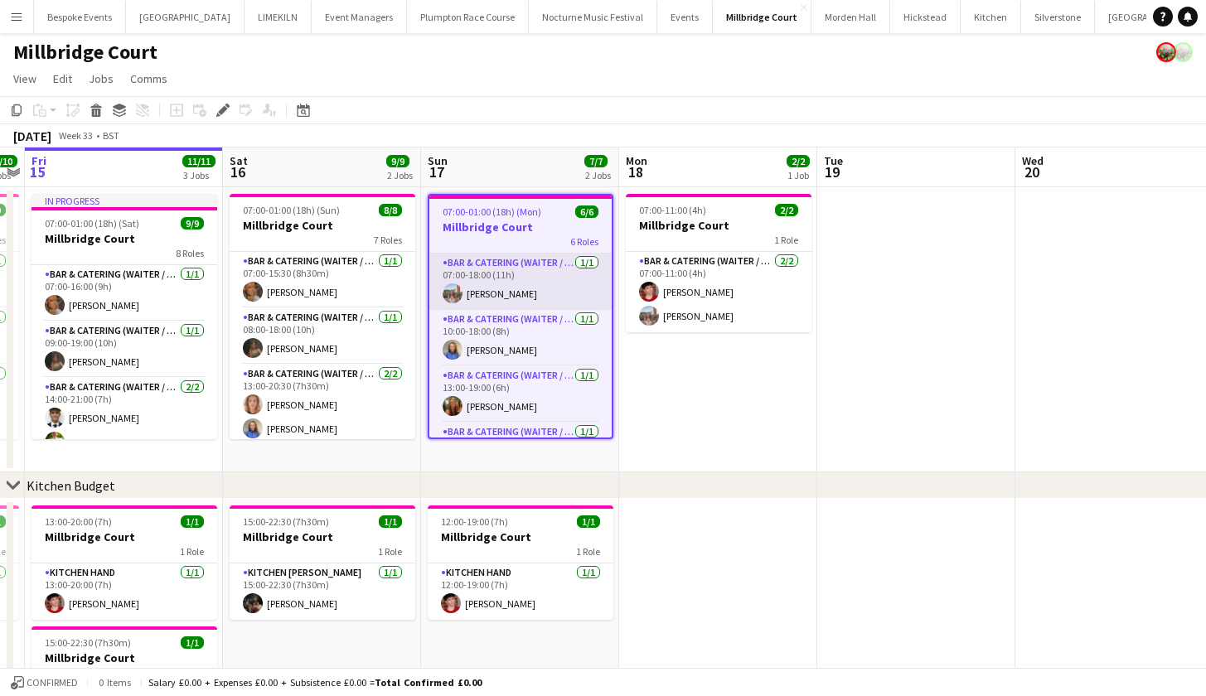
click at [516, 302] on app-card-role "Bar & Catering (Waiter / waitress) [DATE] 07:00-18:00 (11h) [PERSON_NAME]" at bounding box center [520, 282] width 182 height 56
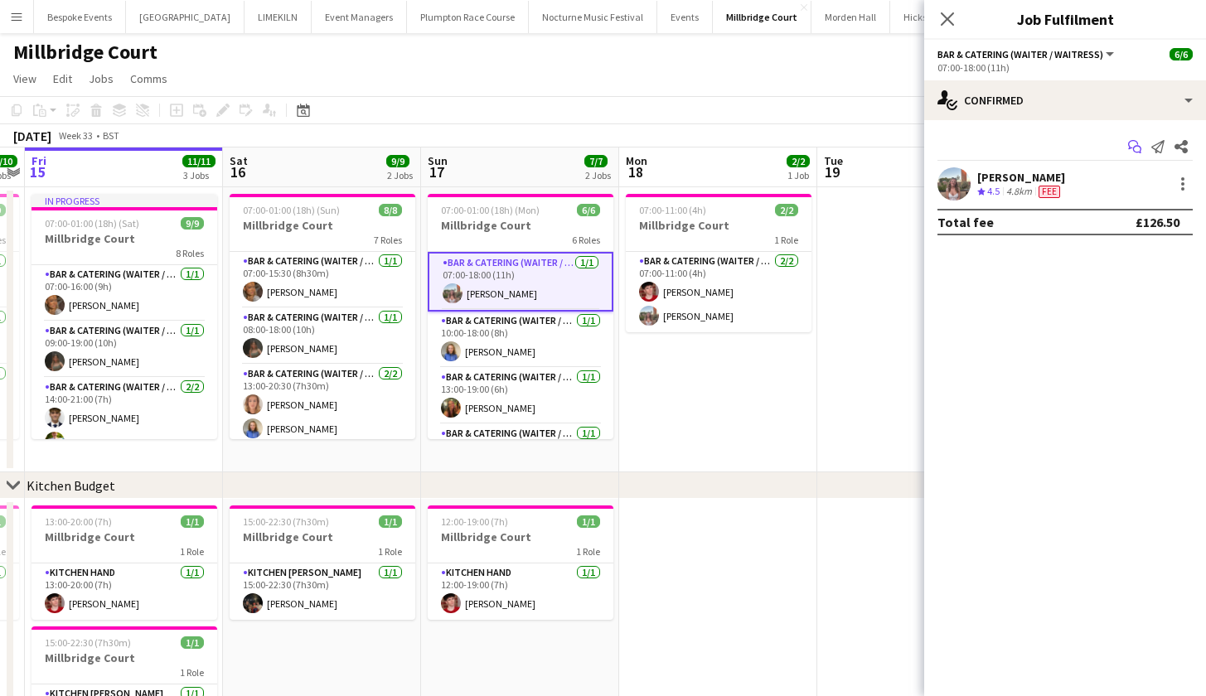
click at [1137, 147] on icon "Start chat" at bounding box center [1134, 146] width 13 height 13
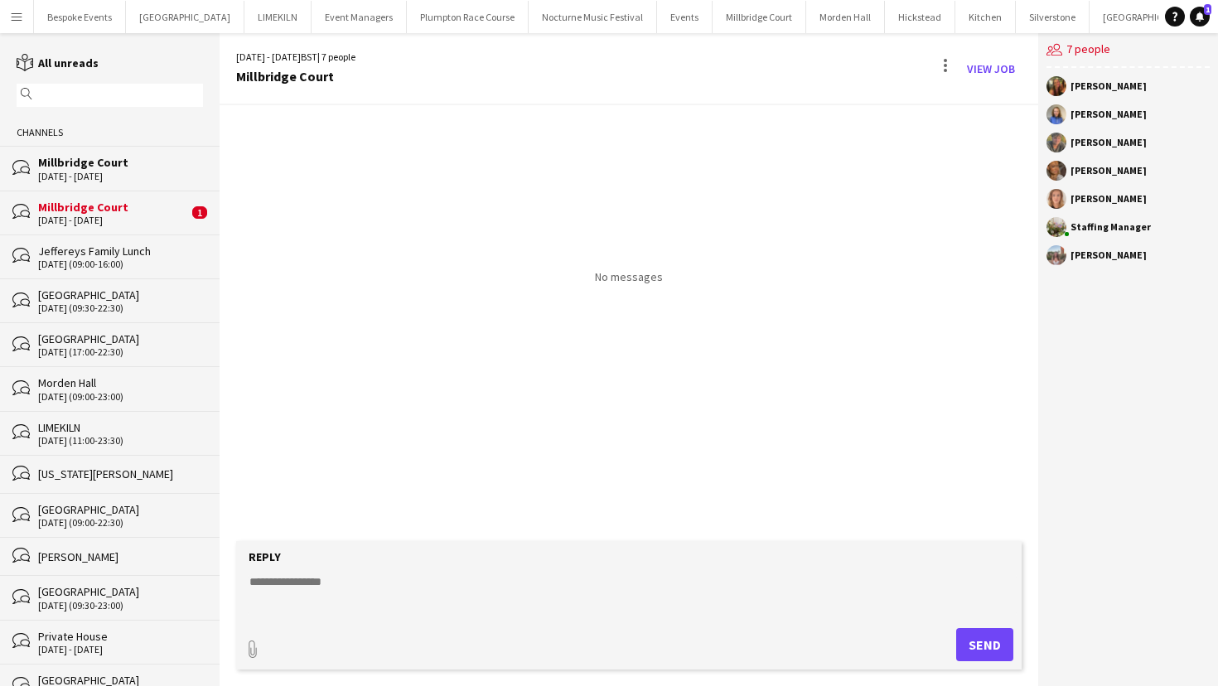
click at [439, 590] on textarea at bounding box center [632, 595] width 769 height 43
paste textarea "**********"
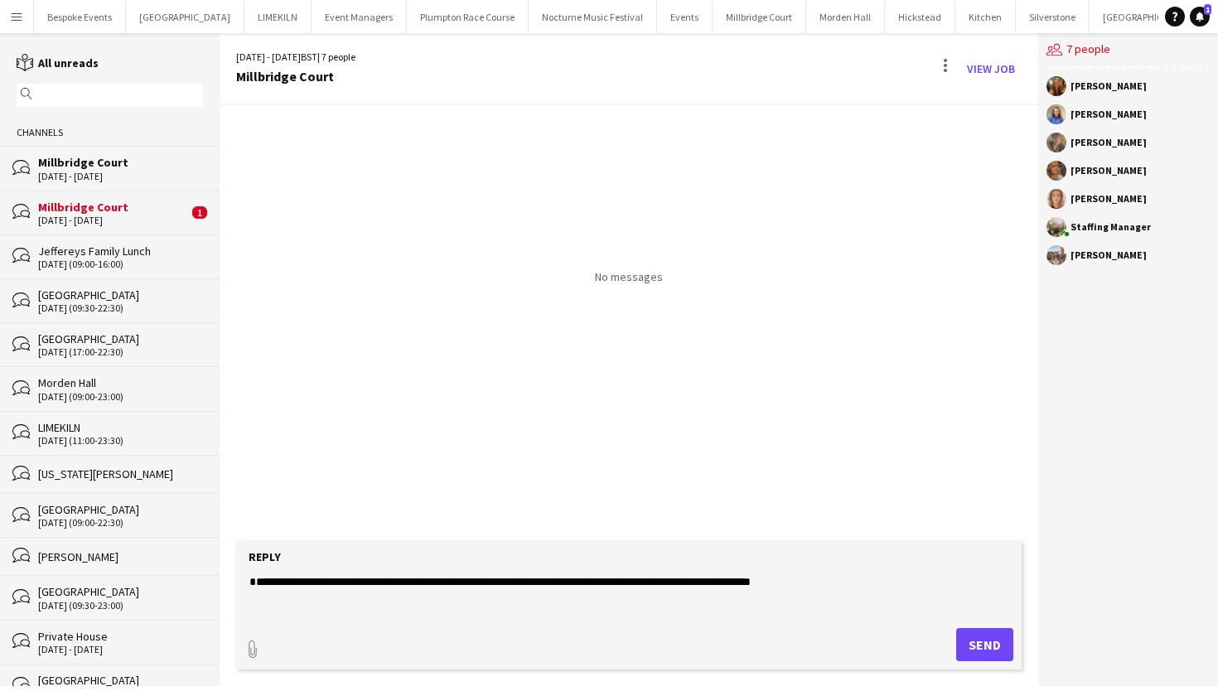
click at [249, 579] on textarea "**********" at bounding box center [632, 595] width 769 height 43
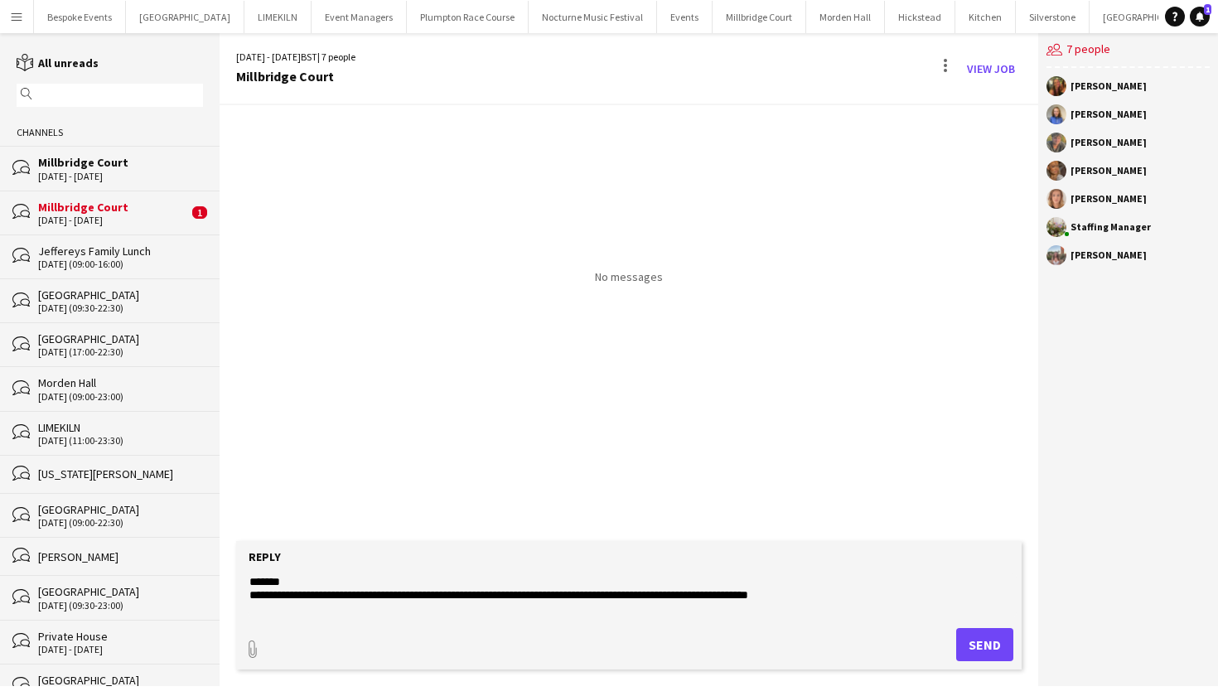
type textarea "**********"
click at [983, 640] on button "Send" at bounding box center [985, 644] width 57 height 33
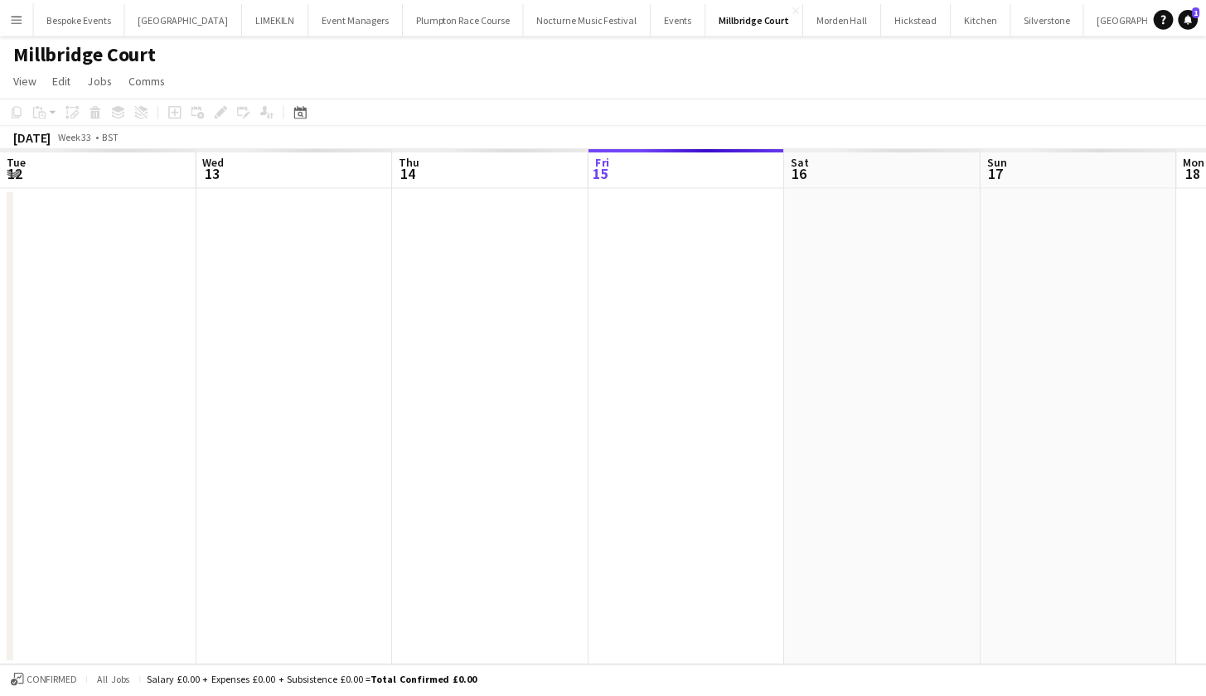
scroll to position [0, 569]
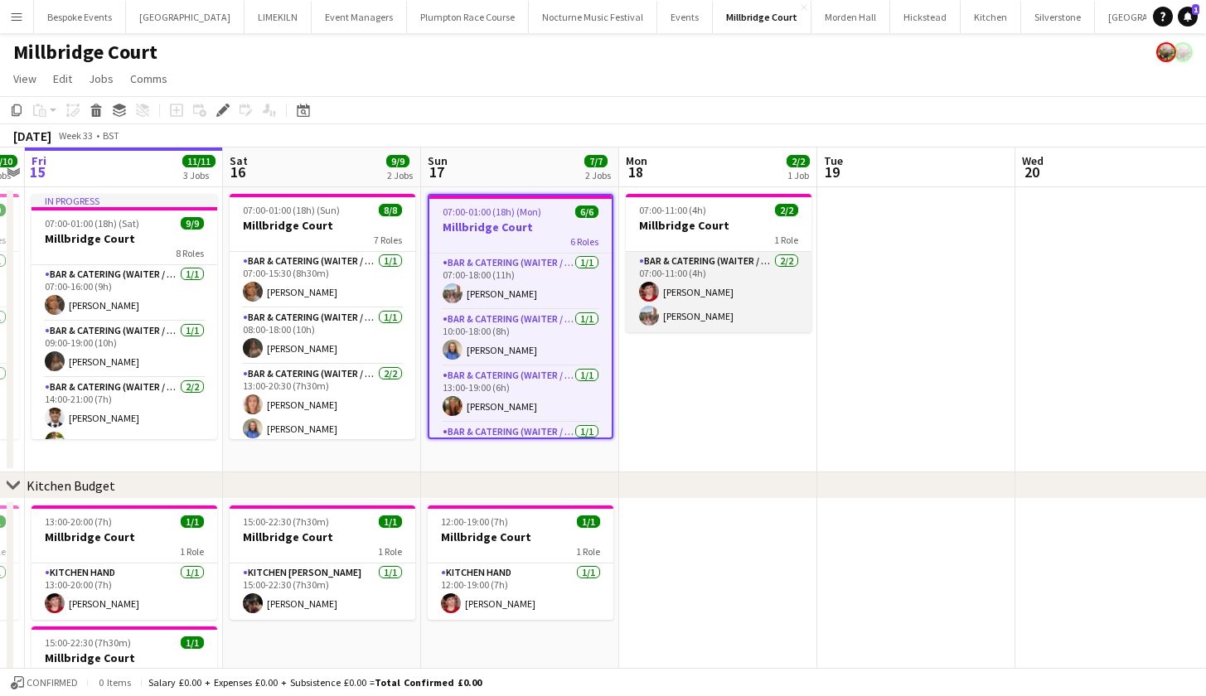
click at [739, 266] on app-card-role "Bar & Catering (Waiter / waitress) [DATE] 07:00-11:00 (4h) [PERSON_NAME] [PERSO…" at bounding box center [719, 292] width 186 height 80
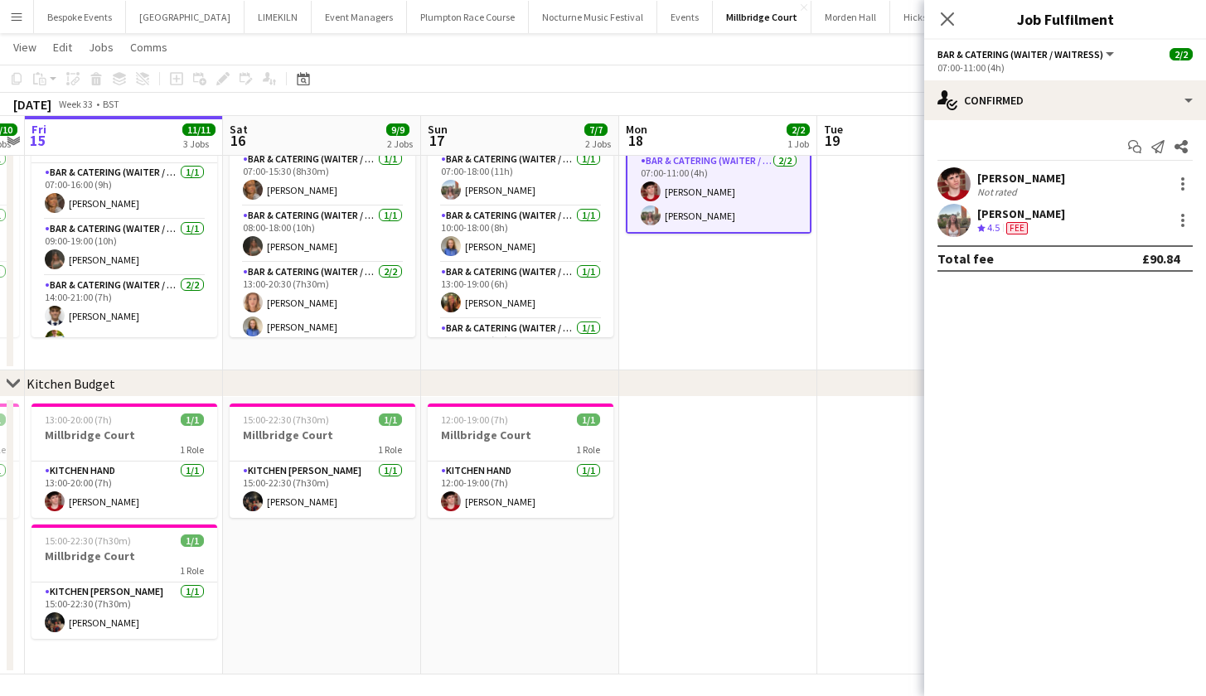
scroll to position [0, 0]
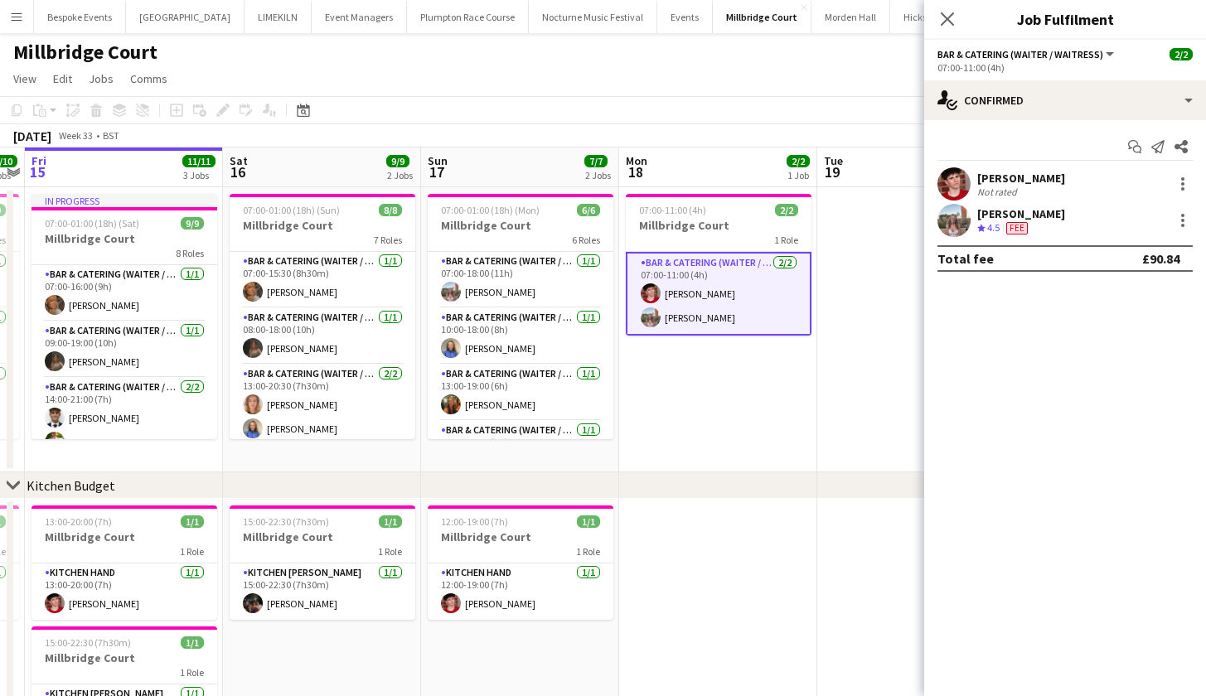
click at [667, 388] on app-date-cell "07:00-11:00 (4h) 2/2 Millbridge Court 1 Role Bar & Catering (Waiter / waitress)…" at bounding box center [718, 329] width 198 height 285
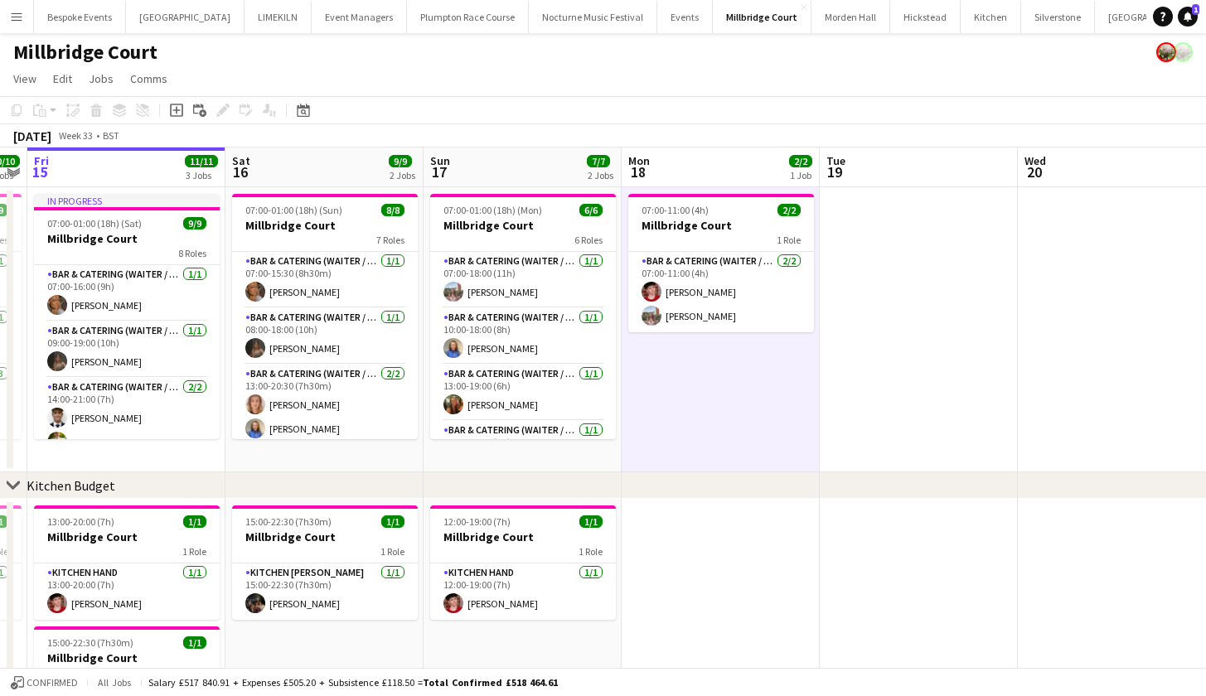
click at [24, 24] on button "Menu" at bounding box center [16, 16] width 33 height 33
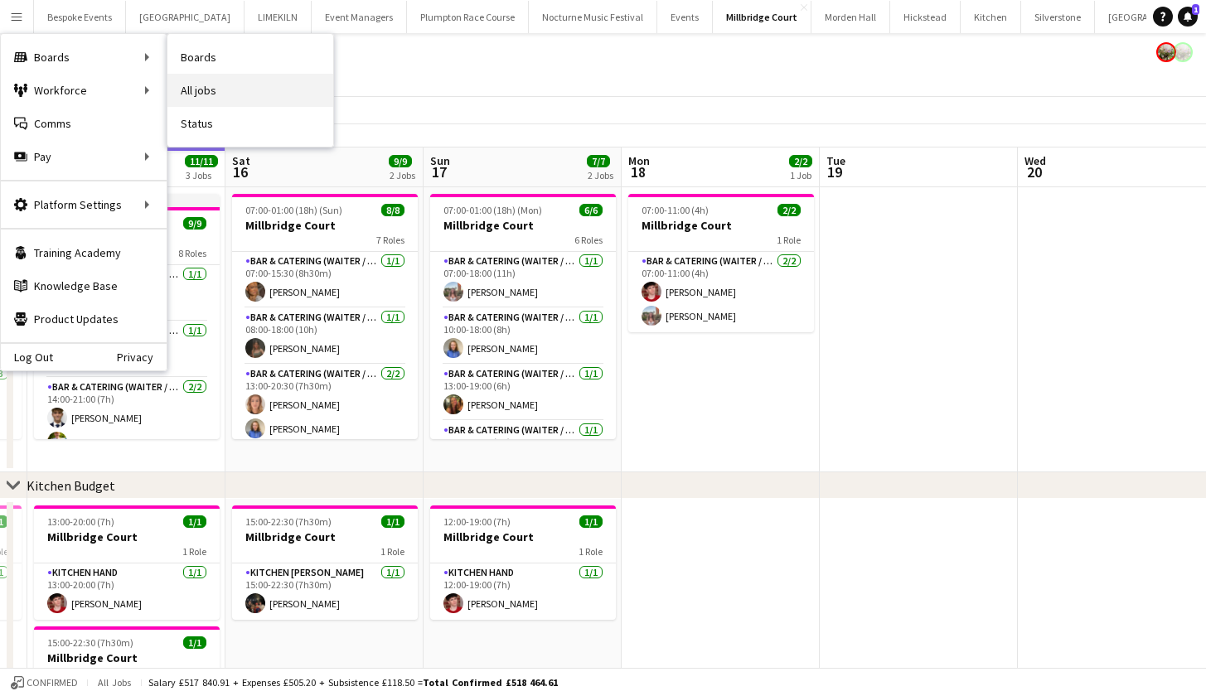
click at [252, 82] on link "All jobs" at bounding box center [250, 90] width 166 height 33
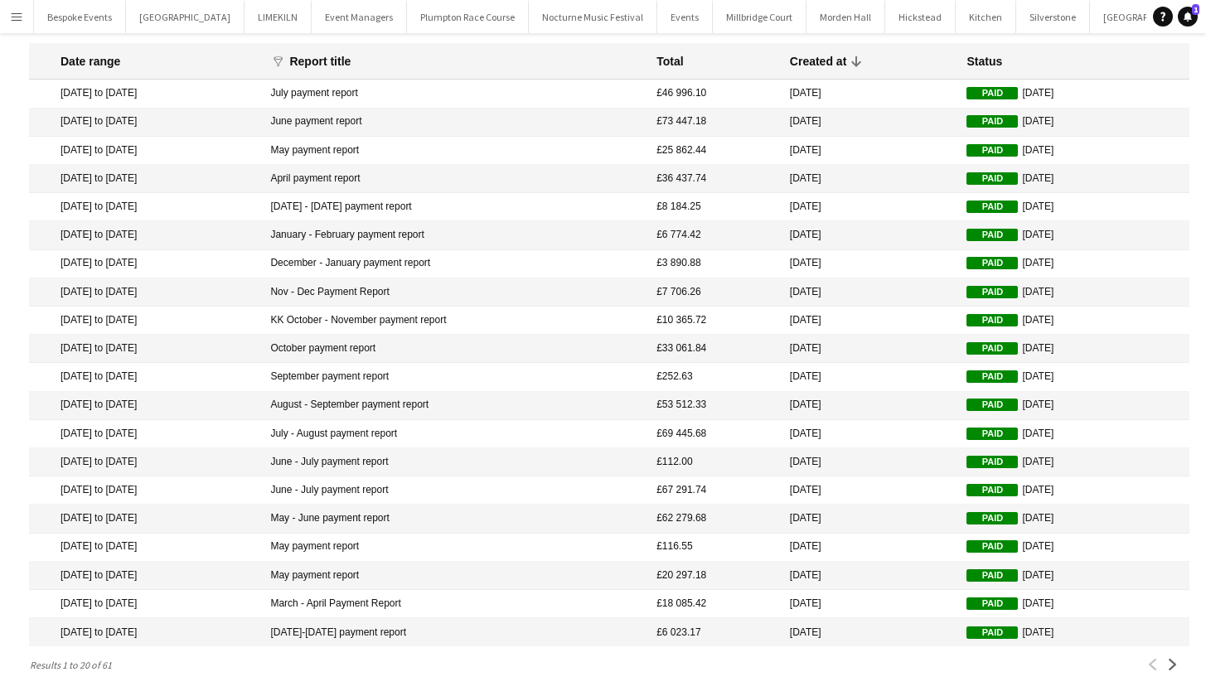
scroll to position [0, 219]
click at [1193, 16] on link "Notifications 1" at bounding box center [1188, 17] width 20 height 20
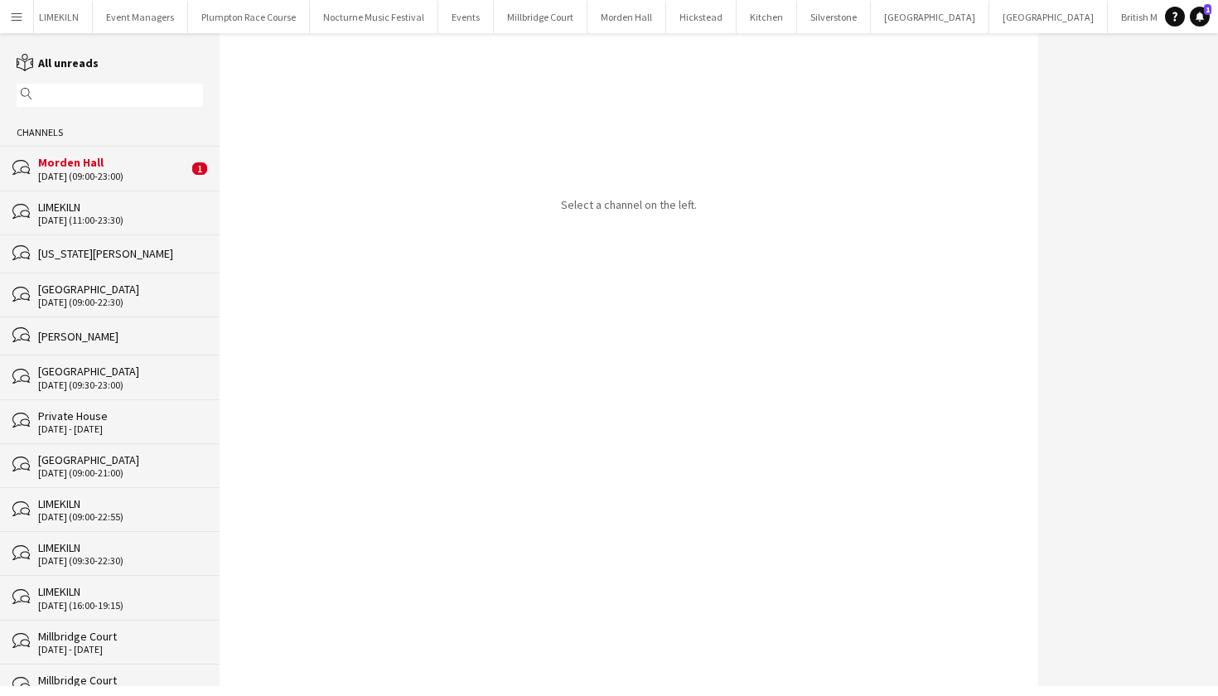
click at [84, 181] on div "[DATE] (09:00-23:00)" at bounding box center [113, 177] width 150 height 12
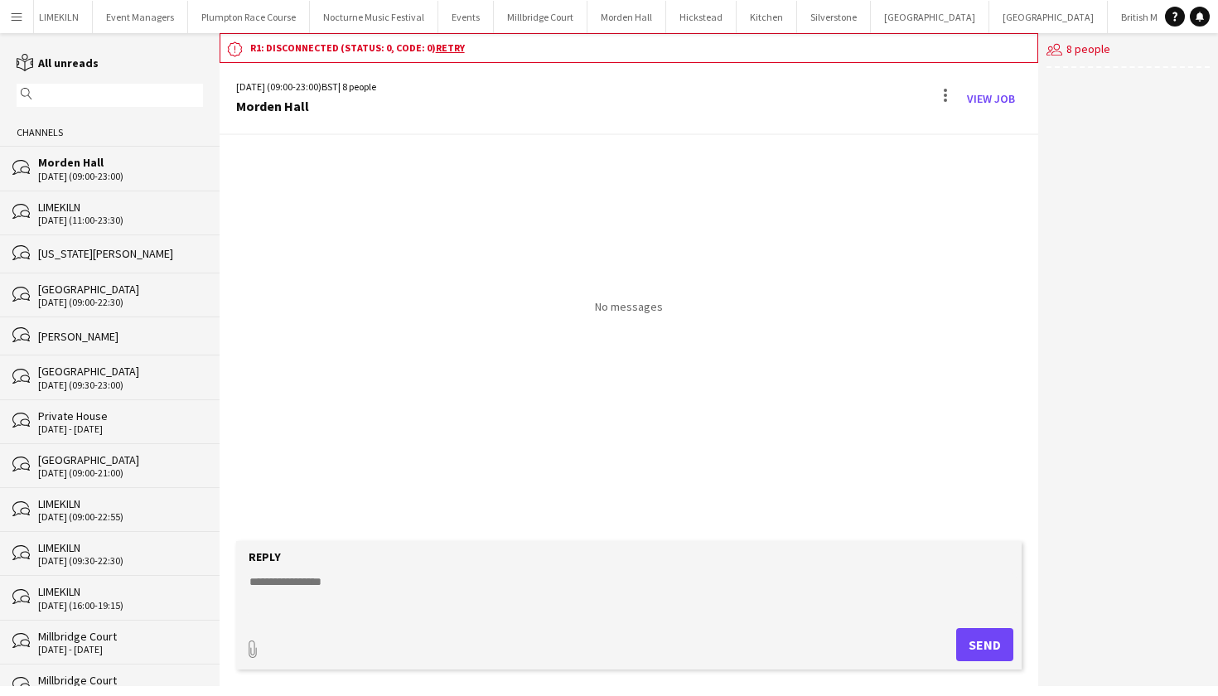
click at [90, 224] on div "[DATE] (11:00-23:30)" at bounding box center [120, 221] width 165 height 12
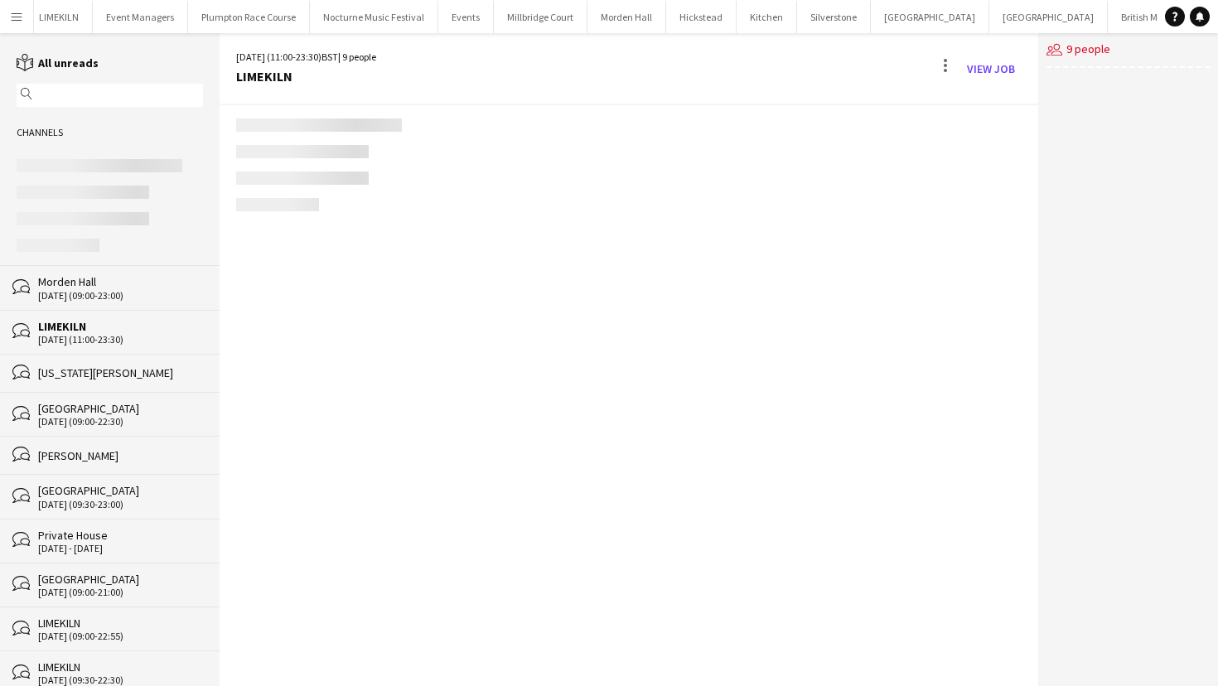
scroll to position [193, 0]
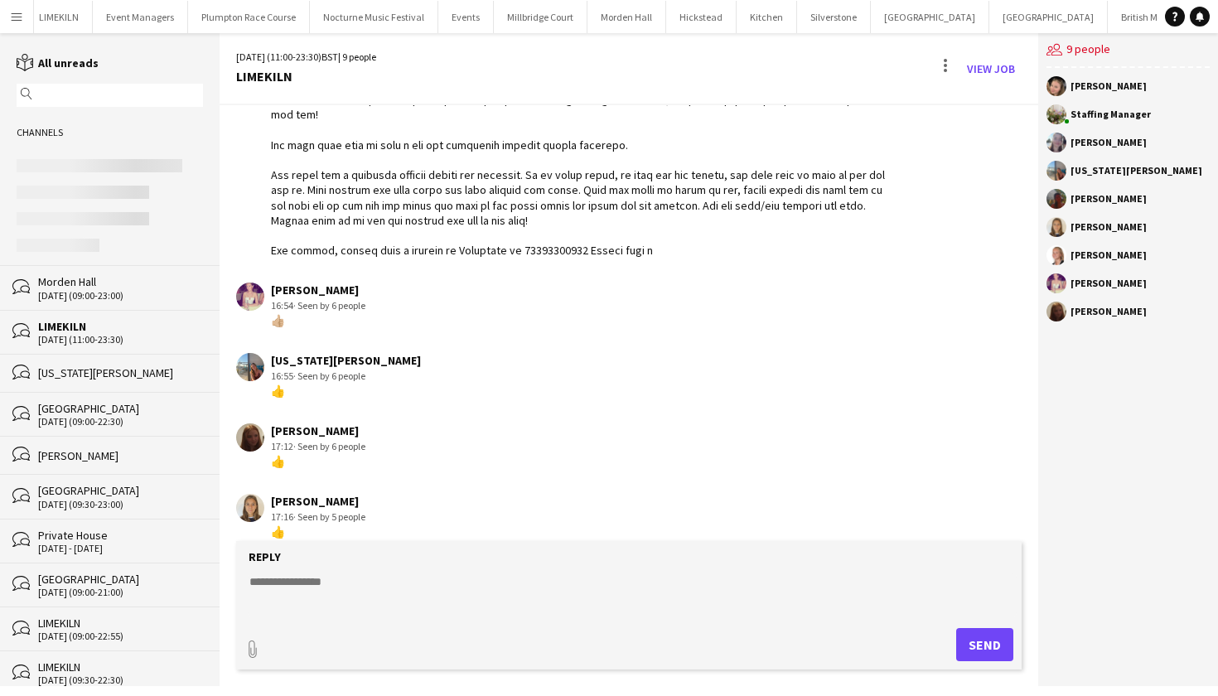
click at [67, 393] on div "bubbles Micklefield Hall 23-08-2025 (09:00-22:30)" at bounding box center [110, 414] width 220 height 44
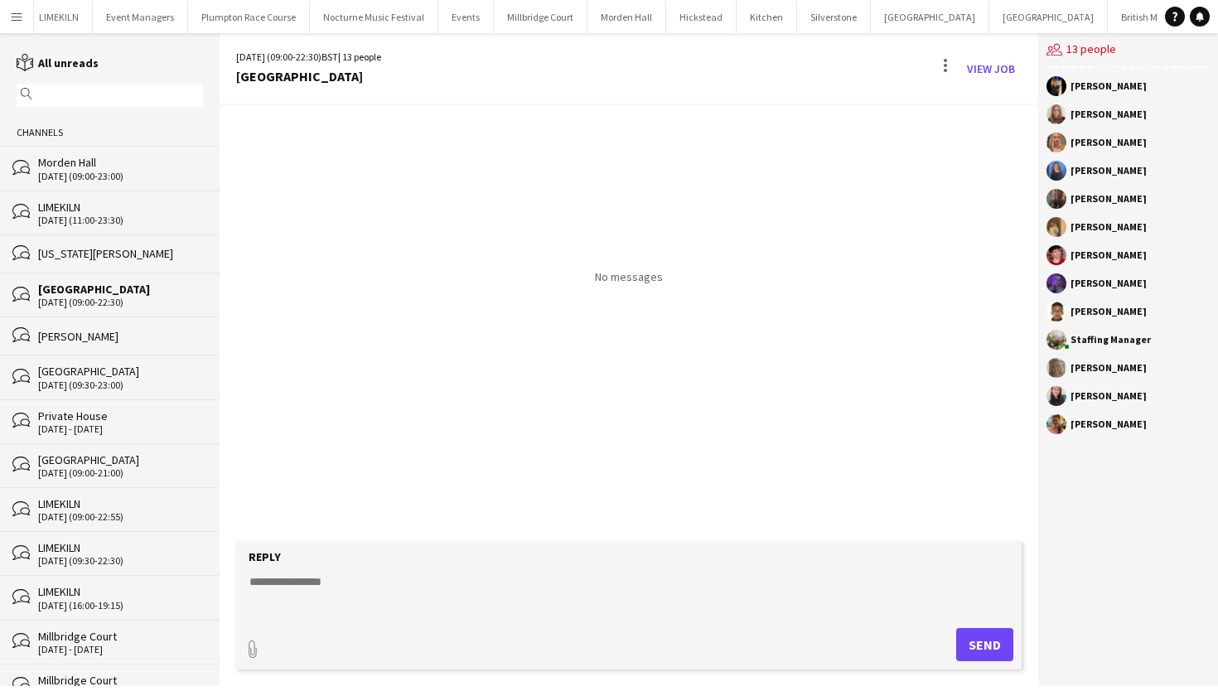
click at [66, 216] on div "17-08-2025 (11:00-23:30)" at bounding box center [120, 221] width 165 height 12
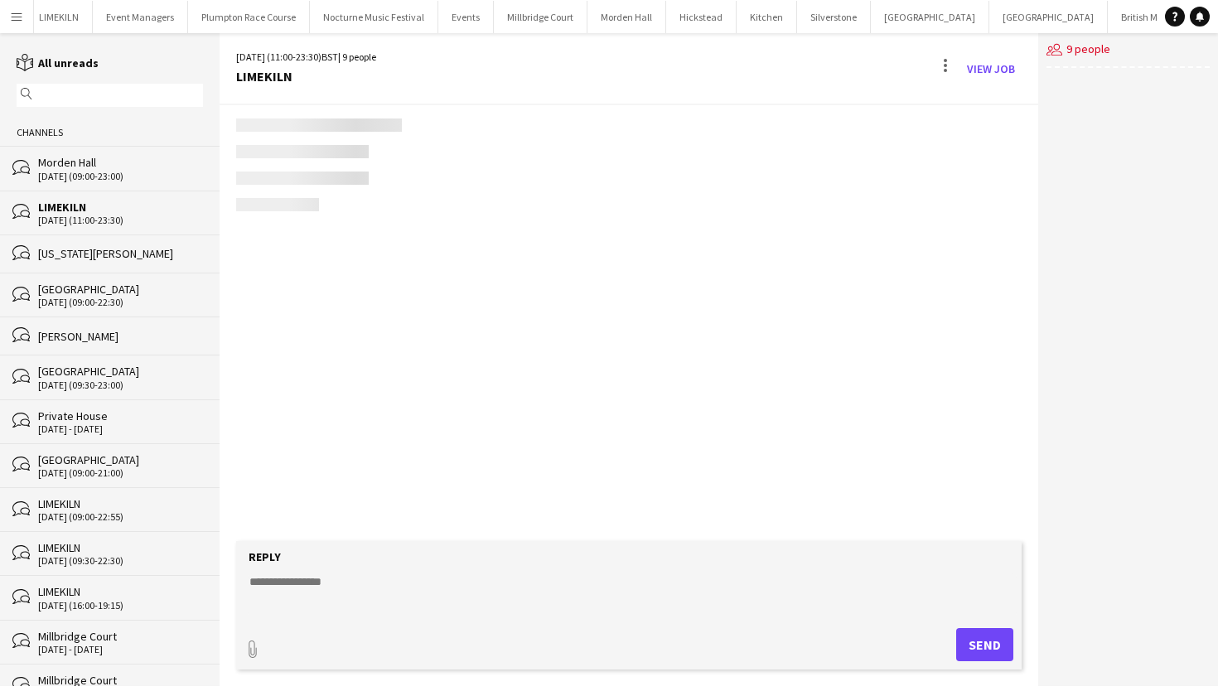
scroll to position [193, 0]
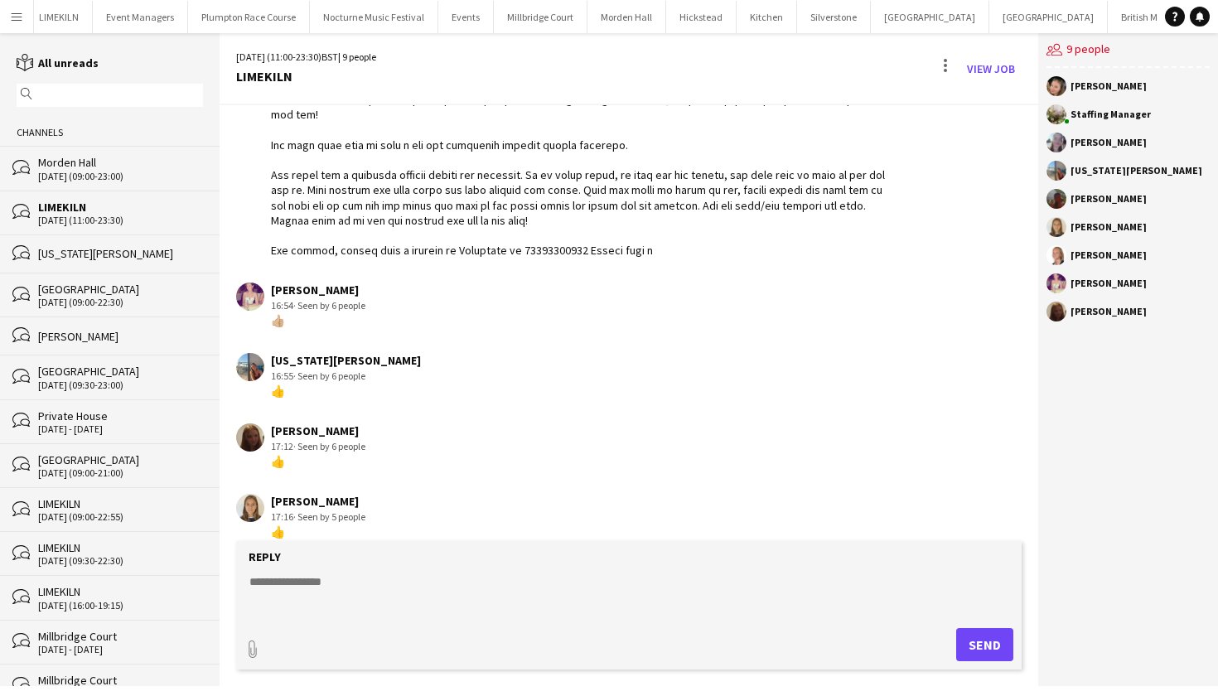
click at [65, 174] on div "14-08-2025 (09:00-23:00)" at bounding box center [120, 177] width 165 height 12
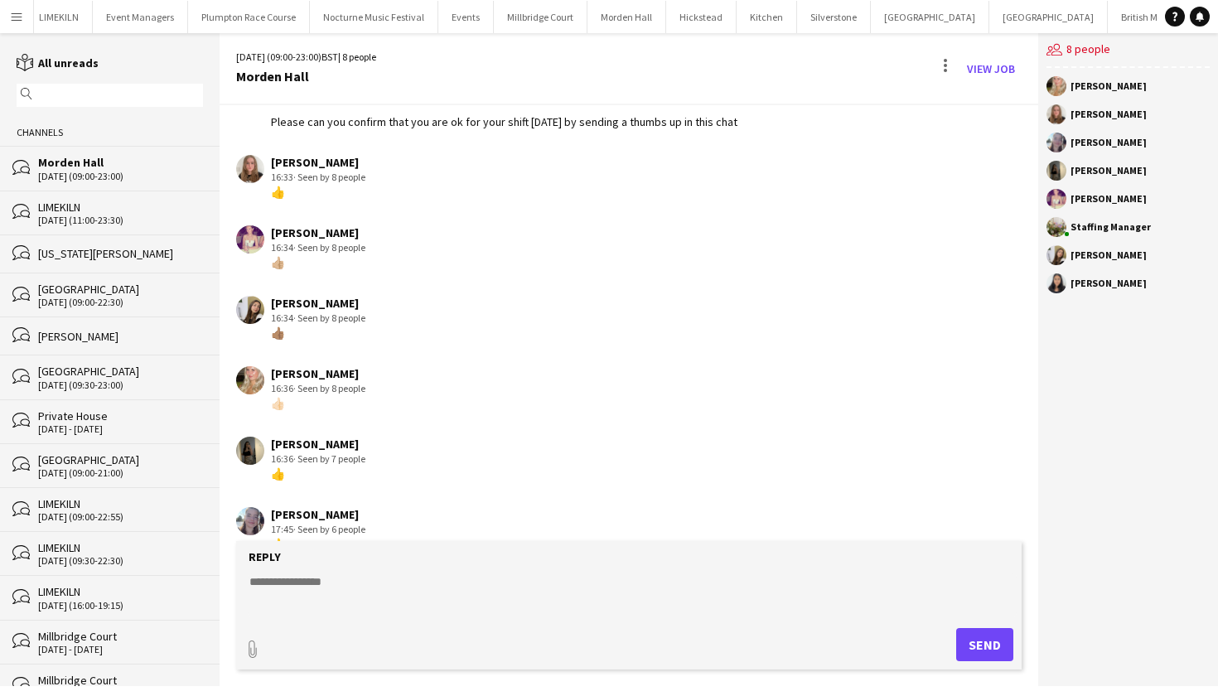
scroll to position [140, 0]
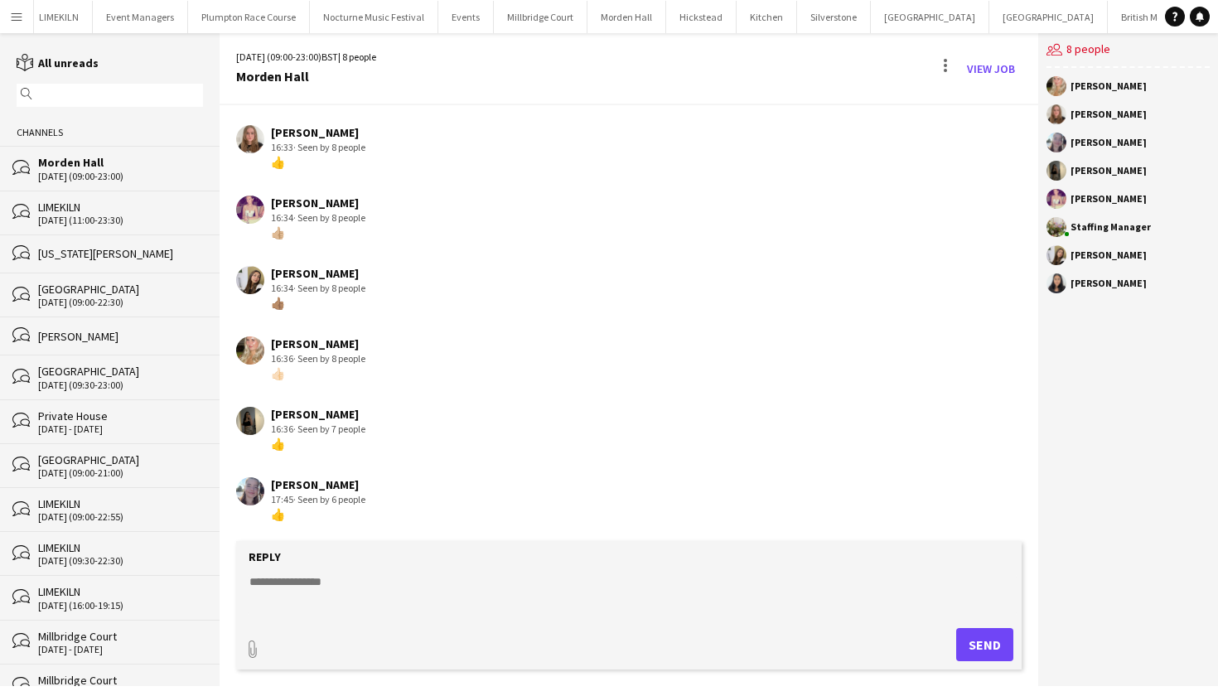
click at [56, 219] on div "17-08-2025 (11:00-23:30)" at bounding box center [120, 221] width 165 height 12
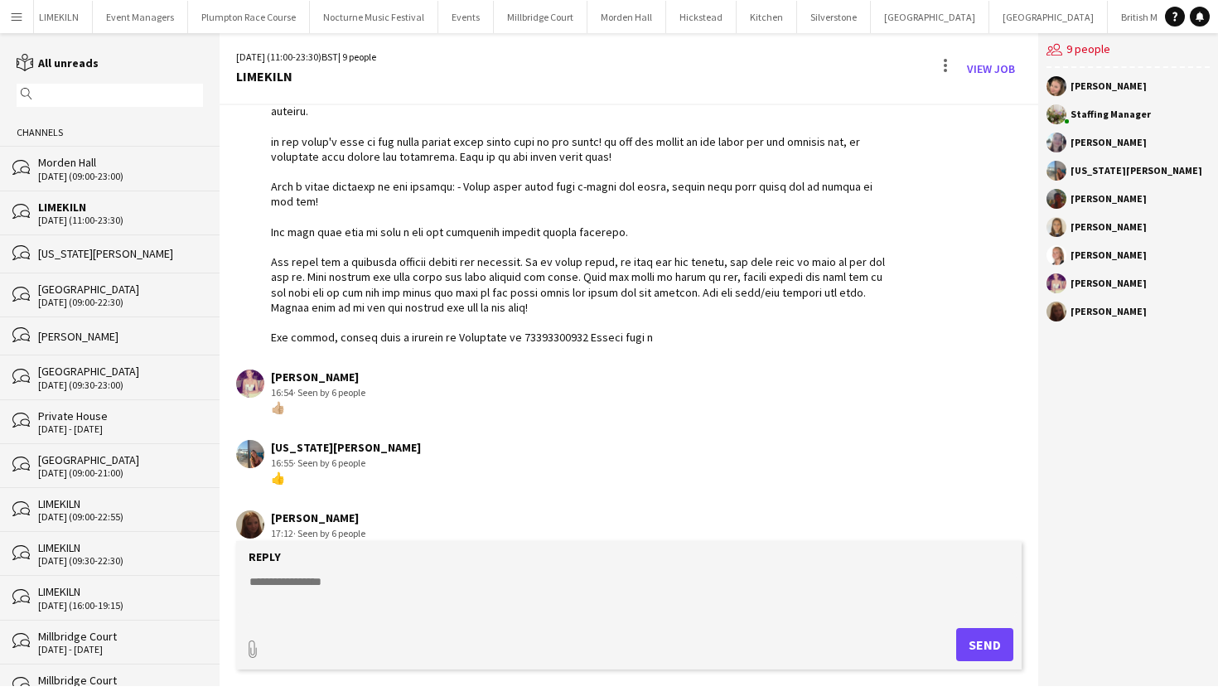
scroll to position [193, 0]
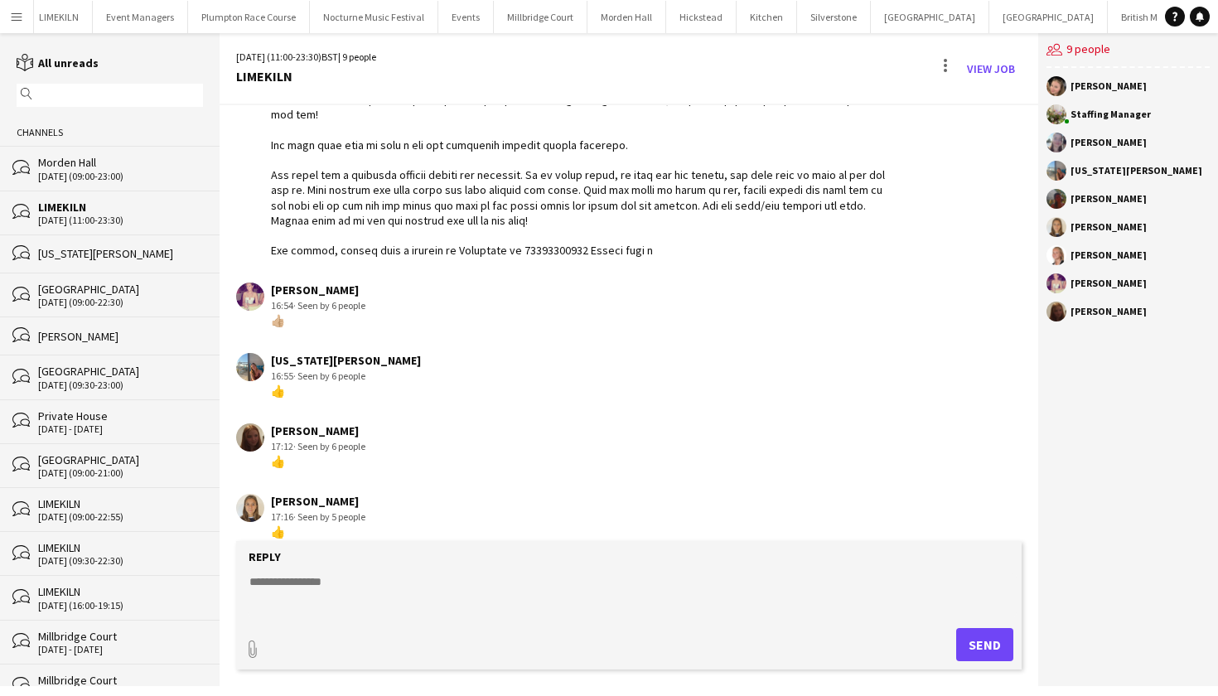
click at [57, 253] on div "georgia willoughby" at bounding box center [120, 253] width 165 height 15
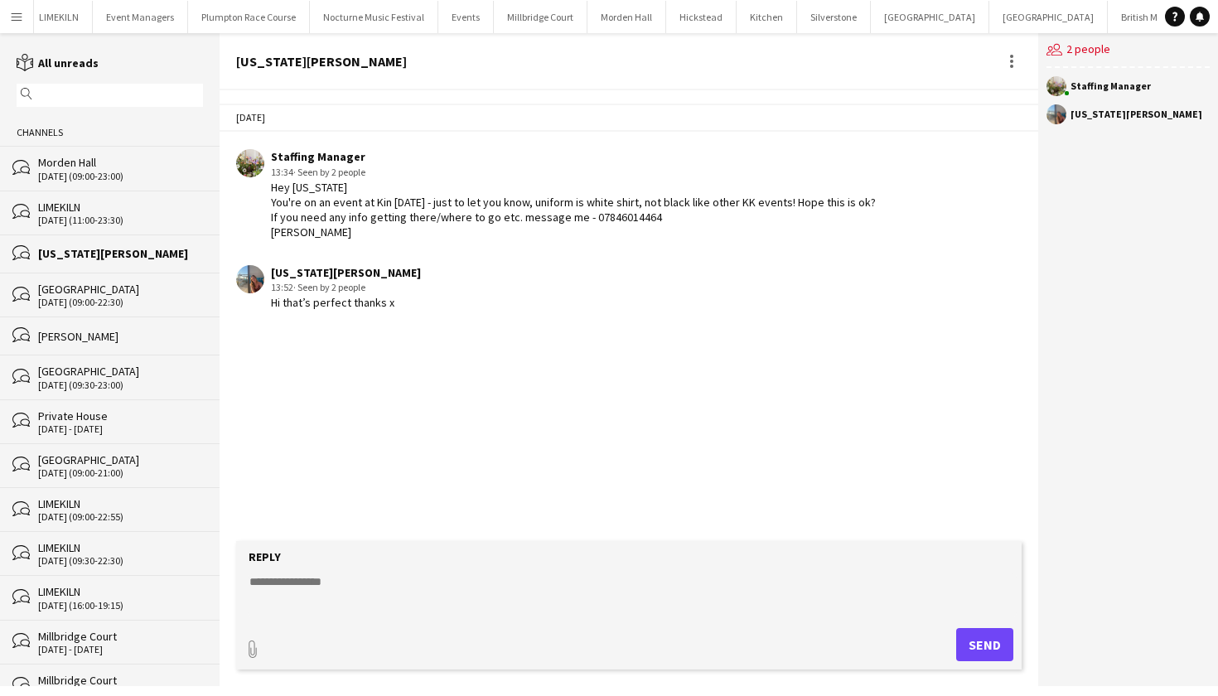
click at [81, 285] on div "[GEOGRAPHIC_DATA]" at bounding box center [120, 289] width 165 height 15
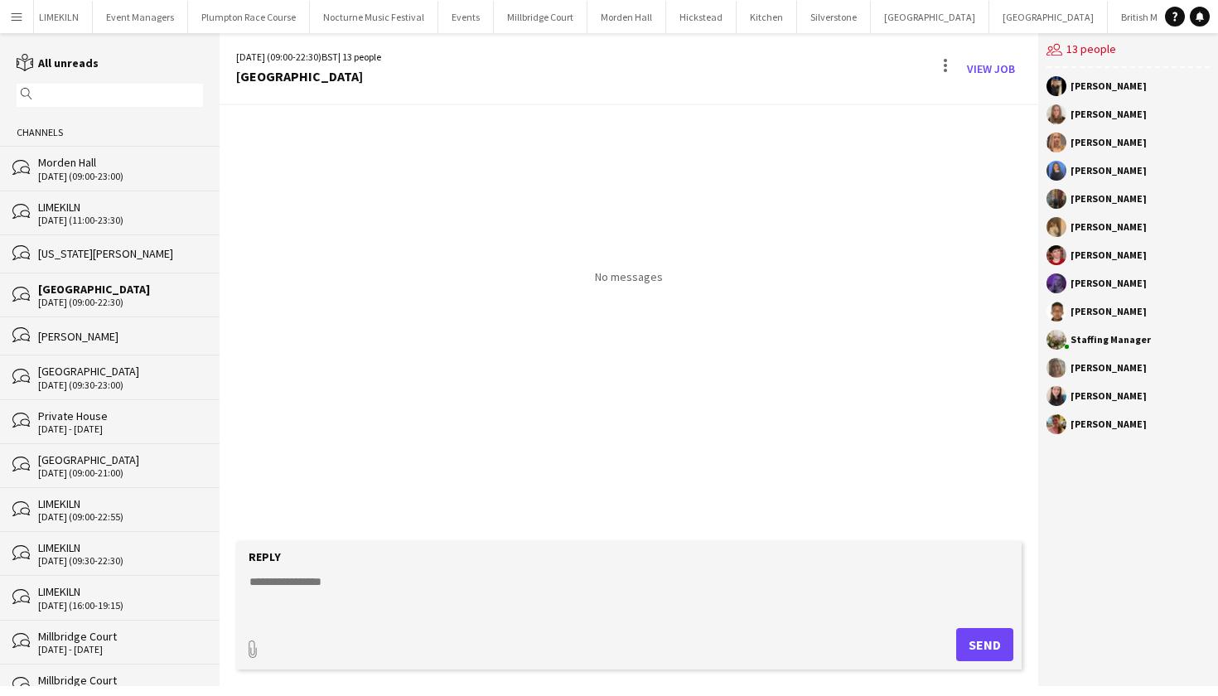
click at [79, 342] on div "Luc Pressley" at bounding box center [120, 336] width 165 height 15
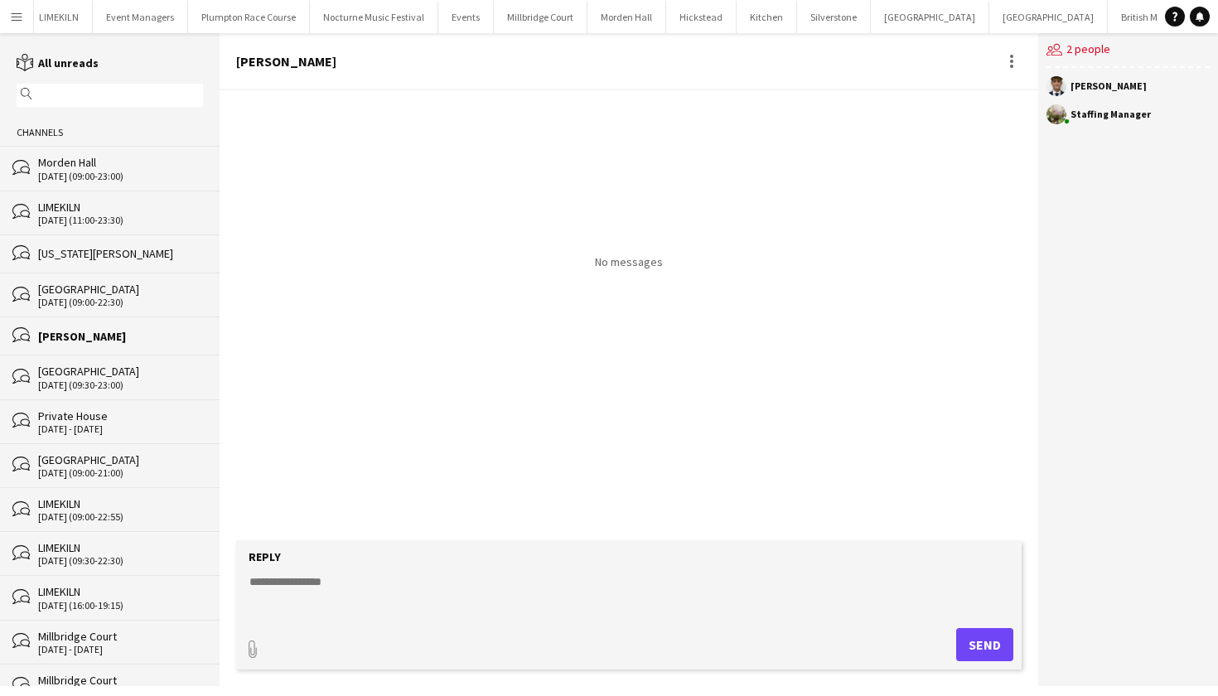
click at [77, 380] on div "09-08-2025 (09:30-23:00)" at bounding box center [120, 386] width 165 height 12
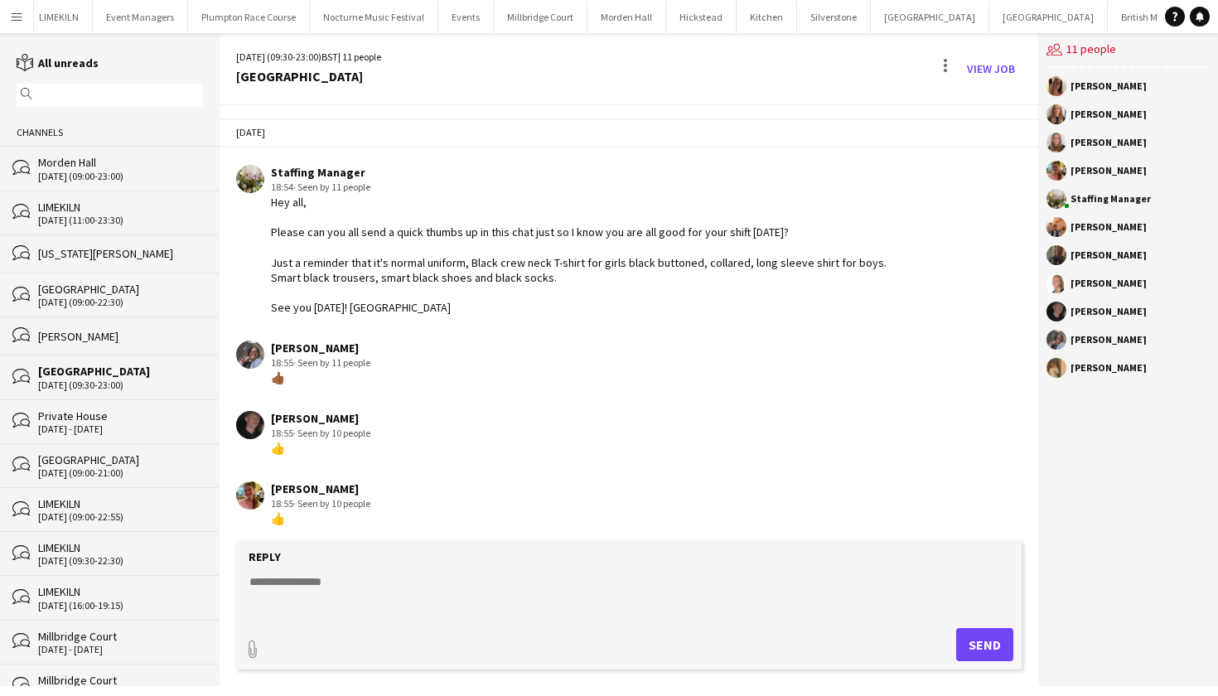
click at [50, 283] on div "[GEOGRAPHIC_DATA]" at bounding box center [120, 289] width 165 height 15
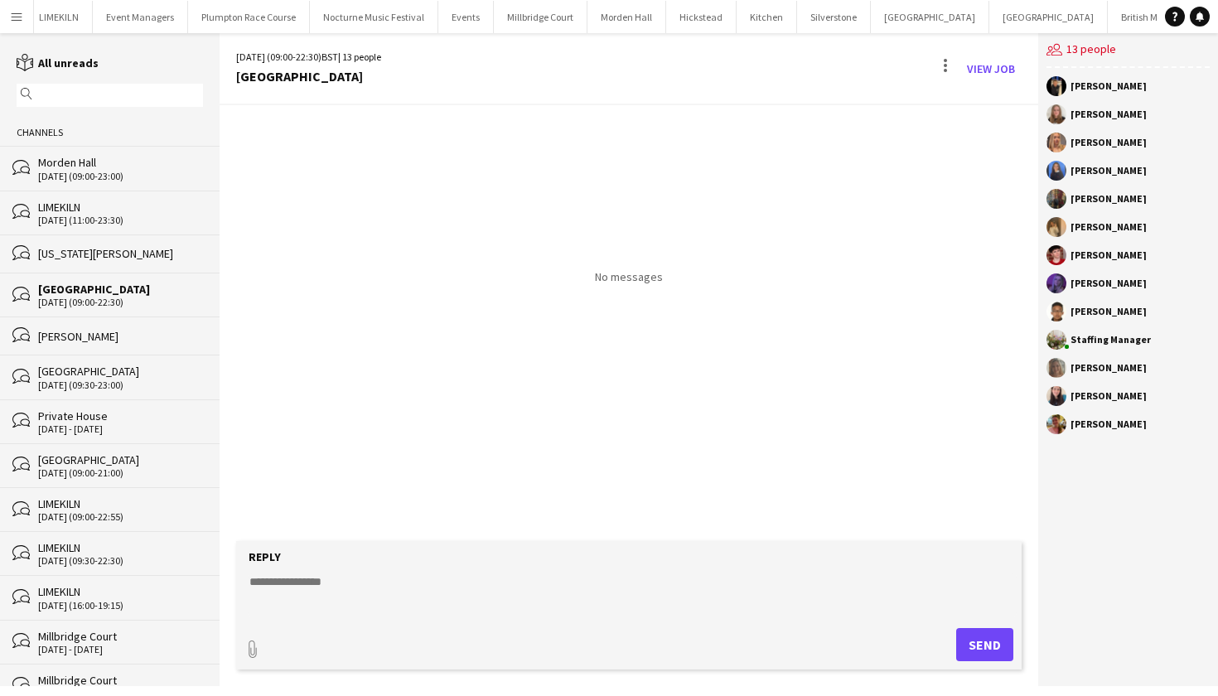
click at [64, 243] on div "bubbles georgia willoughby" at bounding box center [110, 254] width 220 height 38
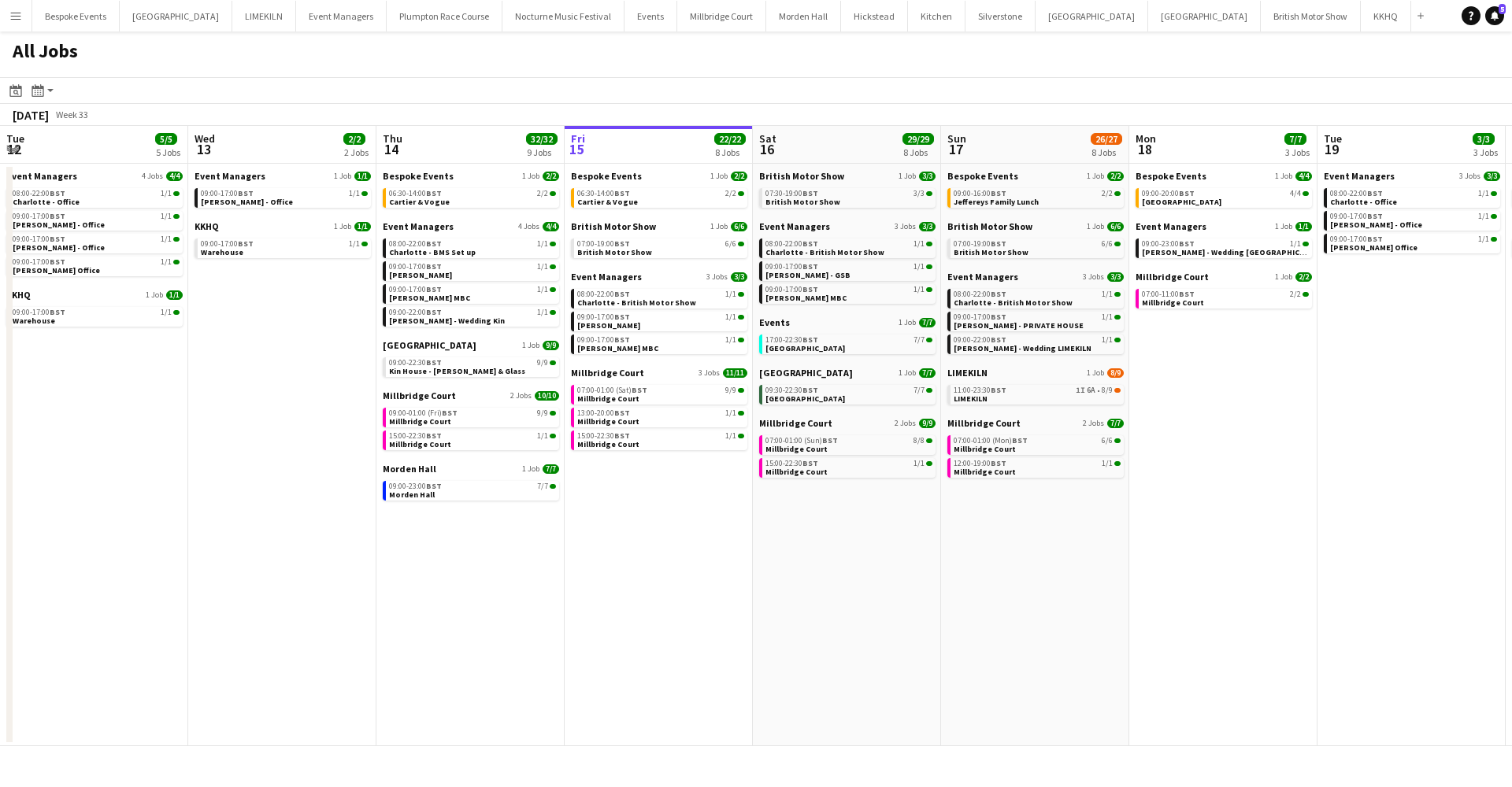
scroll to position [0, 376]
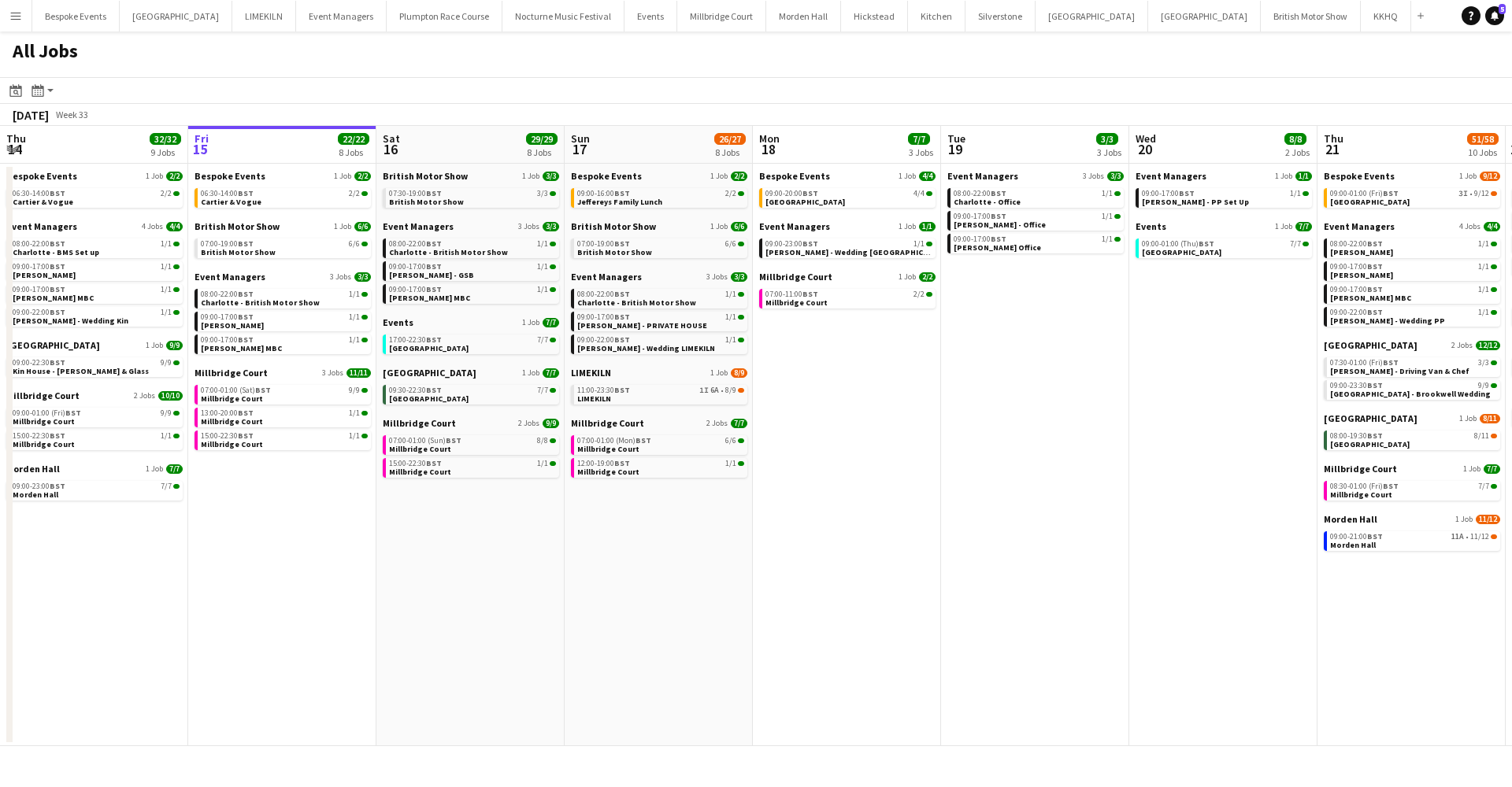
click at [425, 61] on div "All Jobs" at bounding box center [756, 54] width 1512 height 46
click at [16, 16] on app-icon "Menu" at bounding box center [15, 15] width 12 height 12
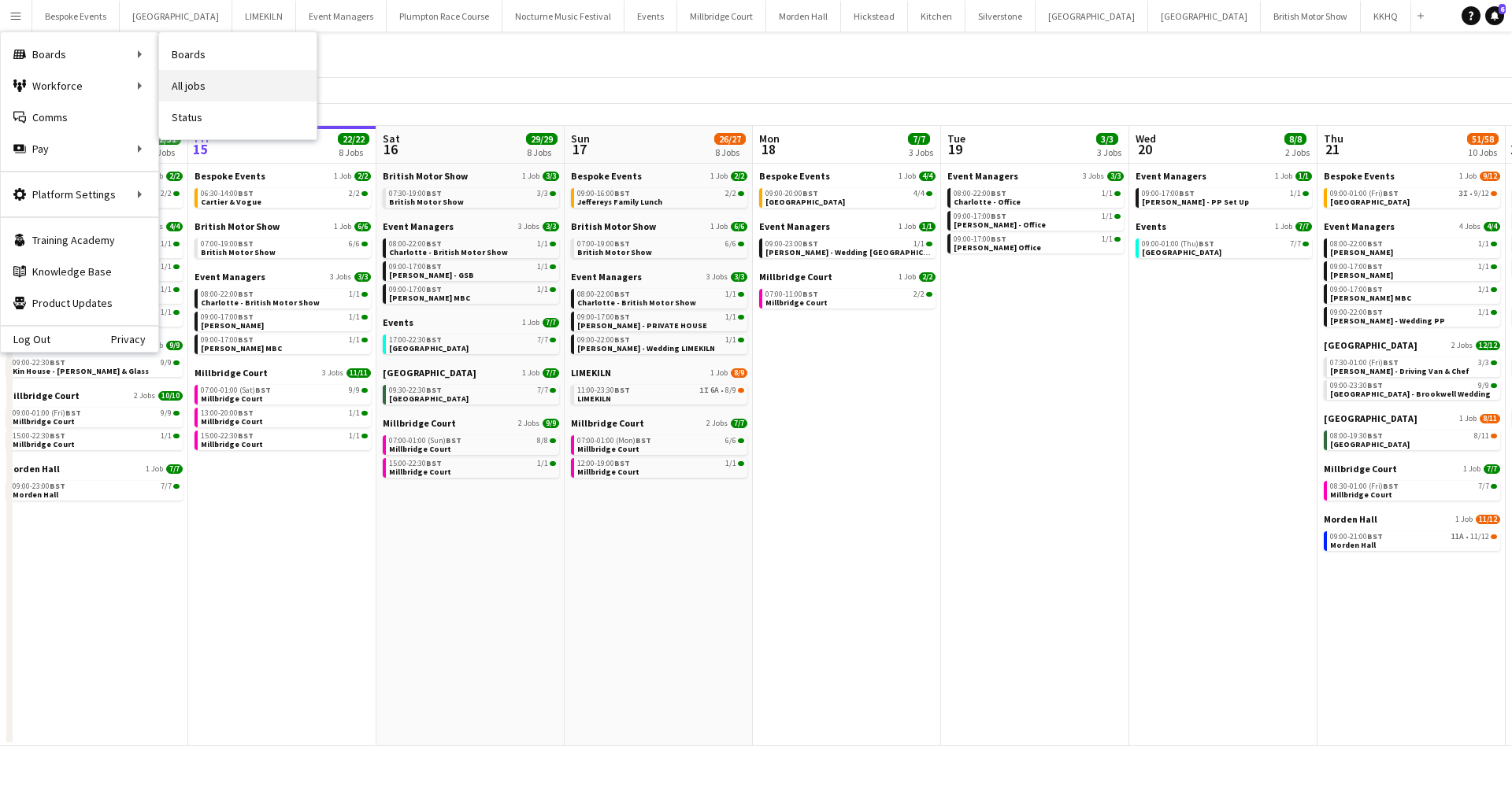
click at [213, 89] on link "All jobs" at bounding box center [237, 85] width 158 height 31
